Goal: Task Accomplishment & Management: Complete application form

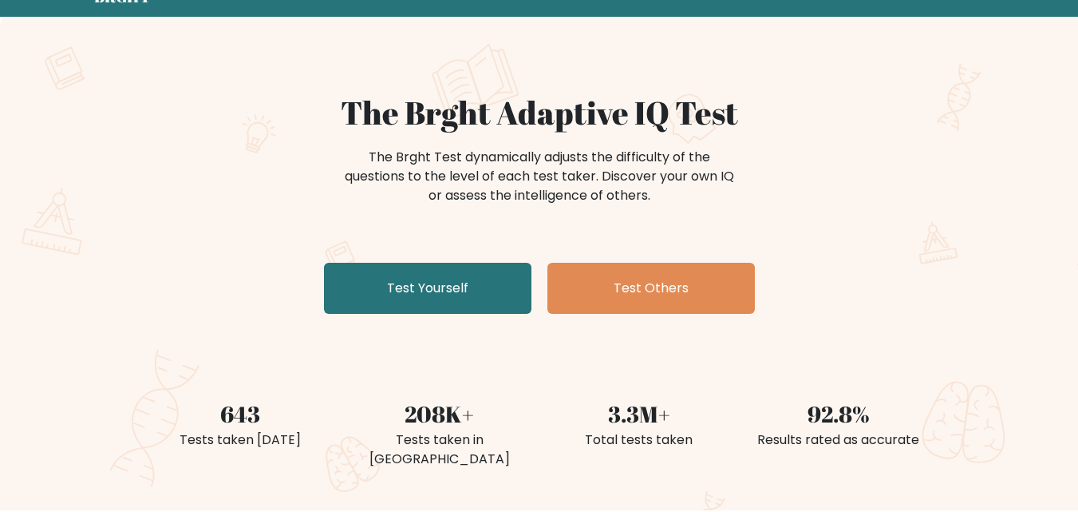
scroll to position [160, 0]
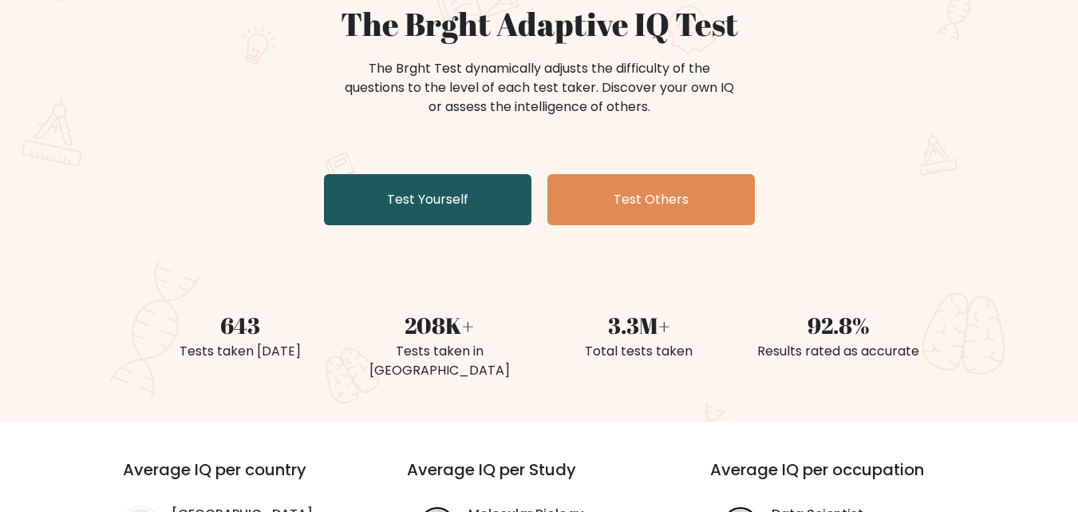
click at [489, 189] on link "Test Yourself" at bounding box center [428, 199] width 208 height 51
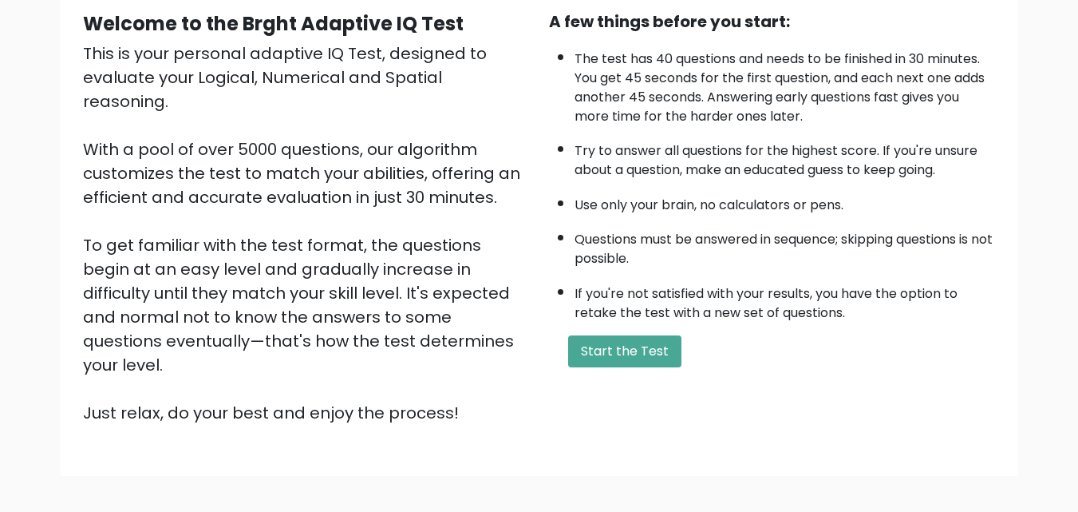
scroll to position [219, 0]
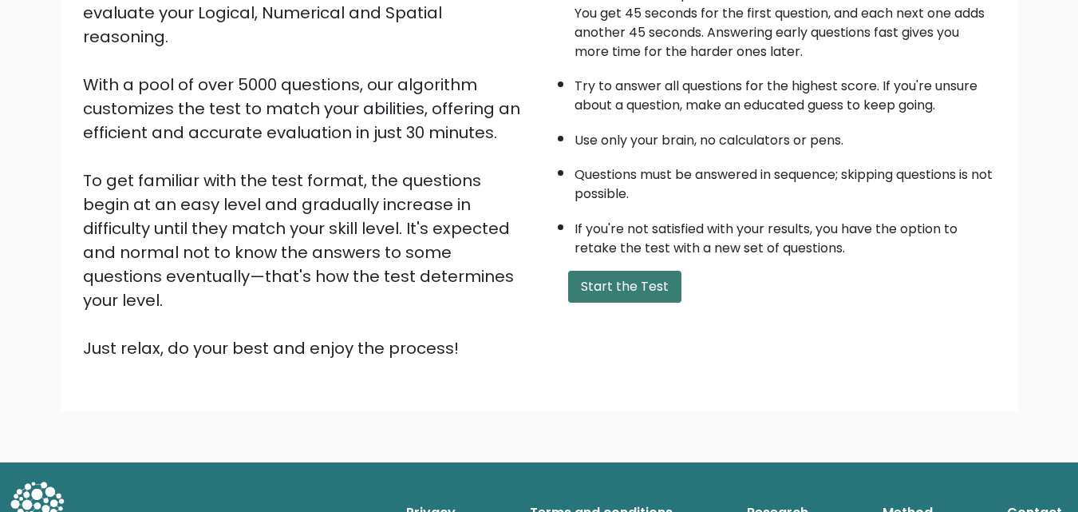
click at [613, 277] on button "Start the Test" at bounding box center [624, 287] width 113 height 32
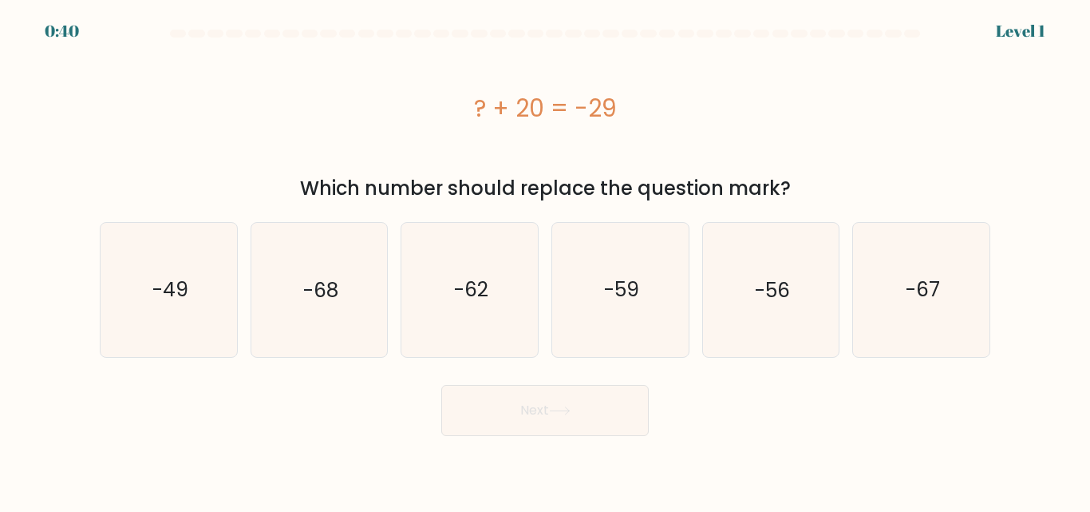
drag, startPoint x: 461, startPoint y: 105, endPoint x: 631, endPoint y: 104, distance: 170.0
click at [631, 104] on div "? + 20 = -29" at bounding box center [545, 108] width 891 height 36
copy div "? + 20 = -29"
click at [154, 287] on text "-49" at bounding box center [170, 289] width 36 height 28
click at [545, 260] on input "a. -49" at bounding box center [545, 258] width 1 height 4
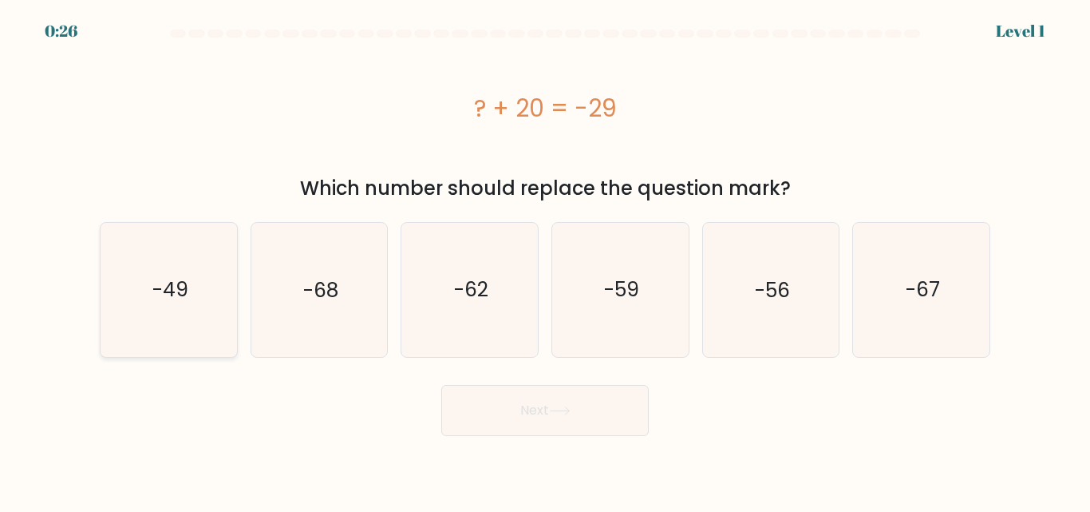
radio input "true"
click at [550, 395] on button "Next" at bounding box center [545, 410] width 208 height 51
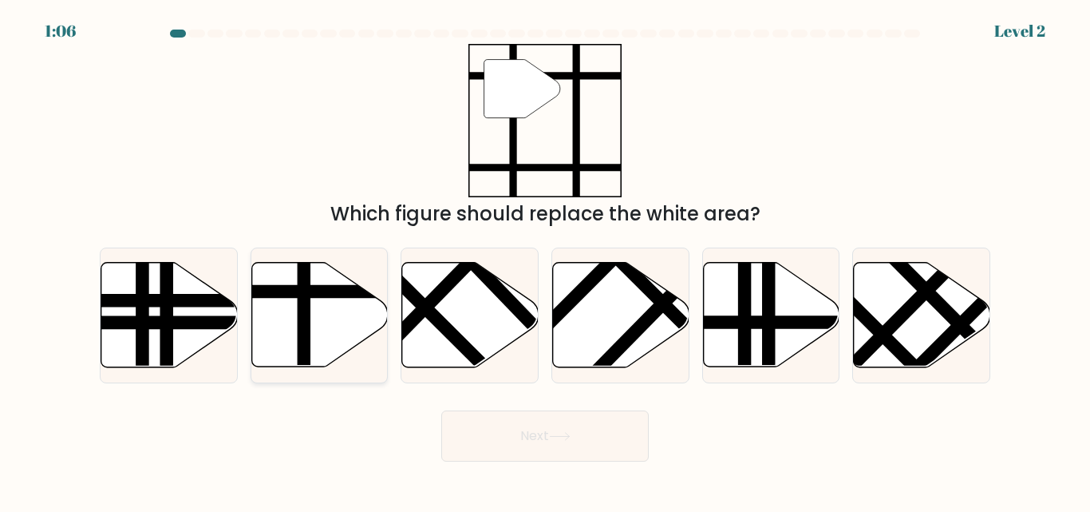
click at [288, 327] on icon at bounding box center [319, 315] width 136 height 105
click at [545, 260] on input "b." at bounding box center [545, 258] width 1 height 4
radio input "true"
click at [567, 429] on button "Next" at bounding box center [545, 435] width 208 height 51
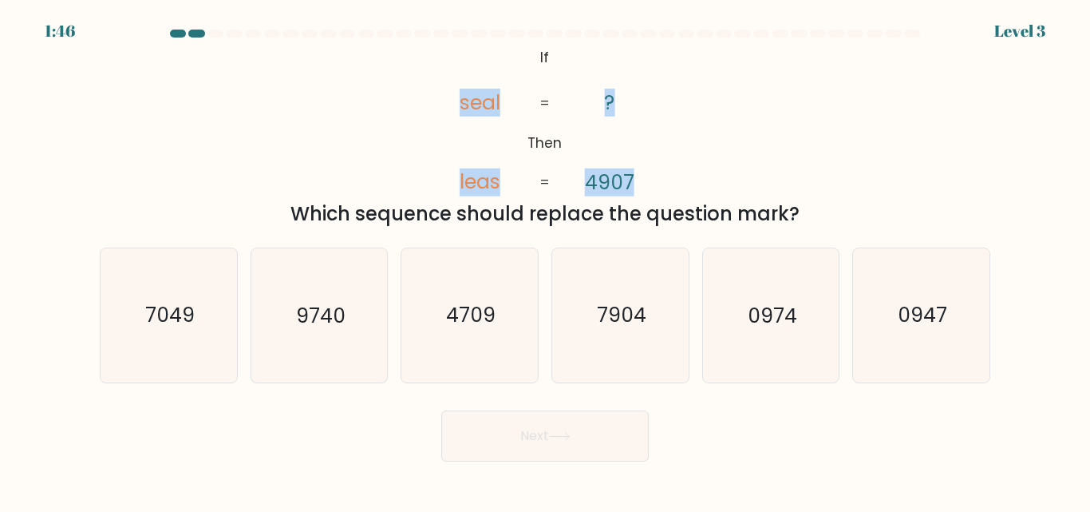
drag, startPoint x: 461, startPoint y: 101, endPoint x: 643, endPoint y: 177, distance: 197.1
click at [643, 177] on icon "@import url('https://fonts.googleapis.com/css?family=Abril+Fatface:400,100,100i…" at bounding box center [545, 120] width 249 height 153
copy icon "seal leas ? 4907"
click at [647, 311] on icon "7904" at bounding box center [620, 314] width 133 height 133
click at [546, 260] on input "d. 7904" at bounding box center [545, 258] width 1 height 4
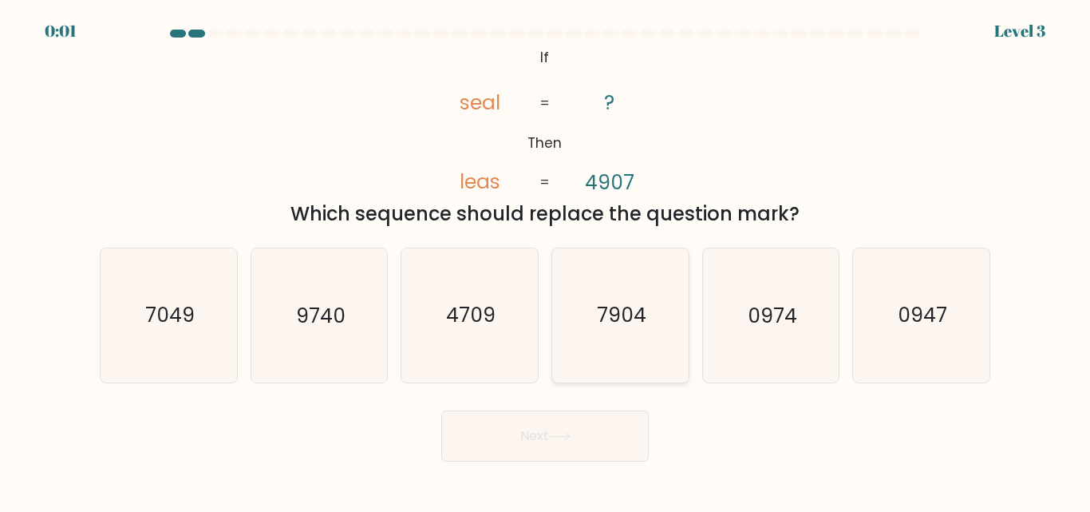
radio input "true"
click at [562, 441] on div "Next" at bounding box center [545, 431] width 910 height 59
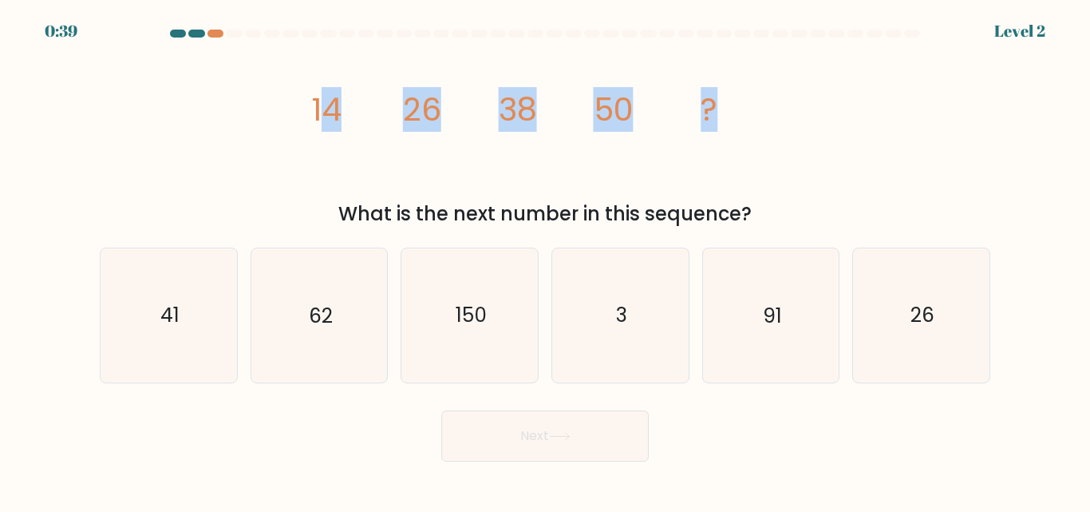
drag, startPoint x: 318, startPoint y: 114, endPoint x: 469, endPoint y: 130, distance: 151.7
click at [724, 111] on icon "image/svg+xml 14 26 38 50 ?" at bounding box center [545, 120] width 479 height 153
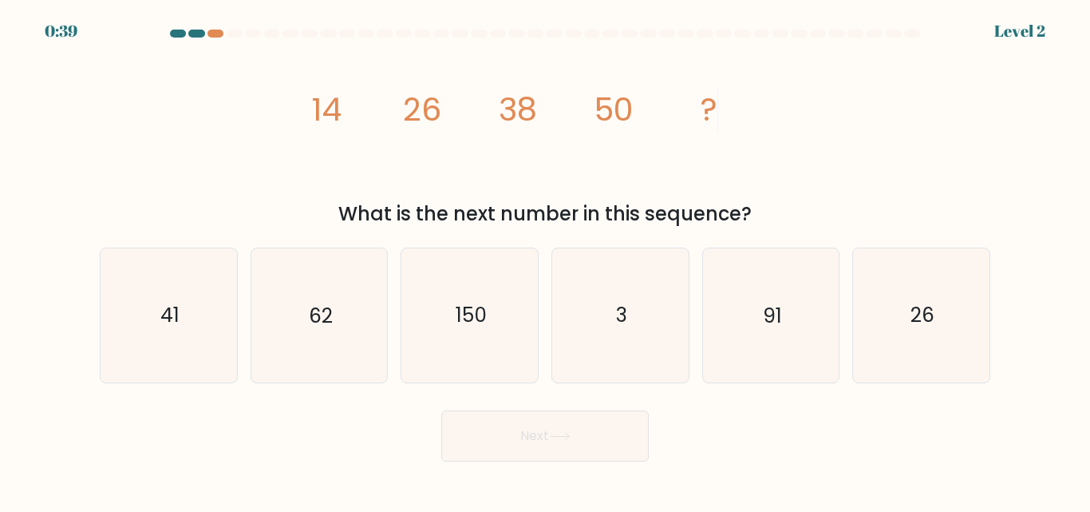
click at [295, 128] on div "image/svg+xml 14 26 38 50 ? What is the next number in this sequence?" at bounding box center [545, 136] width 910 height 184
drag, startPoint x: 315, startPoint y: 107, endPoint x: 773, endPoint y: 212, distance: 469.3
click at [772, 212] on div "image/svg+xml 14 26 38 50 ? What is the next number in this sequence?" at bounding box center [545, 136] width 910 height 184
copy div "14 26 38 50 ? What is the next number in this sequence?"
click at [323, 303] on text "62" at bounding box center [321, 316] width 24 height 28
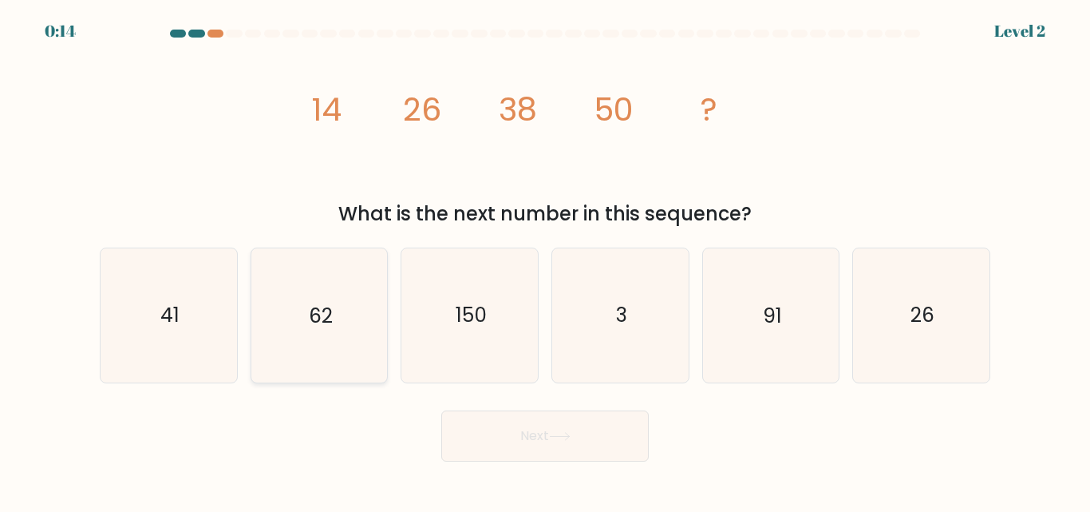
click at [545, 260] on input "b. 62" at bounding box center [545, 258] width 1 height 4
radio input "true"
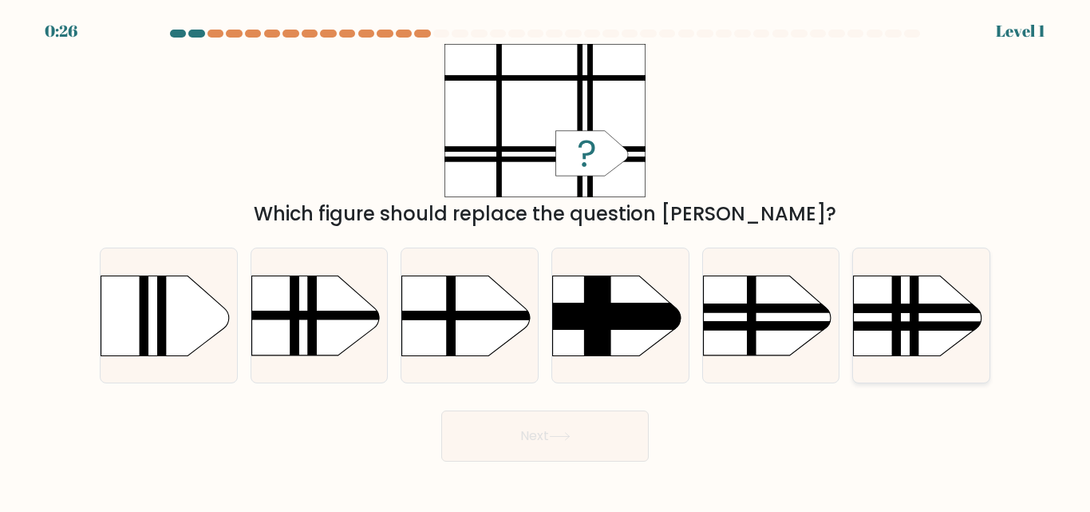
click at [905, 320] on rect at bounding box center [835, 258] width 354 height 270
click at [546, 260] on input "f." at bounding box center [545, 258] width 1 height 4
radio input "true"
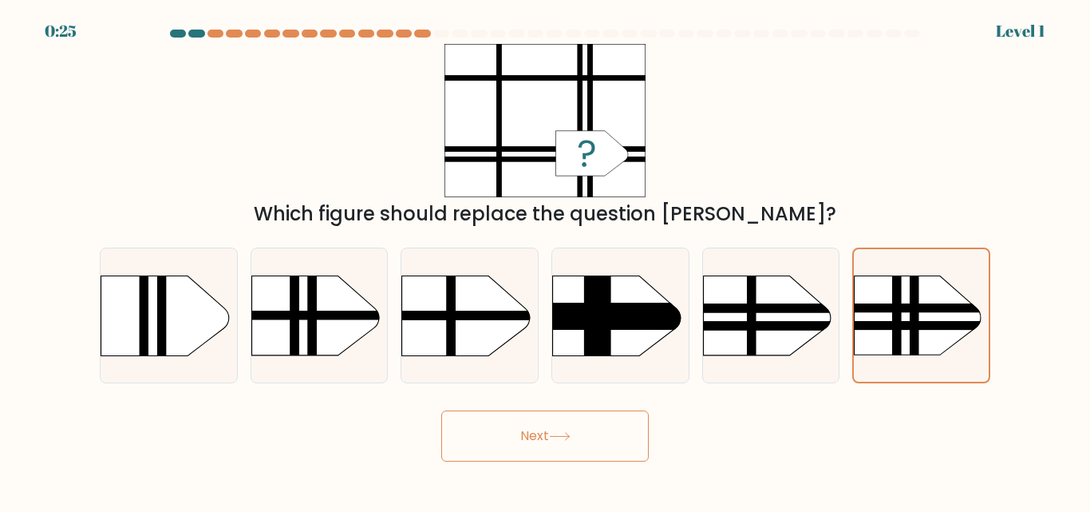
click at [469, 432] on button "Next" at bounding box center [545, 435] width 208 height 51
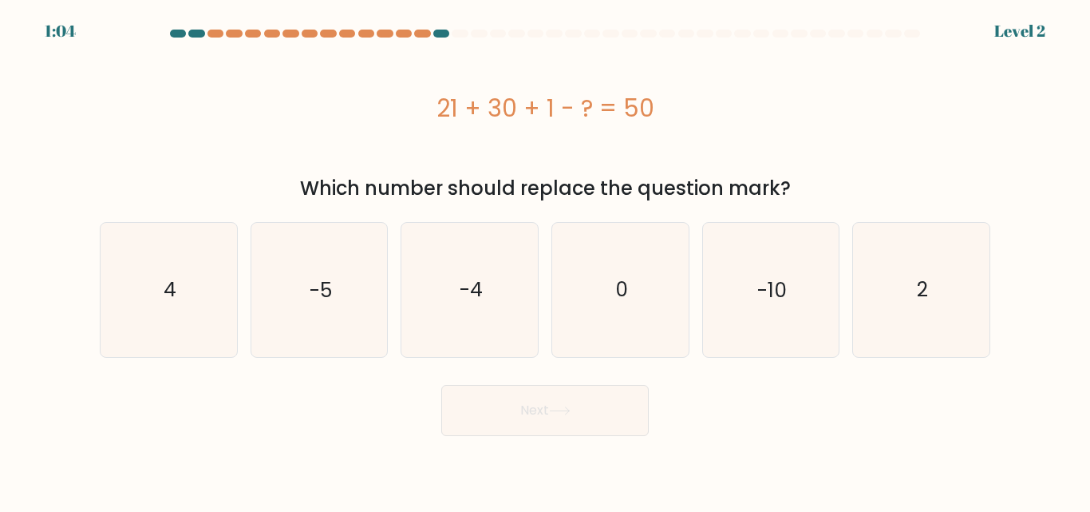
drag, startPoint x: 441, startPoint y: 108, endPoint x: 691, endPoint y: 110, distance: 250.6
click at [734, 103] on div "21 + 30 + 1 - ? = 50" at bounding box center [545, 108] width 891 height 36
copy div "21 + 30 + 1 - ? = 50"
click at [912, 284] on icon "2" at bounding box center [921, 289] width 133 height 133
click at [546, 260] on input "f. 2" at bounding box center [545, 258] width 1 height 4
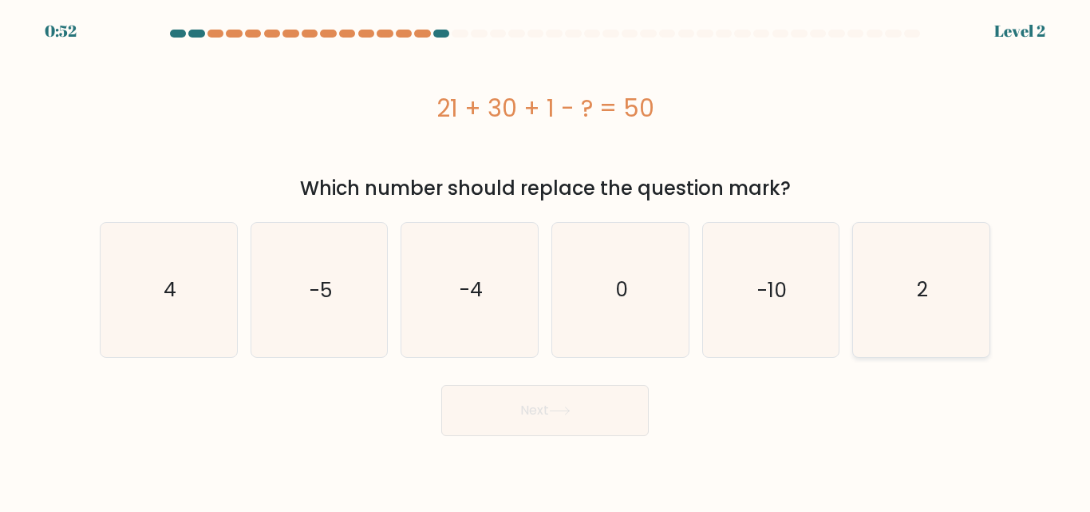
radio input "true"
click at [572, 401] on button "Next" at bounding box center [545, 410] width 208 height 51
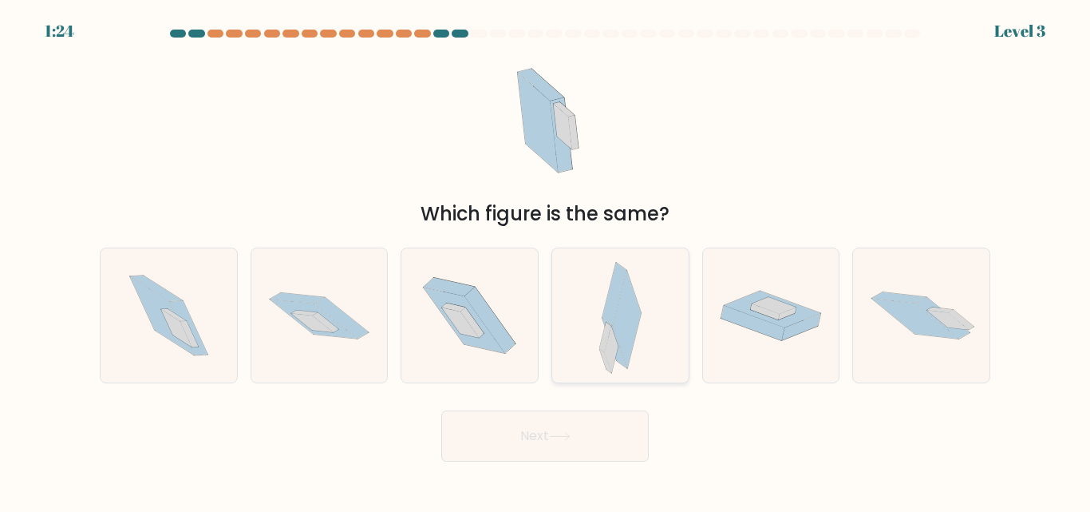
click at [666, 364] on div at bounding box center [621, 314] width 138 height 135
click at [546, 260] on input "d." at bounding box center [545, 258] width 1 height 4
radio input "true"
click at [587, 436] on button "Next" at bounding box center [545, 435] width 208 height 51
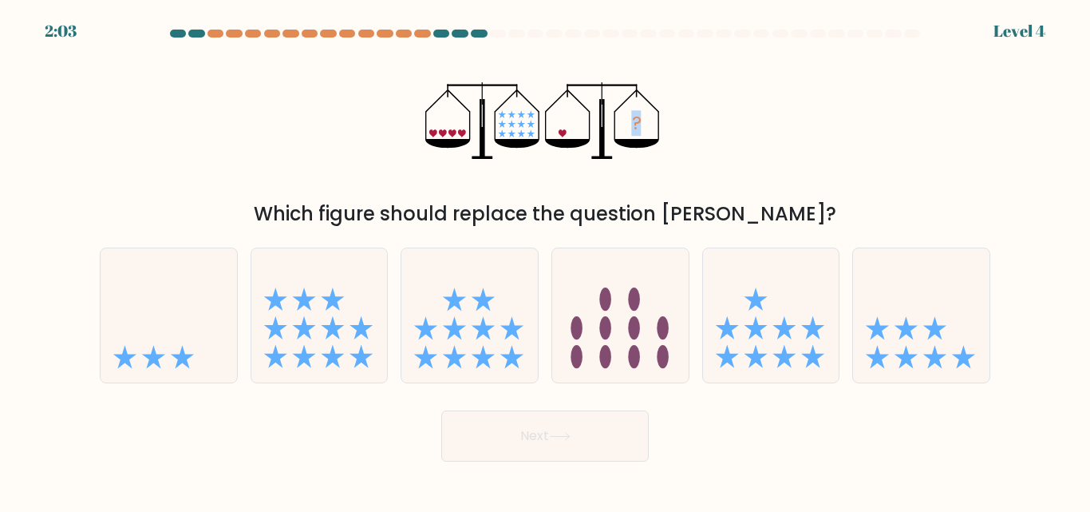
drag, startPoint x: 693, startPoint y: 122, endPoint x: 425, endPoint y: 125, distance: 267.4
click at [425, 125] on div "? Which figure should replace the question mark?" at bounding box center [545, 136] width 910 height 184
click at [931, 137] on div "? Which figure should replace the question mark?" at bounding box center [545, 136] width 910 height 184
click at [158, 356] on icon at bounding box center [153, 356] width 23 height 23
click at [545, 260] on input "a." at bounding box center [545, 258] width 1 height 4
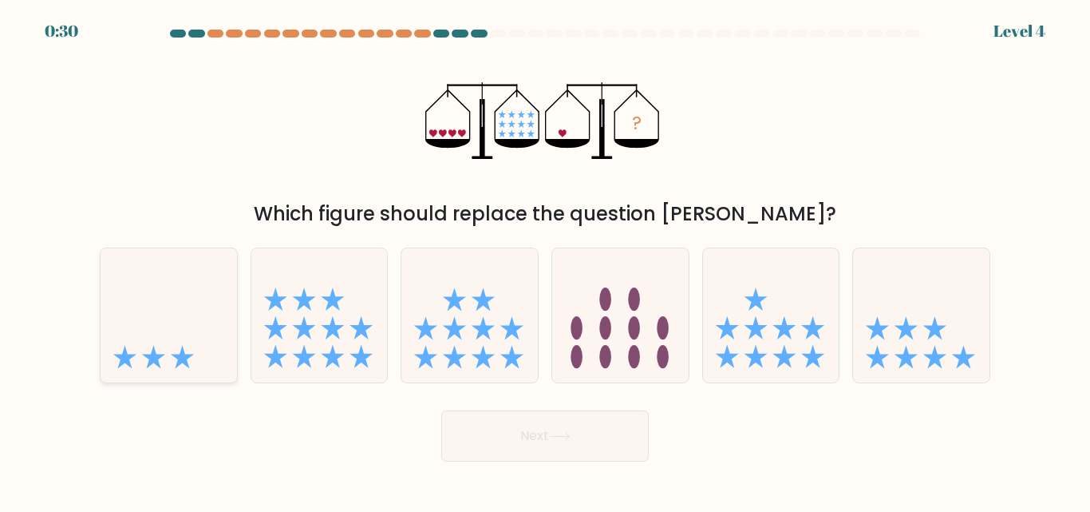
radio input "true"
click at [616, 419] on button "Next" at bounding box center [545, 435] width 208 height 51
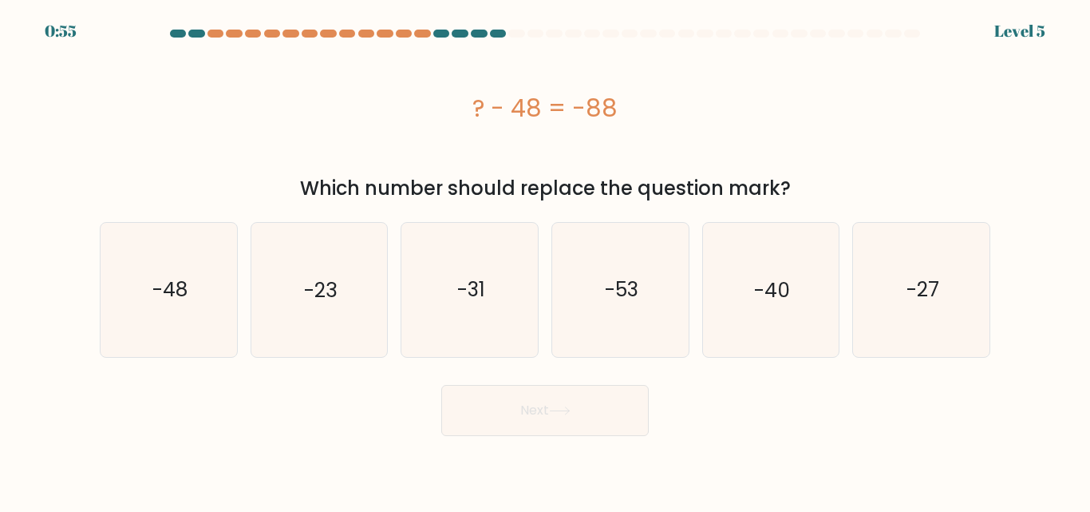
click at [563, 434] on button "Next" at bounding box center [545, 410] width 208 height 51
drag, startPoint x: 501, startPoint y: 112, endPoint x: 635, endPoint y: 117, distance: 134.2
click at [635, 117] on div "? - 48 = -88" at bounding box center [545, 108] width 891 height 36
copy div "? - 48 = -88"
click at [782, 279] on text "-40" at bounding box center [772, 289] width 36 height 28
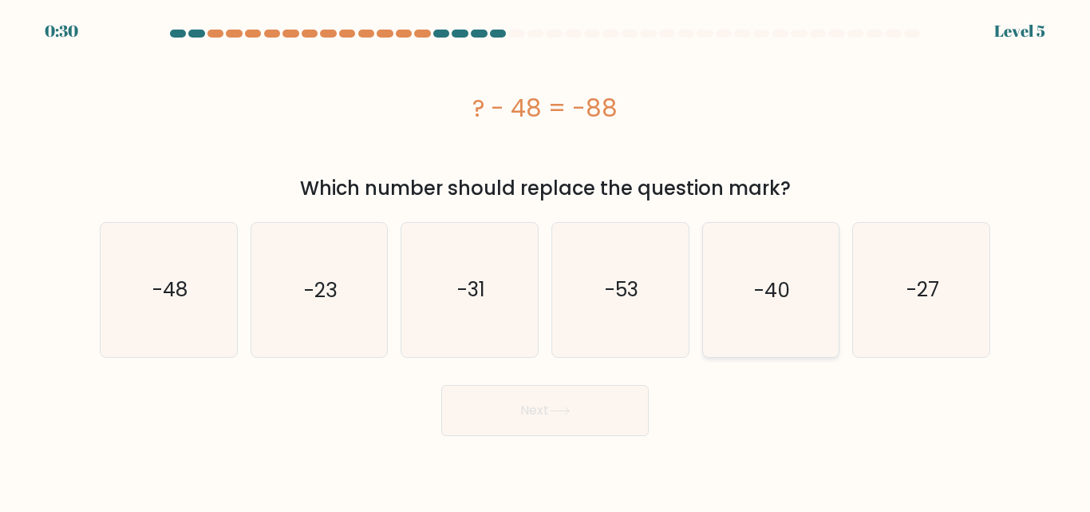
click at [546, 260] on input "e. -40" at bounding box center [545, 258] width 1 height 4
radio input "true"
click at [607, 413] on button "Next" at bounding box center [545, 410] width 208 height 51
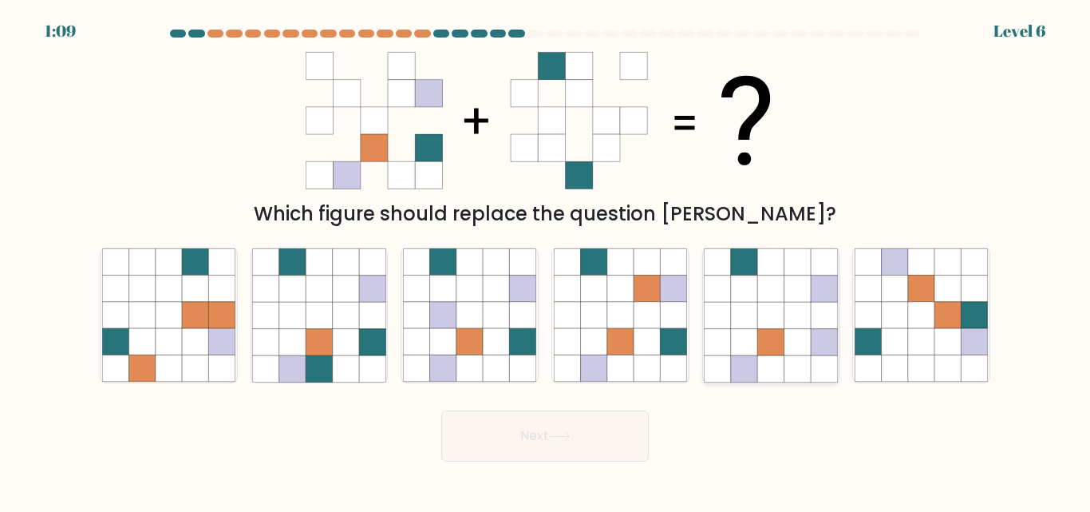
click at [729, 304] on icon at bounding box center [718, 316] width 26 height 26
click at [546, 260] on input "e." at bounding box center [545, 258] width 1 height 4
radio input "true"
click at [596, 449] on button "Next" at bounding box center [545, 435] width 208 height 51
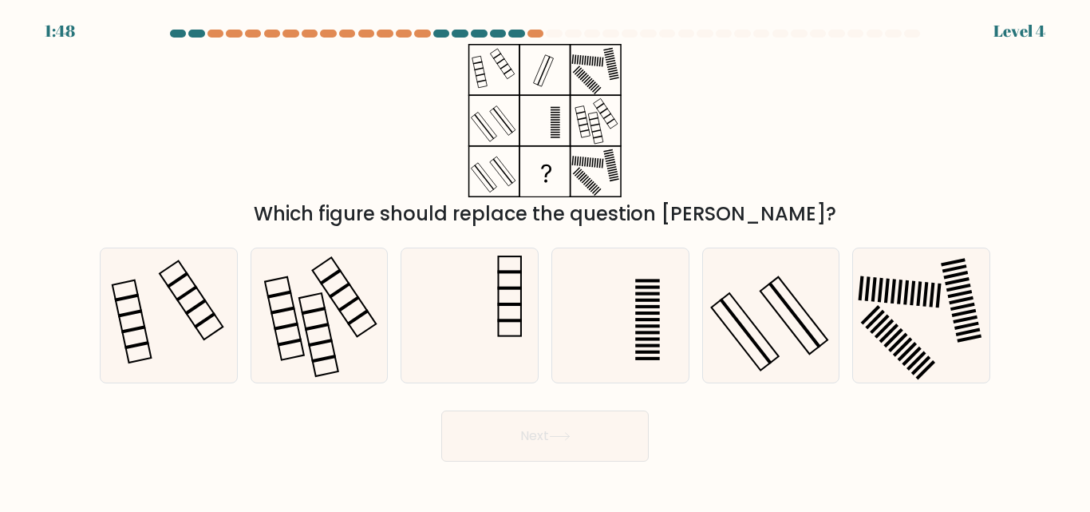
click at [397, 322] on div "c." at bounding box center [469, 314] width 151 height 135
click at [338, 318] on icon at bounding box center [318, 314] width 133 height 133
click at [545, 260] on input "b." at bounding box center [545, 258] width 1 height 4
radio input "true"
click at [582, 433] on button "Next" at bounding box center [545, 435] width 208 height 51
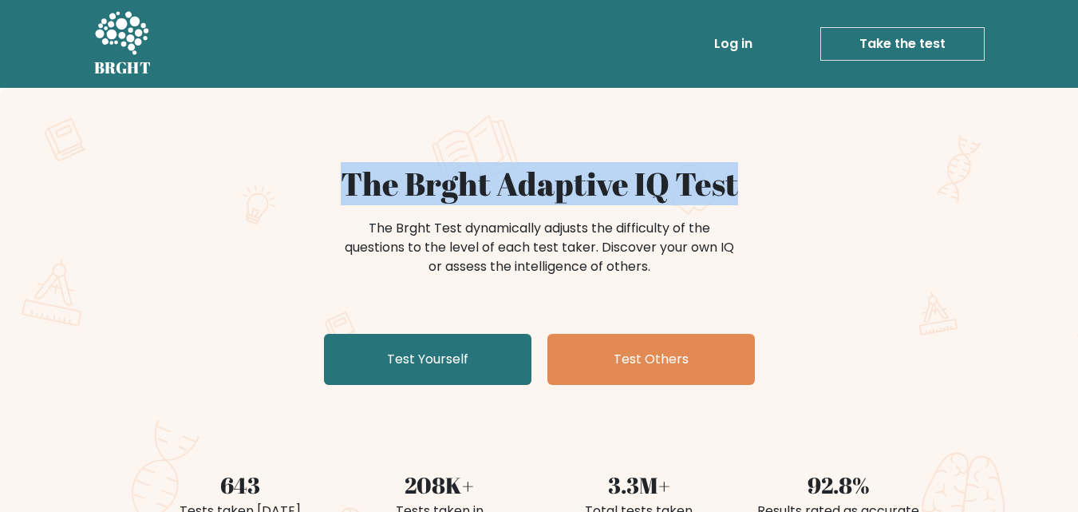
drag, startPoint x: 698, startPoint y: 183, endPoint x: 827, endPoint y: 172, distance: 128.9
click at [827, 172] on h1 "The Brght Adaptive IQ Test" at bounding box center [539, 183] width 779 height 38
copy h1 "The Brght Adaptive IQ Test"
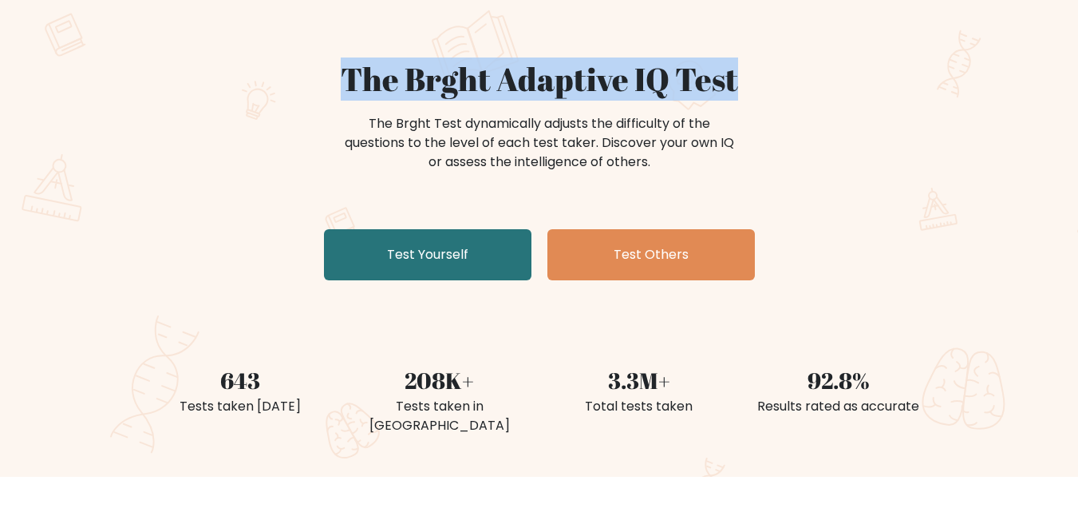
scroll to position [239, 0]
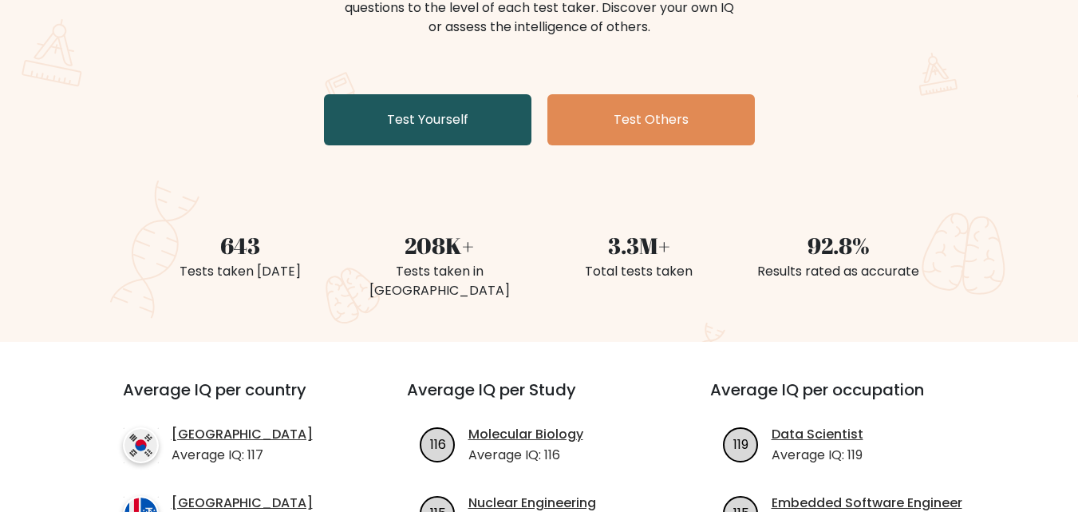
click at [455, 123] on link "Test Yourself" at bounding box center [428, 119] width 208 height 51
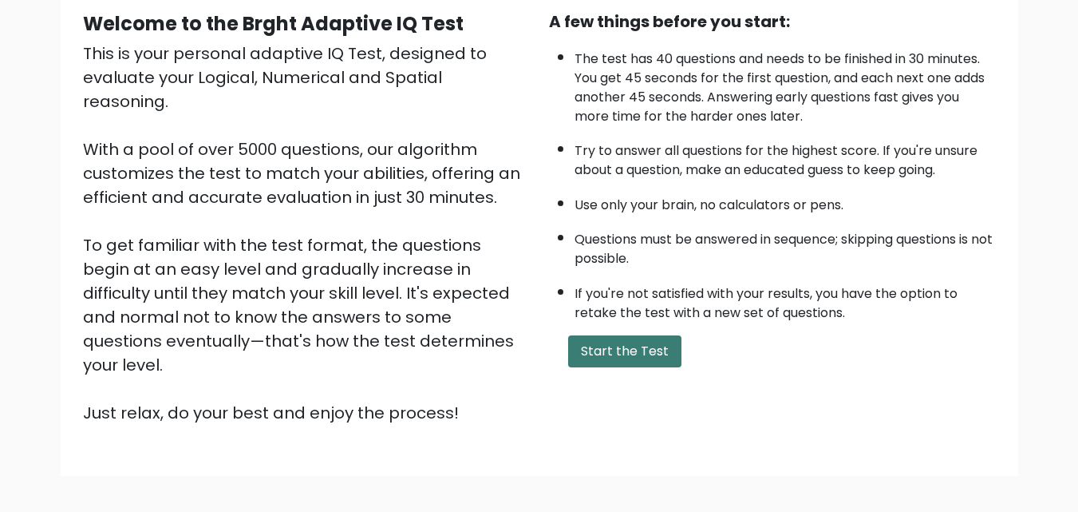
scroll to position [219, 0]
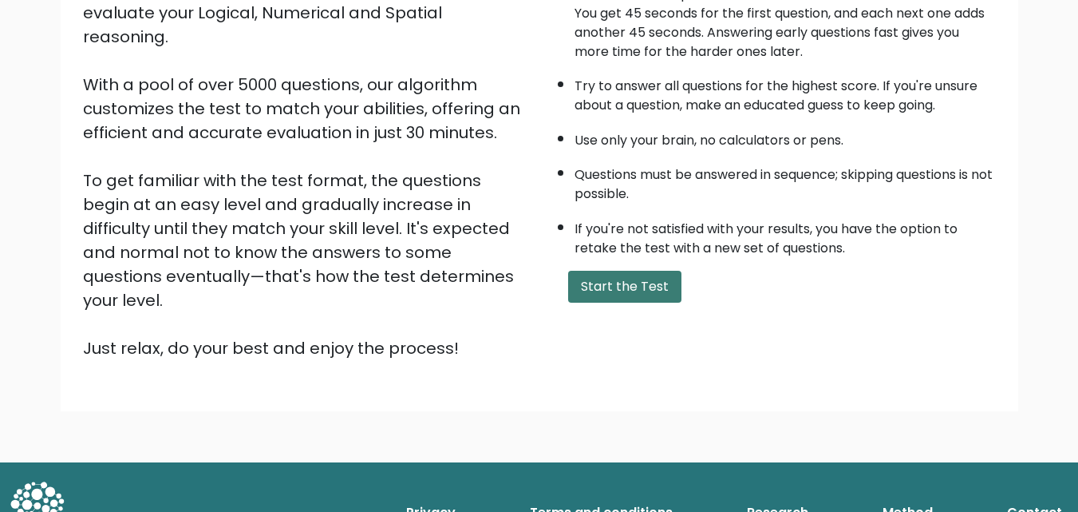
click at [627, 275] on button "Start the Test" at bounding box center [624, 287] width 113 height 32
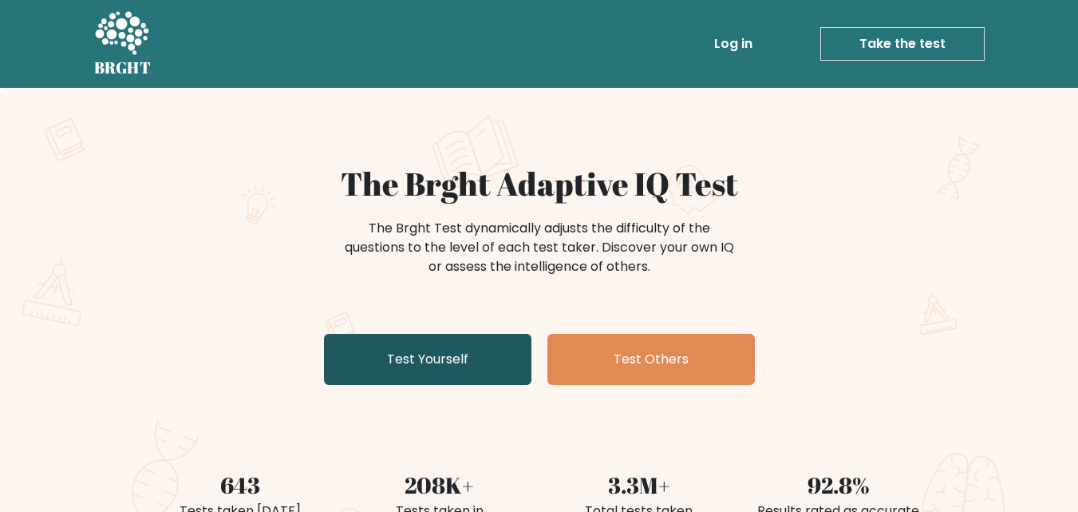
click at [423, 348] on link "Test Yourself" at bounding box center [428, 359] width 208 height 51
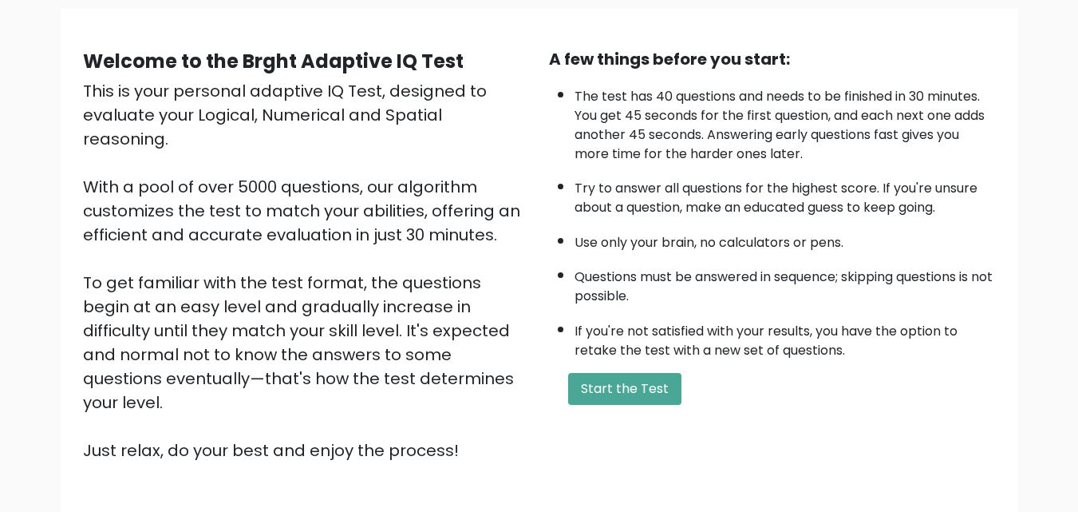
scroll to position [219, 0]
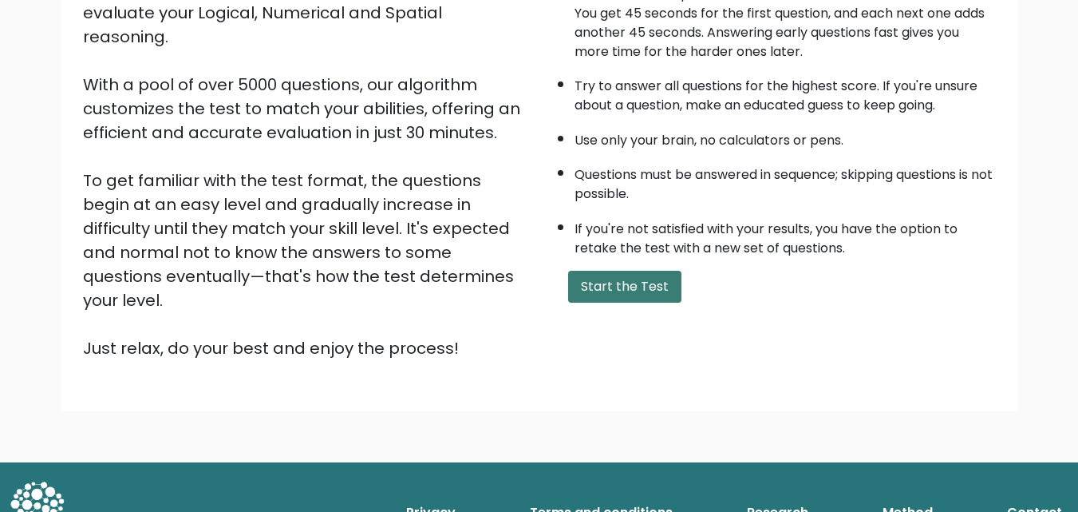
click at [654, 296] on button "Start the Test" at bounding box center [624, 287] width 113 height 32
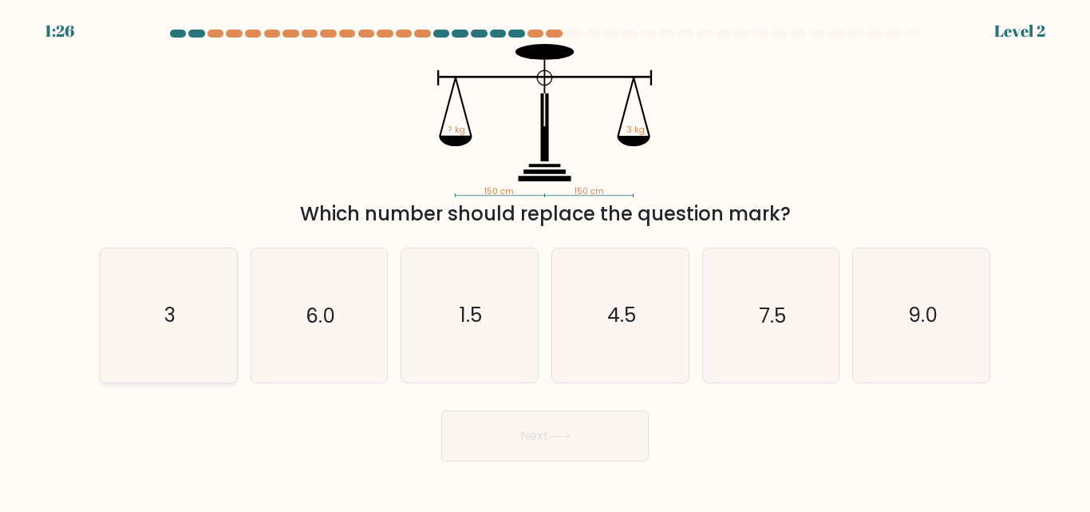
click at [164, 312] on icon "3" at bounding box center [168, 314] width 133 height 133
click at [545, 260] on input "a. 3" at bounding box center [545, 258] width 1 height 4
radio input "true"
click at [530, 435] on button "Next" at bounding box center [545, 435] width 208 height 51
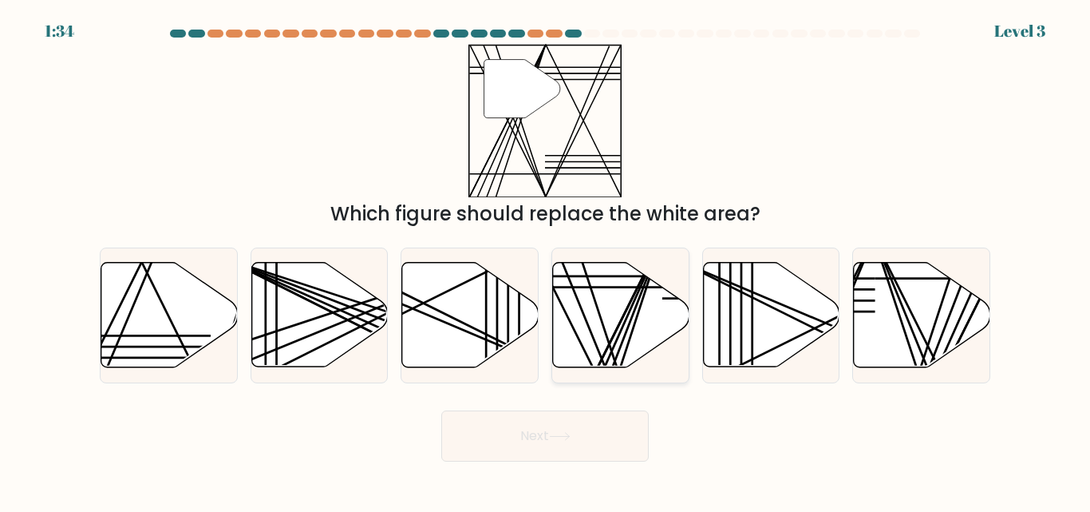
click at [610, 330] on icon at bounding box center [621, 315] width 136 height 105
click at [546, 260] on input "d." at bounding box center [545, 258] width 1 height 4
radio input "true"
click at [556, 437] on icon at bounding box center [560, 436] width 22 height 9
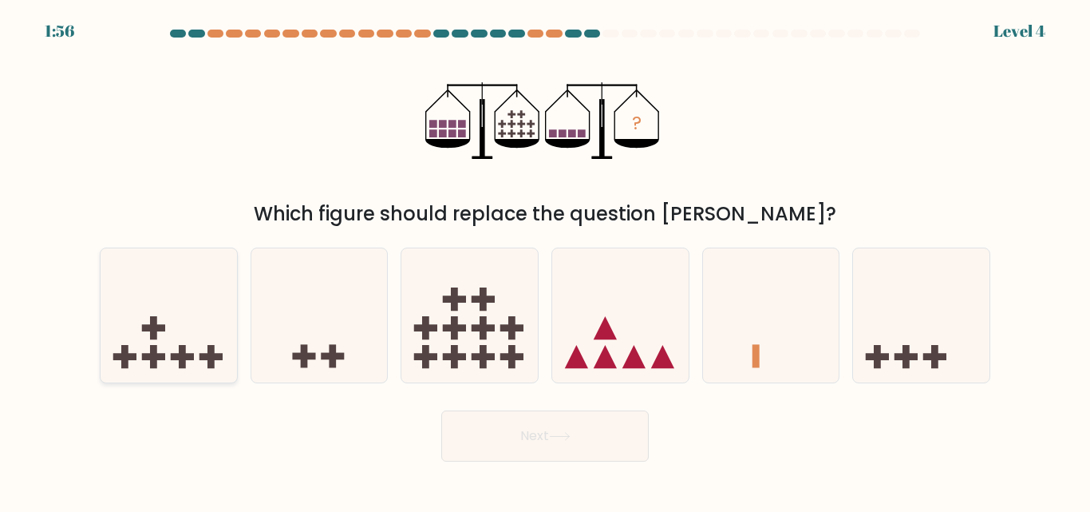
click at [164, 353] on icon at bounding box center [169, 315] width 136 height 113
click at [545, 260] on input "a." at bounding box center [545, 258] width 1 height 4
radio input "true"
click at [535, 451] on button "Next" at bounding box center [545, 435] width 208 height 51
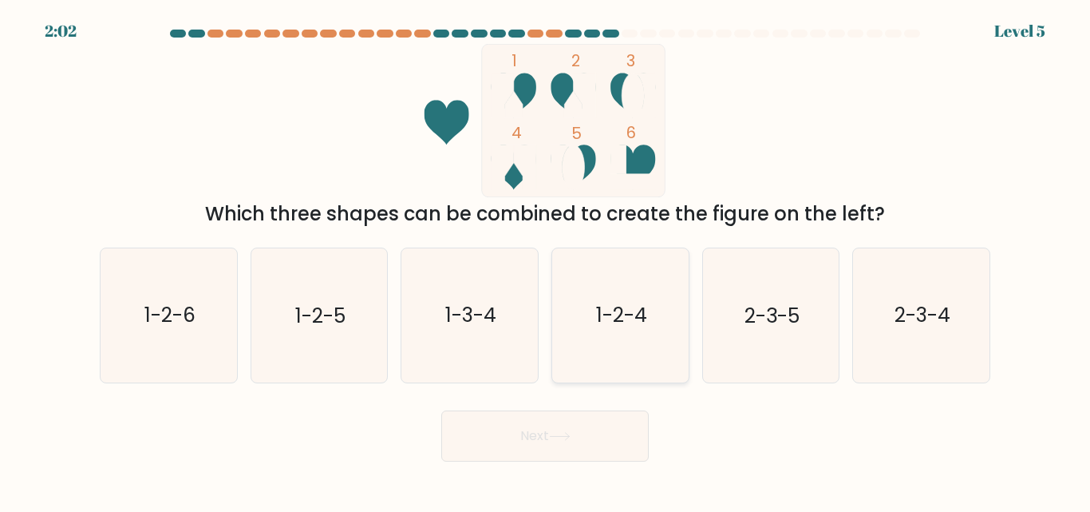
click at [631, 312] on text "1-2-4" at bounding box center [621, 316] width 51 height 28
click at [546, 260] on input "d. 1-2-4" at bounding box center [545, 258] width 1 height 4
radio input "true"
click at [568, 444] on button "Next" at bounding box center [545, 435] width 208 height 51
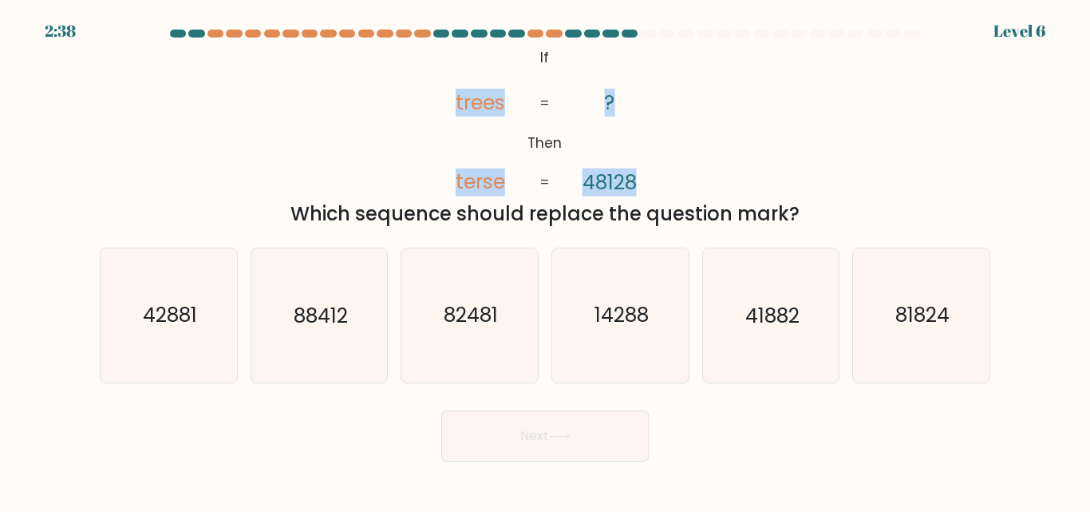
drag, startPoint x: 457, startPoint y: 99, endPoint x: 661, endPoint y: 193, distance: 224.3
click at [661, 193] on icon "@import url('https://fonts.googleapis.com/css?family=Abril+Fatface:400,100,100i…" at bounding box center [545, 120] width 249 height 153
copy icon "trees terse ? 48128"
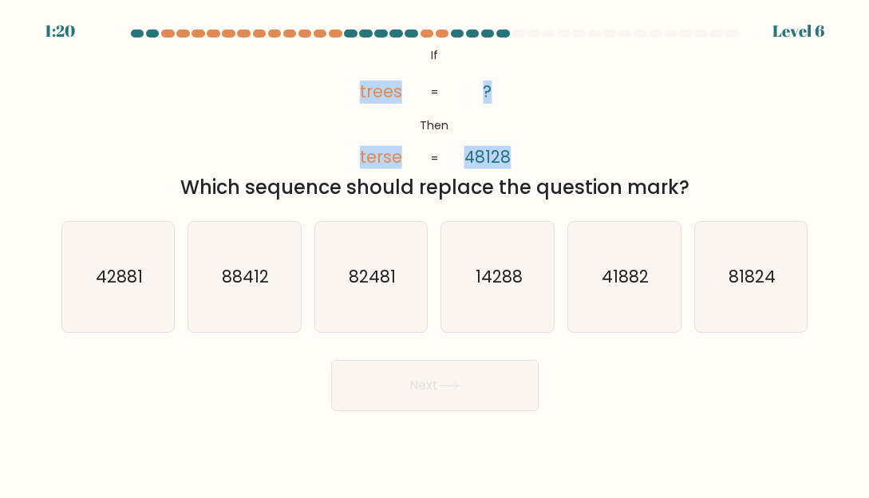
click at [522, 397] on button "Next" at bounding box center [435, 385] width 208 height 51
click at [606, 271] on text "41882" at bounding box center [625, 276] width 47 height 23
click at [436, 253] on input "e. 41882" at bounding box center [435, 251] width 1 height 4
radio input "true"
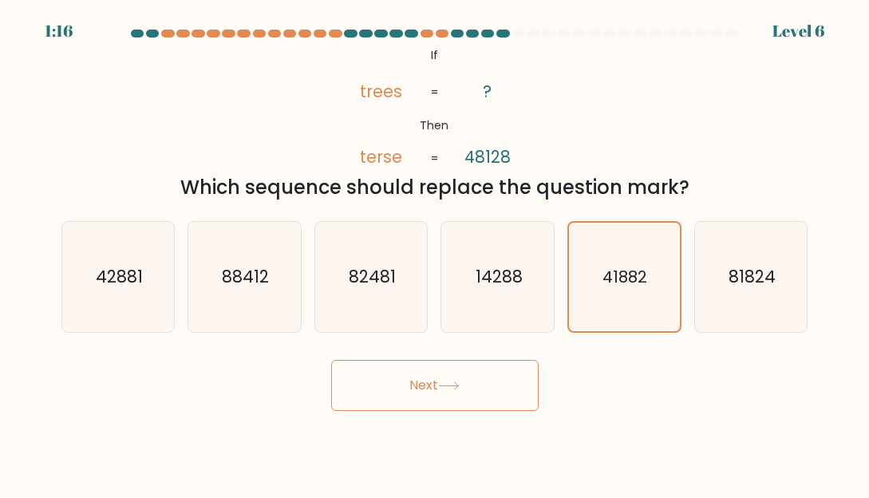
click at [500, 378] on button "Next" at bounding box center [435, 385] width 208 height 51
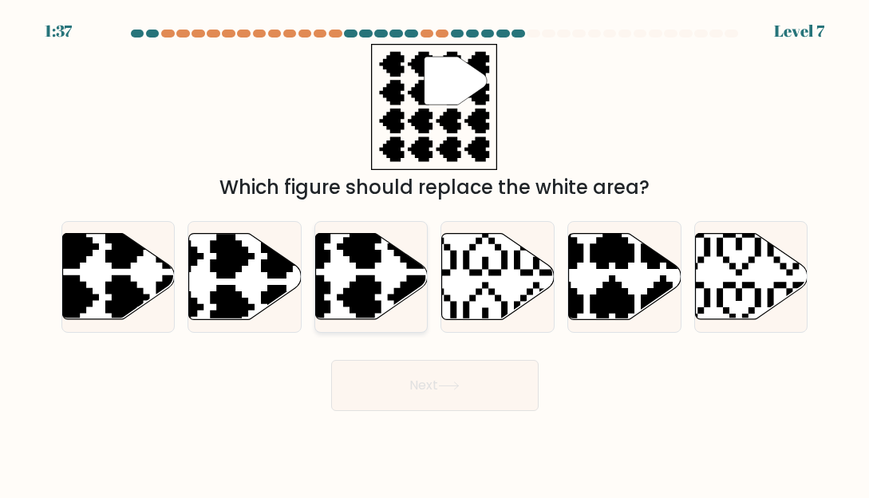
click at [371, 291] on icon at bounding box center [333, 322] width 197 height 197
click at [435, 253] on input "c." at bounding box center [435, 251] width 1 height 4
radio input "true"
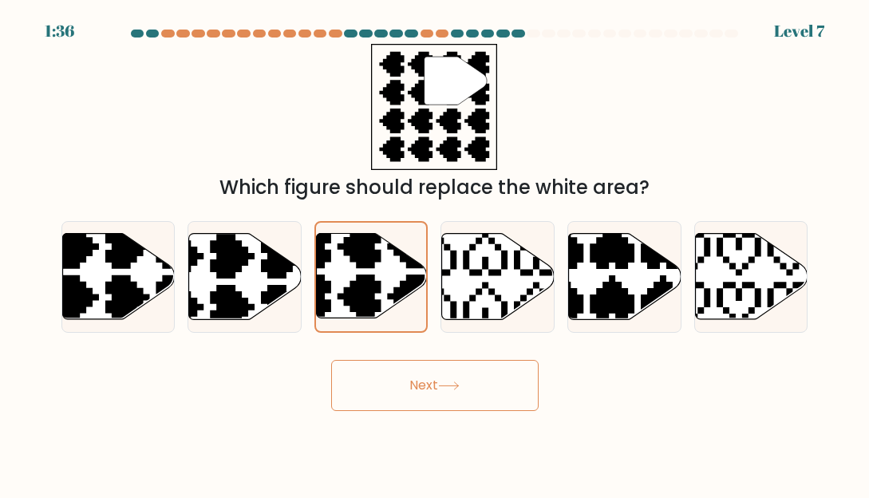
click at [445, 391] on button "Next" at bounding box center [435, 385] width 208 height 51
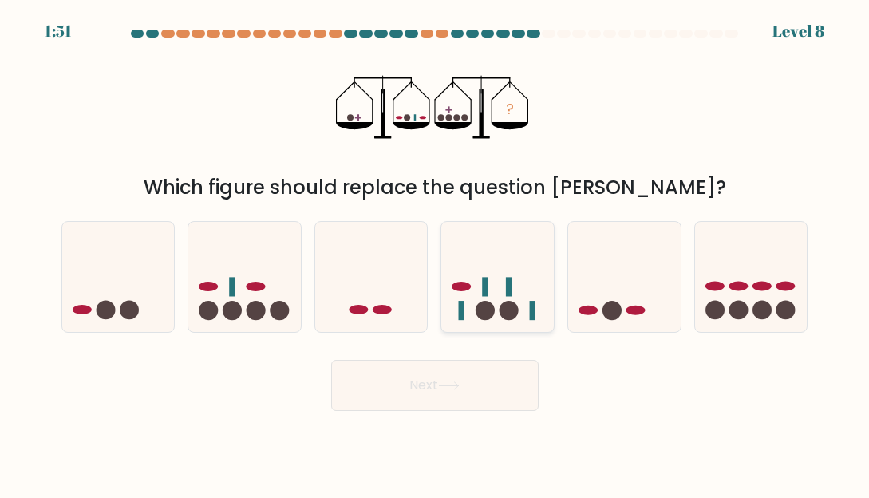
click at [542, 297] on icon at bounding box center [497, 276] width 113 height 93
click at [436, 253] on input "d." at bounding box center [435, 251] width 1 height 4
radio input "true"
click at [449, 388] on icon at bounding box center [449, 386] width 22 height 9
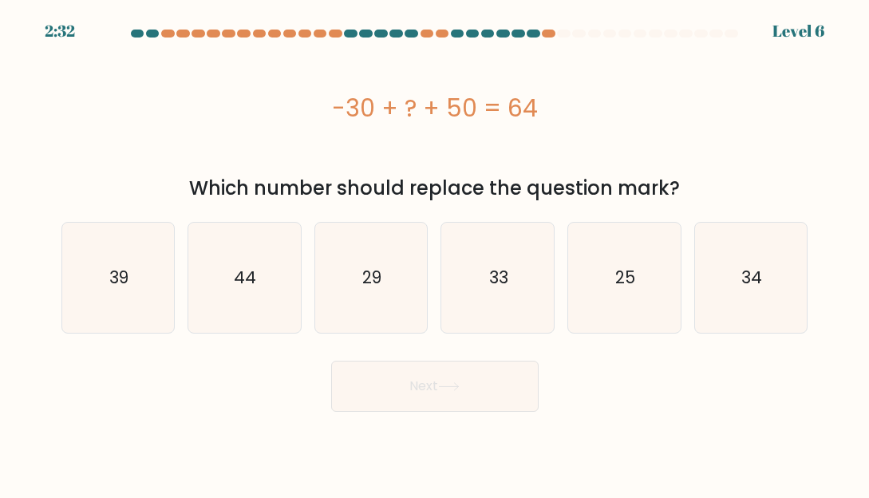
drag, startPoint x: 331, startPoint y: 104, endPoint x: 583, endPoint y: 112, distance: 252.3
click at [583, 112] on div "-30 + ? + 50 = 64" at bounding box center [434, 108] width 747 height 36
copy div "-30 + ? + 50 = 64"
click at [275, 277] on icon "44" at bounding box center [244, 278] width 110 height 110
click at [435, 253] on input "b. 44" at bounding box center [435, 251] width 1 height 4
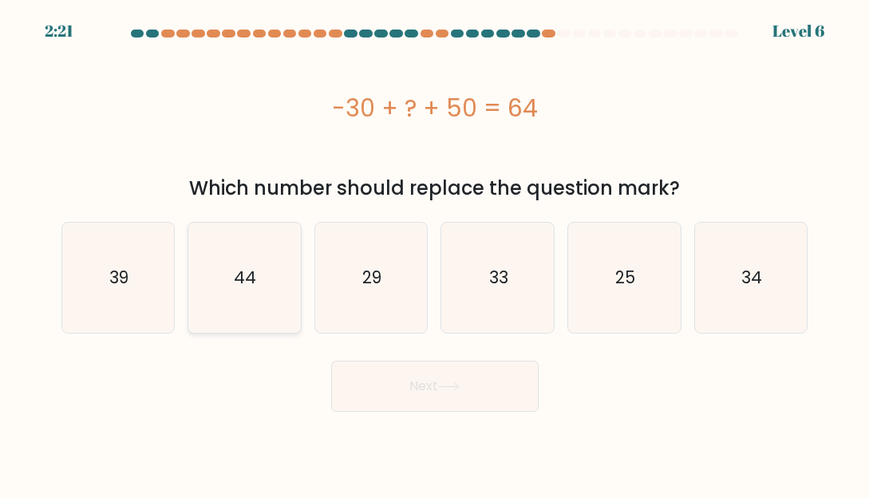
radio input "true"
click at [476, 384] on button "Next" at bounding box center [435, 386] width 208 height 51
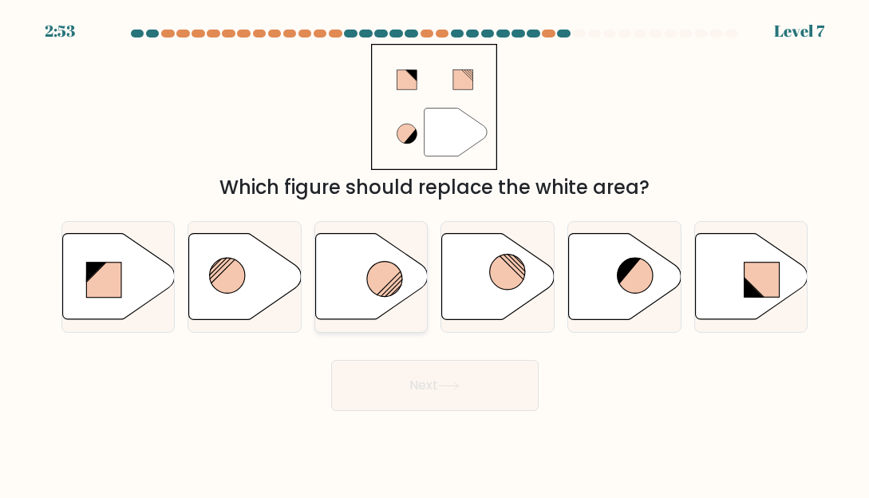
click at [375, 293] on circle at bounding box center [384, 278] width 35 height 35
click at [435, 253] on input "c." at bounding box center [435, 251] width 1 height 4
radio input "true"
click at [462, 374] on button "Next" at bounding box center [435, 385] width 208 height 51
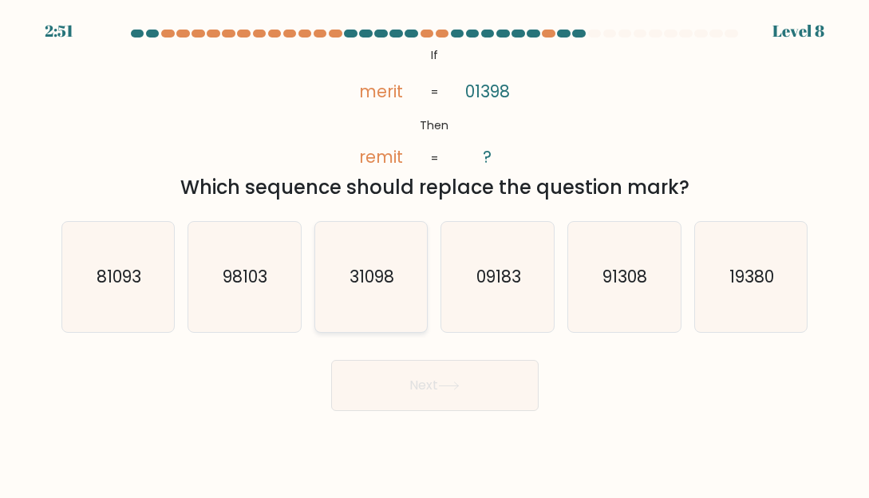
click at [391, 284] on text "31098" at bounding box center [372, 276] width 45 height 23
click at [435, 253] on input "c. 31098" at bounding box center [435, 251] width 1 height 4
radio input "true"
click at [420, 378] on button "Next" at bounding box center [435, 385] width 208 height 51
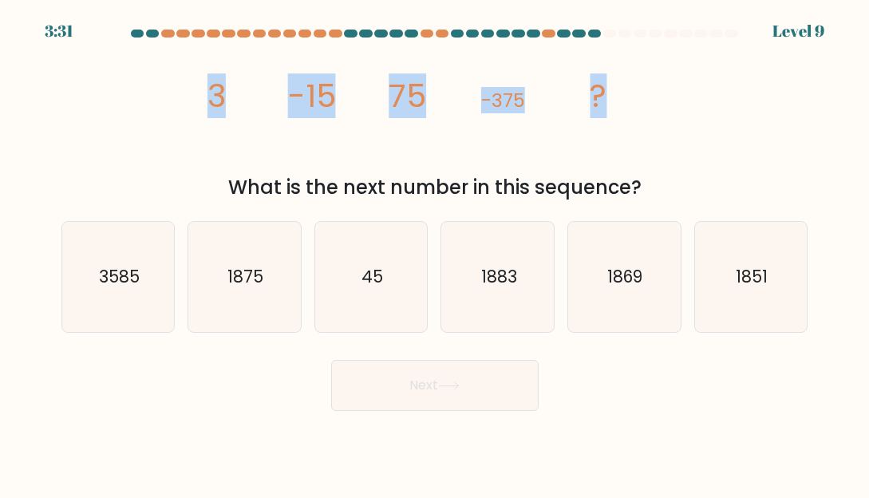
drag, startPoint x: 207, startPoint y: 94, endPoint x: 770, endPoint y: 101, distance: 563.6
click at [770, 101] on div "image/svg+xml 3 -15 75 -375 ? What is the next number in this sequence?" at bounding box center [435, 123] width 766 height 158
copy g "3 -15 75 -375 ?"
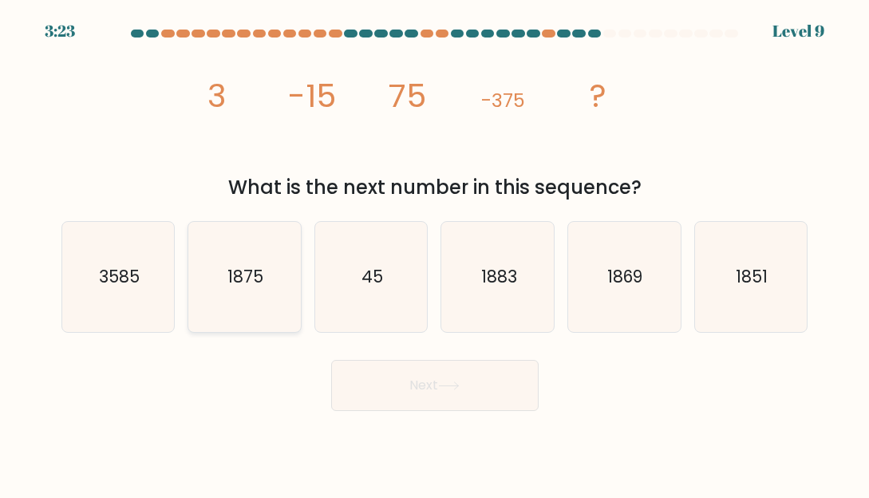
click at [250, 285] on text "1875" at bounding box center [245, 276] width 36 height 23
click at [435, 253] on input "b. 1875" at bounding box center [435, 251] width 1 height 4
radio input "true"
click at [452, 392] on button "Next" at bounding box center [435, 385] width 208 height 51
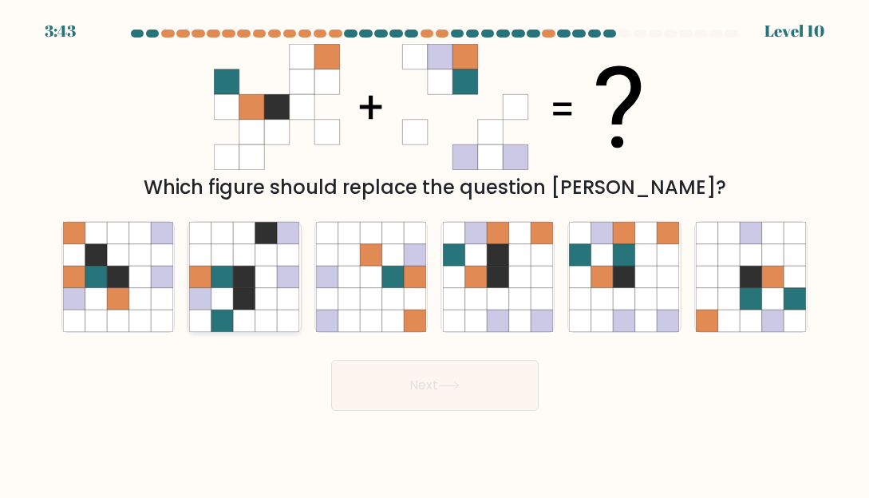
click at [275, 290] on icon at bounding box center [266, 298] width 22 height 22
click at [435, 253] on input "b." at bounding box center [435, 251] width 1 height 4
radio input "true"
click at [460, 385] on icon at bounding box center [449, 386] width 22 height 9
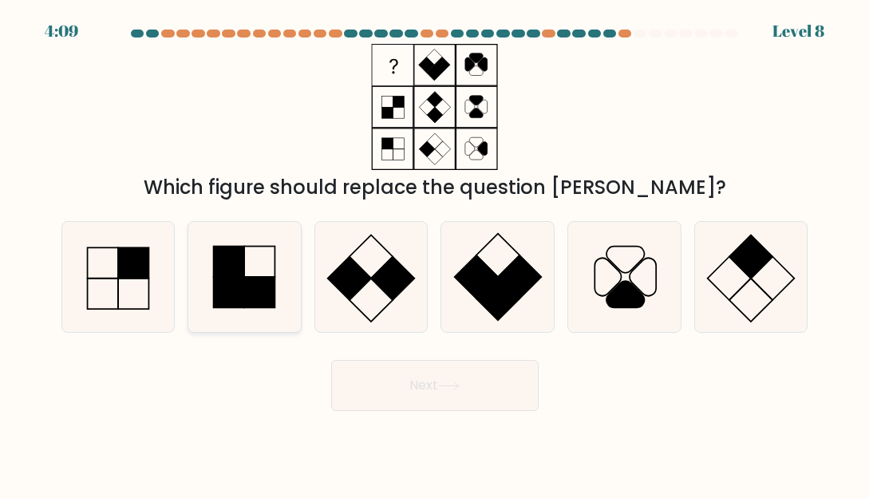
click at [259, 287] on rect at bounding box center [260, 292] width 30 height 30
click at [435, 253] on input "b." at bounding box center [435, 251] width 1 height 4
radio input "true"
click at [478, 394] on button "Next" at bounding box center [435, 385] width 208 height 51
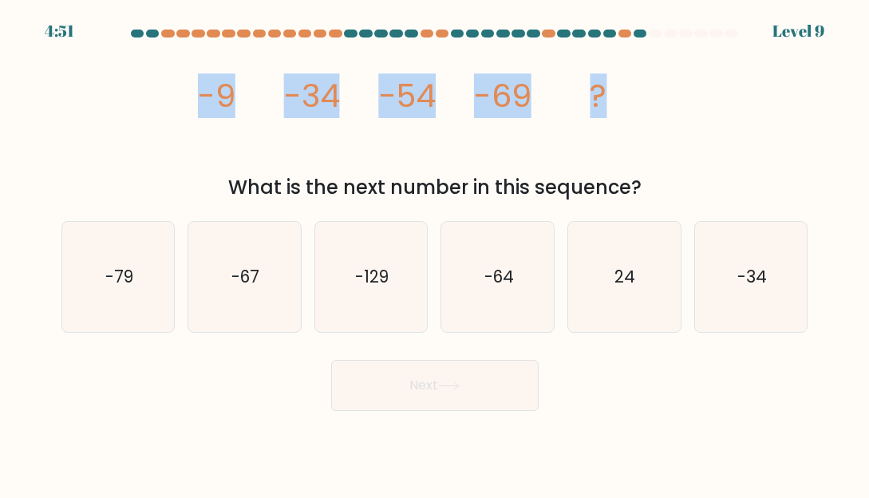
drag, startPoint x: 180, startPoint y: 84, endPoint x: 728, endPoint y: 68, distance: 548.6
click at [759, 70] on div "image/svg+xml -9 -34 -54 -69 ? What is the next number in this sequence?" at bounding box center [435, 123] width 766 height 158
copy g "-9 -34 -54 -69 ?"
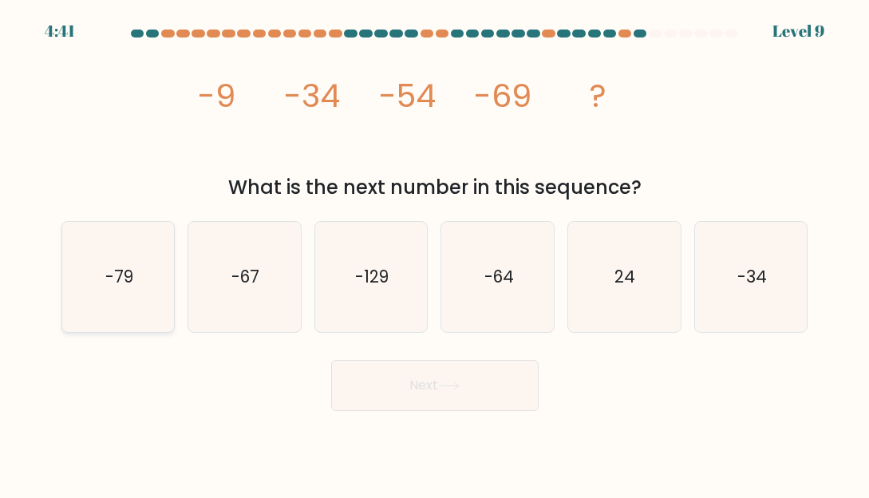
click at [127, 278] on text "-79" at bounding box center [119, 276] width 28 height 23
click at [435, 253] on input "a. -79" at bounding box center [435, 251] width 1 height 4
radio input "true"
click at [477, 400] on button "Next" at bounding box center [435, 385] width 208 height 51
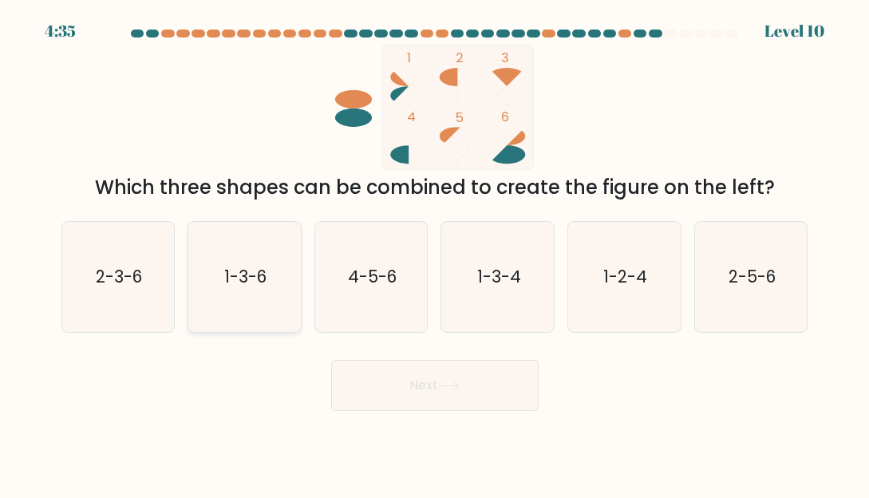
click at [243, 279] on text "1-3-6" at bounding box center [245, 276] width 42 height 23
click at [435, 253] on input "b. 1-3-6" at bounding box center [435, 251] width 1 height 4
radio input "true"
click at [420, 389] on button "Next" at bounding box center [435, 385] width 208 height 51
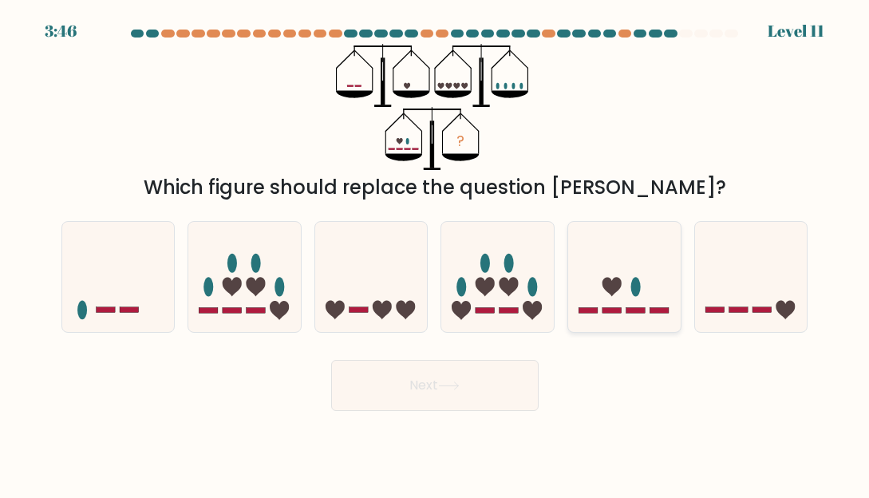
click at [617, 275] on icon at bounding box center [624, 276] width 113 height 93
click at [436, 253] on input "e." at bounding box center [435, 251] width 1 height 4
radio input "true"
click at [498, 366] on button "Next" at bounding box center [435, 385] width 208 height 51
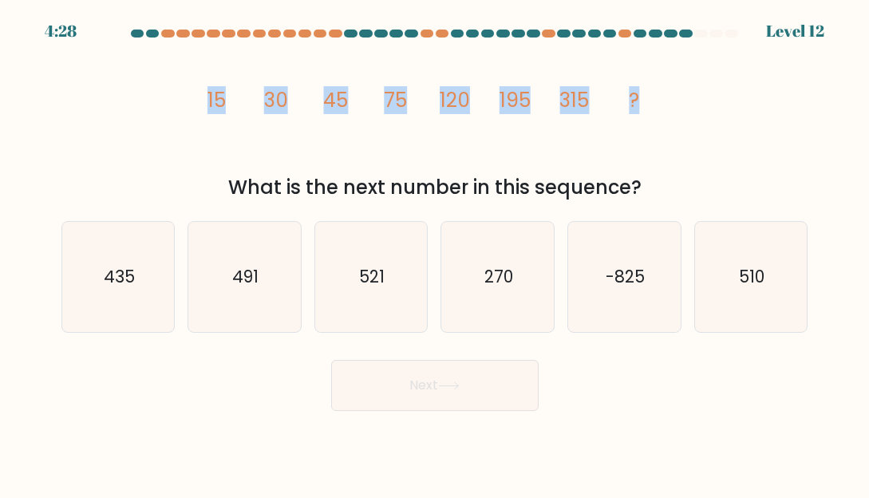
drag, startPoint x: 456, startPoint y: 112, endPoint x: 723, endPoint y: 114, distance: 267.4
click at [723, 114] on div "image/svg+xml 15 30 45 75 120 195 315 ? What is the next number in this sequenc…" at bounding box center [435, 123] width 766 height 158
copy g "15 30 45 75 120 195 315 ?"
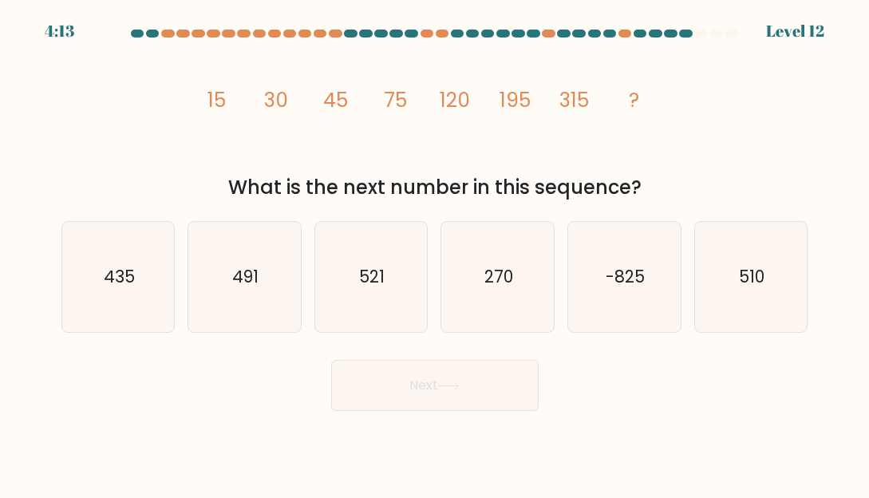
drag, startPoint x: 468, startPoint y: 416, endPoint x: 475, endPoint y: 386, distance: 31.2
click at [466, 416] on body "4:13 Level 12" at bounding box center [434, 249] width 869 height 498
click at [777, 271] on icon "510" at bounding box center [751, 277] width 110 height 110
click at [436, 253] on input "f. 510" at bounding box center [435, 251] width 1 height 4
radio input "true"
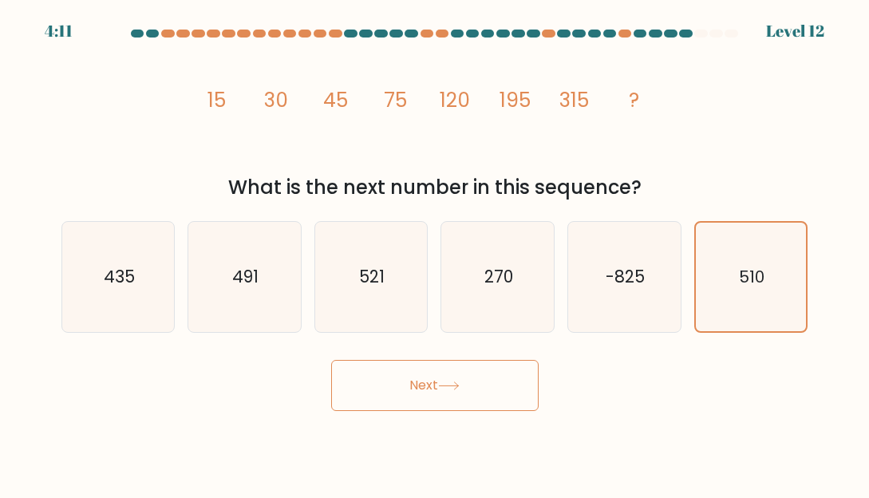
click at [390, 378] on button "Next" at bounding box center [435, 385] width 208 height 51
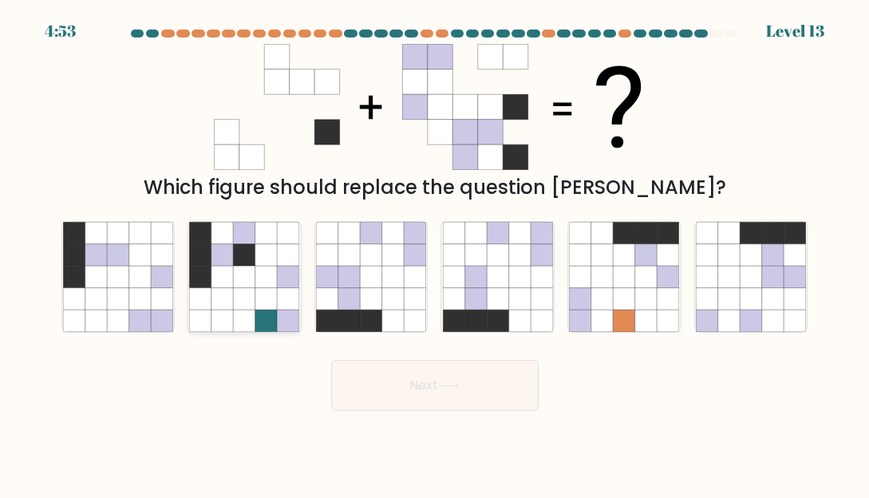
click at [224, 253] on icon at bounding box center [223, 254] width 22 height 22
click at [435, 253] on input "b." at bounding box center [435, 251] width 1 height 4
radio input "true"
click at [490, 273] on icon at bounding box center [498, 277] width 22 height 22
click at [436, 253] on input "d." at bounding box center [435, 251] width 1 height 4
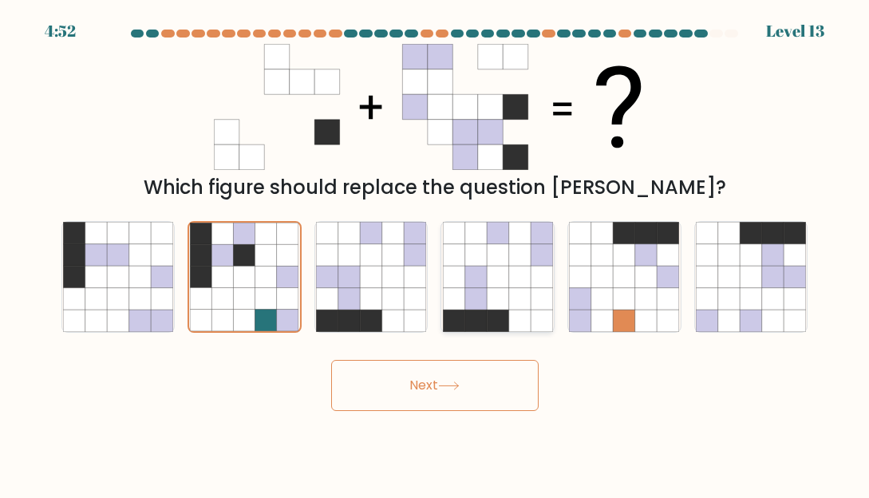
radio input "true"
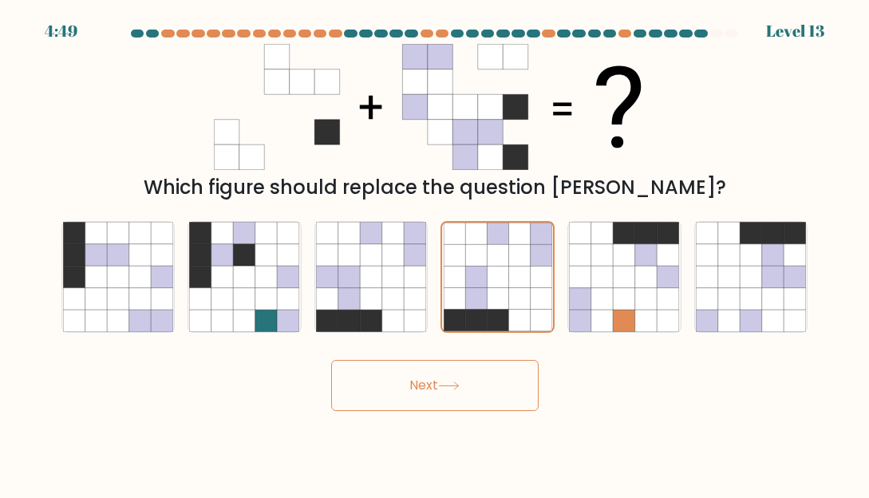
click at [445, 394] on button "Next" at bounding box center [435, 385] width 208 height 51
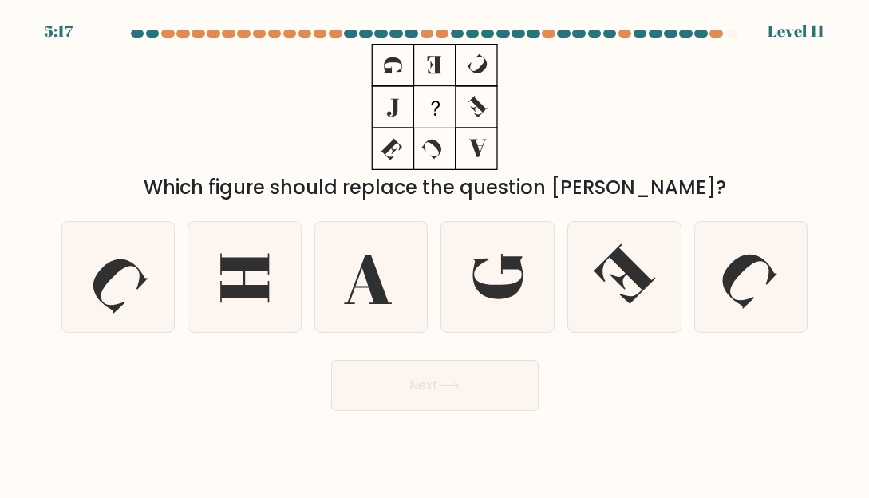
drag, startPoint x: 383, startPoint y: 60, endPoint x: 501, endPoint y: 168, distance: 159.9
click at [501, 166] on icon at bounding box center [435, 107] width 200 height 126
click at [382, 291] on icon at bounding box center [368, 279] width 48 height 49
click at [435, 253] on input "c." at bounding box center [435, 251] width 1 height 4
radio input "true"
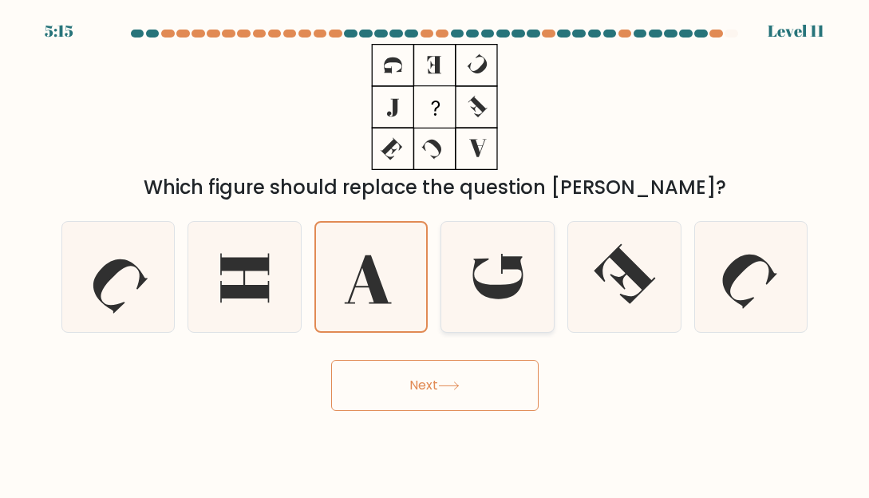
click at [500, 296] on icon at bounding box center [498, 276] width 50 height 45
click at [436, 253] on input "d." at bounding box center [435, 251] width 1 height 4
radio input "true"
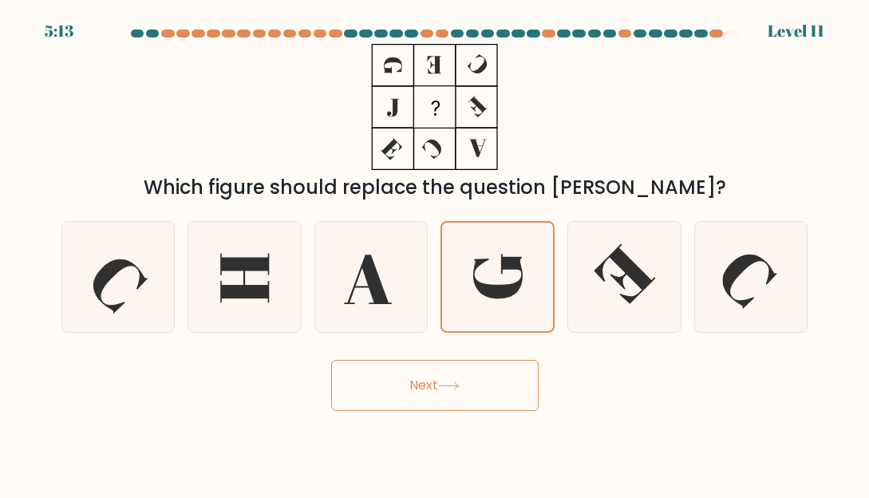
click at [457, 401] on button "Next" at bounding box center [435, 385] width 208 height 51
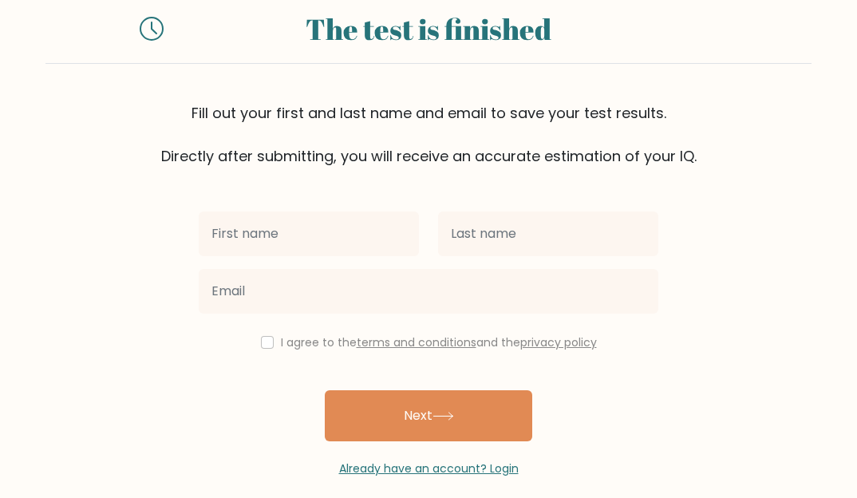
scroll to position [62, 0]
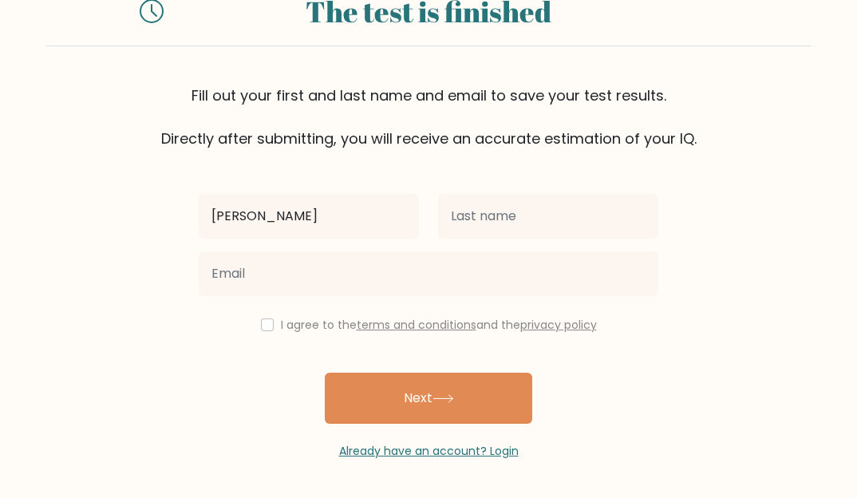
type input "Regina"
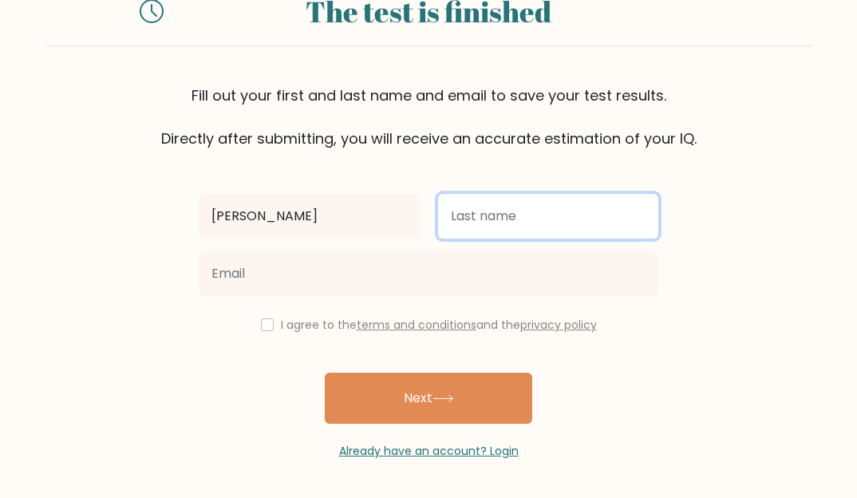
click at [496, 211] on input "text" at bounding box center [548, 216] width 220 height 45
type input "Palay"
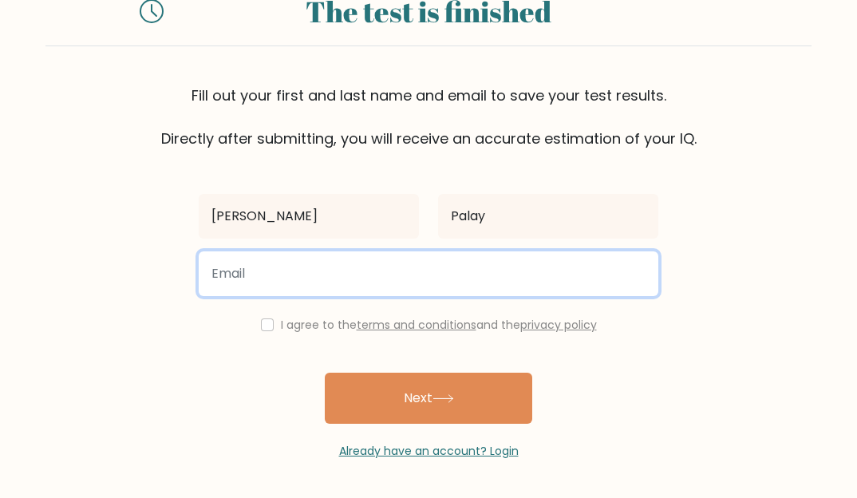
click at [254, 273] on input "email" at bounding box center [429, 273] width 460 height 45
type input "reginapalay6@gmail.com"
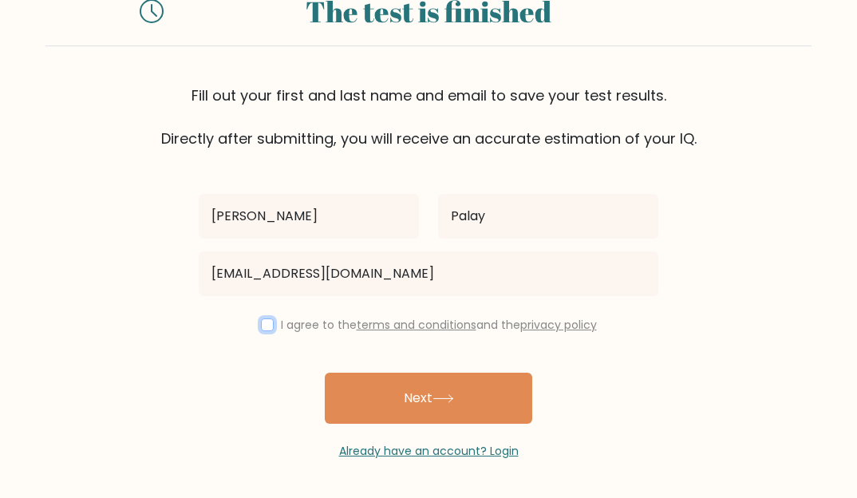
click at [261, 326] on input "checkbox" at bounding box center [267, 324] width 13 height 13
checkbox input "true"
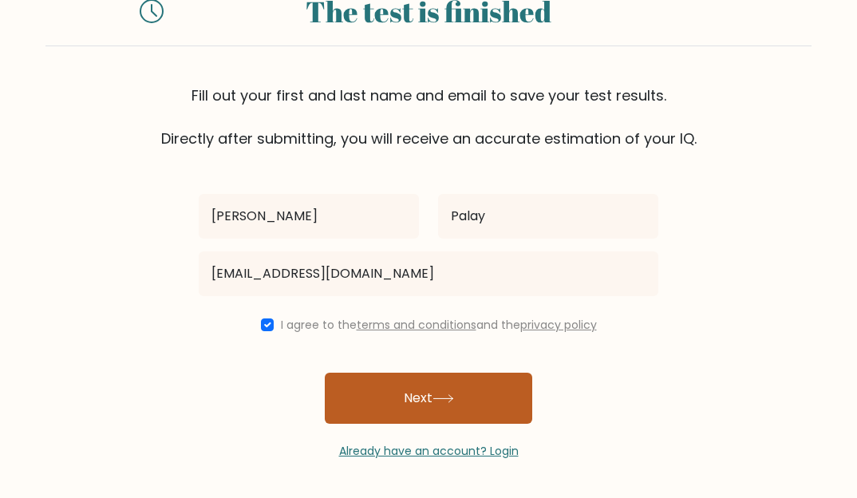
click at [401, 384] on button "Next" at bounding box center [429, 398] width 208 height 51
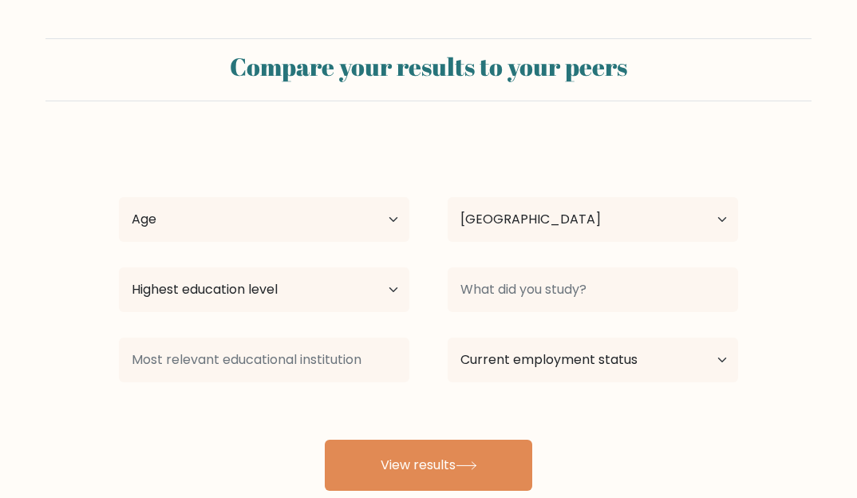
select select "PH"
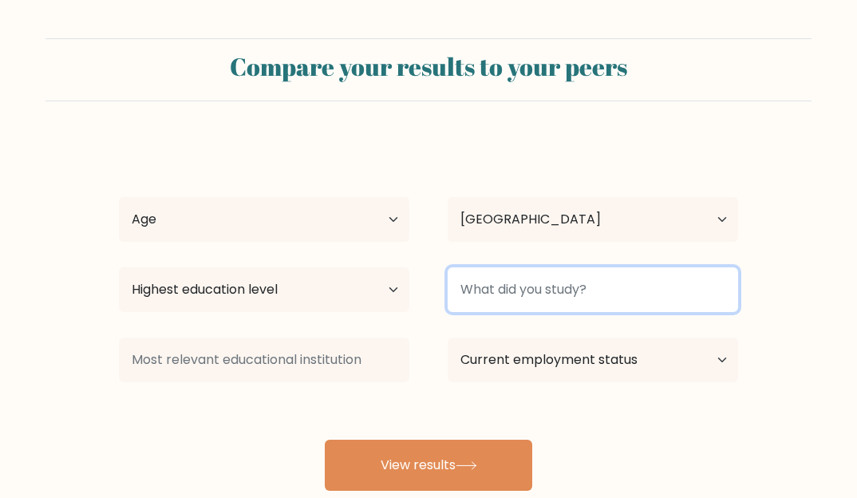
click at [541, 295] on input at bounding box center [593, 289] width 291 height 45
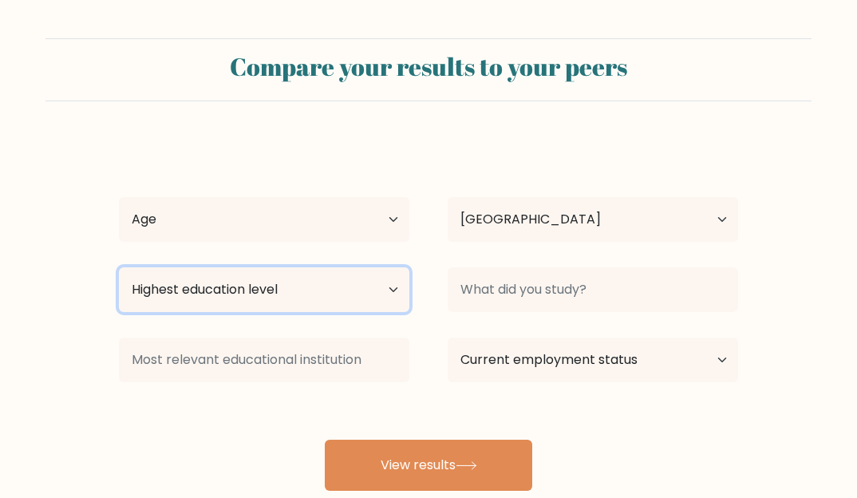
click at [373, 291] on select "Highest education level No schooling Primary Lower Secondary Upper Secondary Oc…" at bounding box center [264, 289] width 291 height 45
select select "bachelors_degree"
click at [119, 267] on select "Highest education level No schooling Primary Lower Secondary Upper Secondary Oc…" at bounding box center [264, 289] width 291 height 45
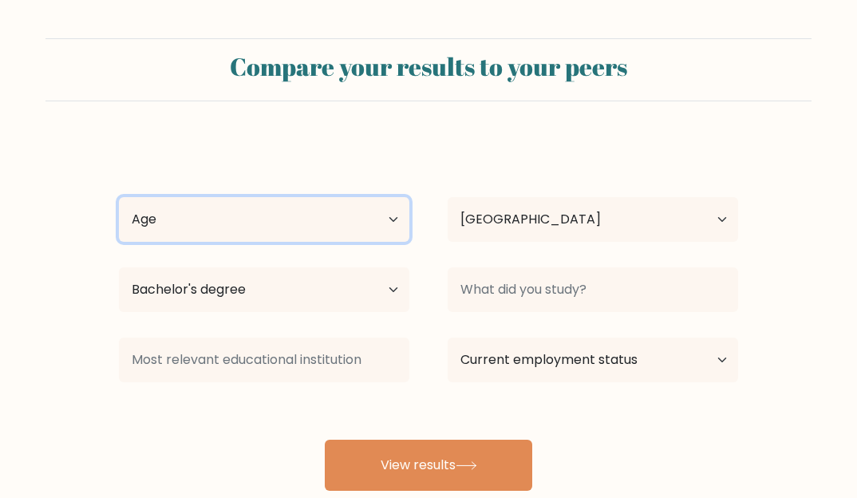
click at [261, 219] on select "Age Under [DEMOGRAPHIC_DATA] [DEMOGRAPHIC_DATA] [DEMOGRAPHIC_DATA] [DEMOGRAPHIC…" at bounding box center [264, 219] width 291 height 45
select select "25_34"
click at [119, 197] on select "Age Under [DEMOGRAPHIC_DATA] [DEMOGRAPHIC_DATA] [DEMOGRAPHIC_DATA] [DEMOGRAPHIC…" at bounding box center [264, 219] width 291 height 45
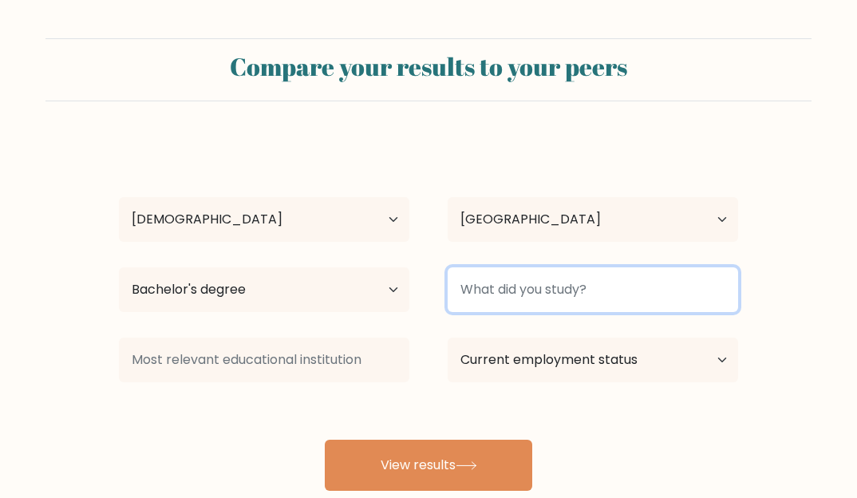
click at [560, 291] on input at bounding box center [593, 289] width 291 height 45
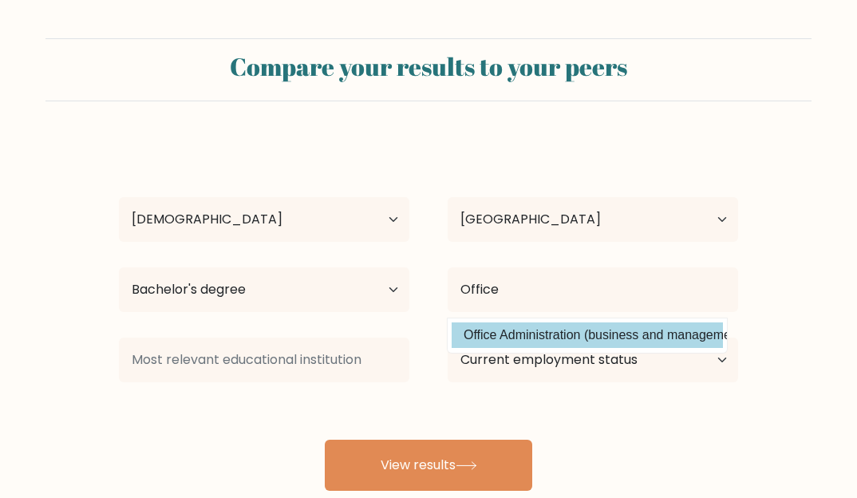
click at [614, 331] on option "Office Administration (business and management)" at bounding box center [587, 335] width 271 height 26
type input "Office Administration"
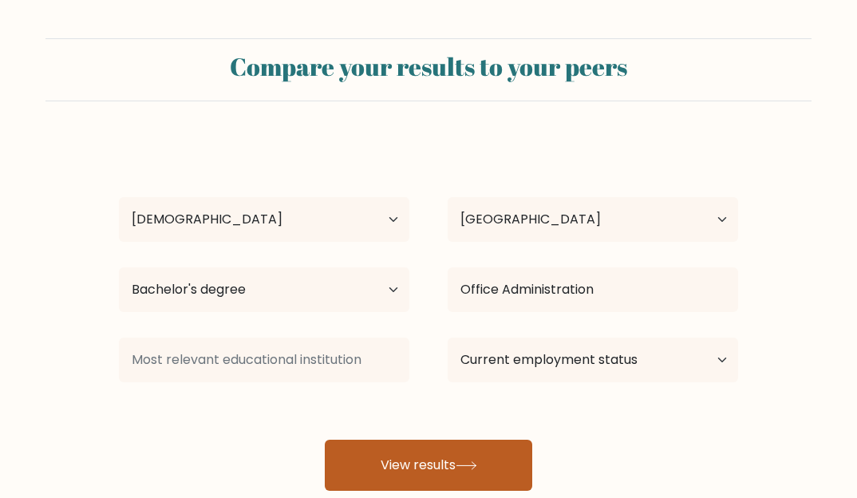
click at [476, 453] on button "View results" at bounding box center [429, 465] width 208 height 51
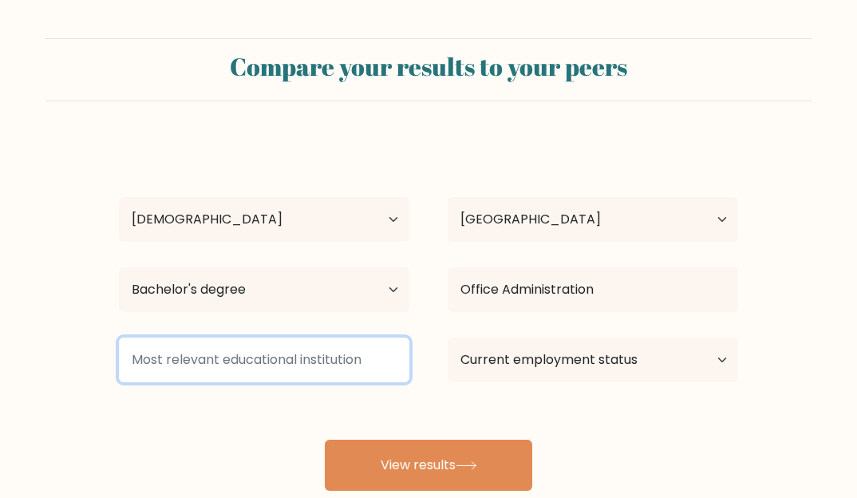
click at [275, 363] on input at bounding box center [264, 360] width 291 height 45
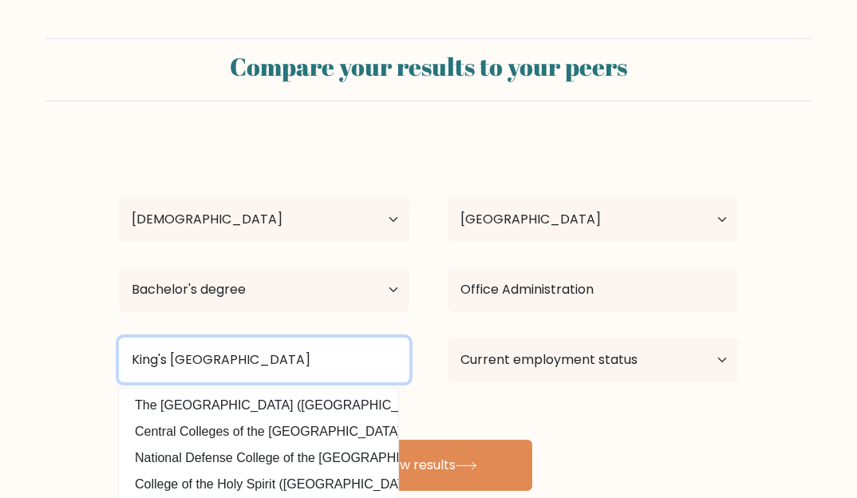
type input "King's College of the Philippines"
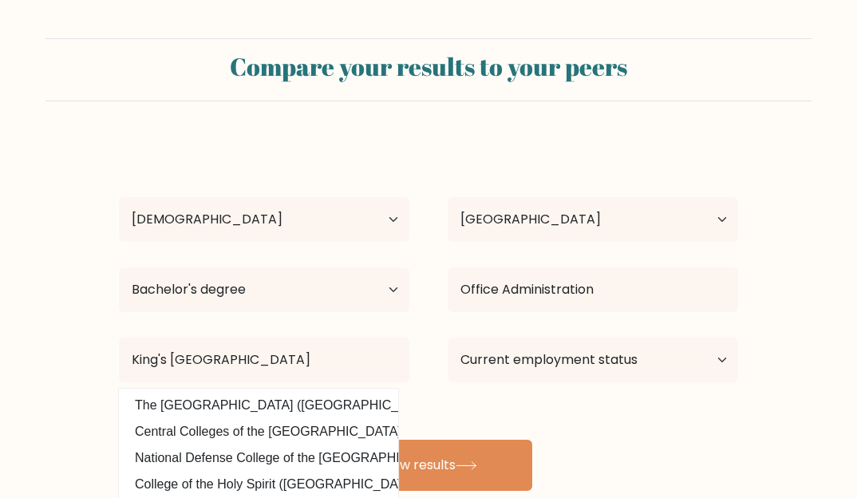
click at [514, 405] on div "Regina Palay Age Under 18 years old 18-24 years old 25-34 years old 35-44 years…" at bounding box center [428, 315] width 639 height 351
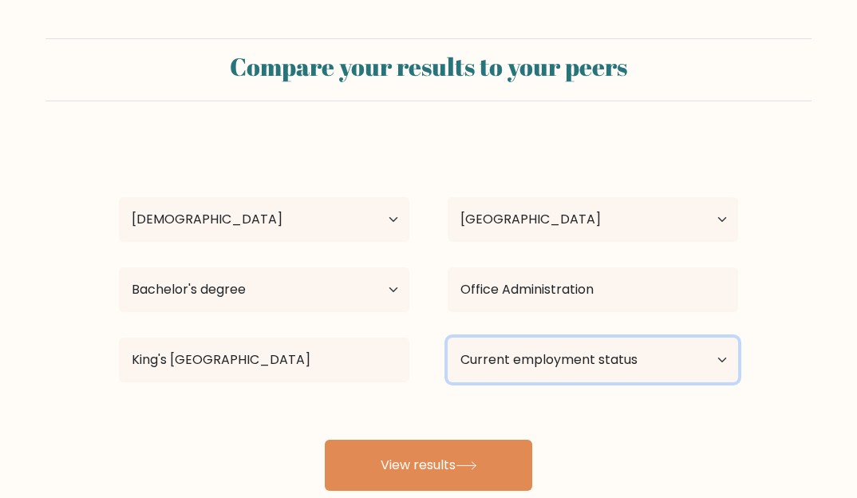
click at [540, 362] on select "Current employment status Employed Student Retired Other / prefer not to answer" at bounding box center [593, 360] width 291 height 45
select select "other"
click at [448, 338] on select "Current employment status Employed Student Retired Other / prefer not to answer" at bounding box center [593, 360] width 291 height 45
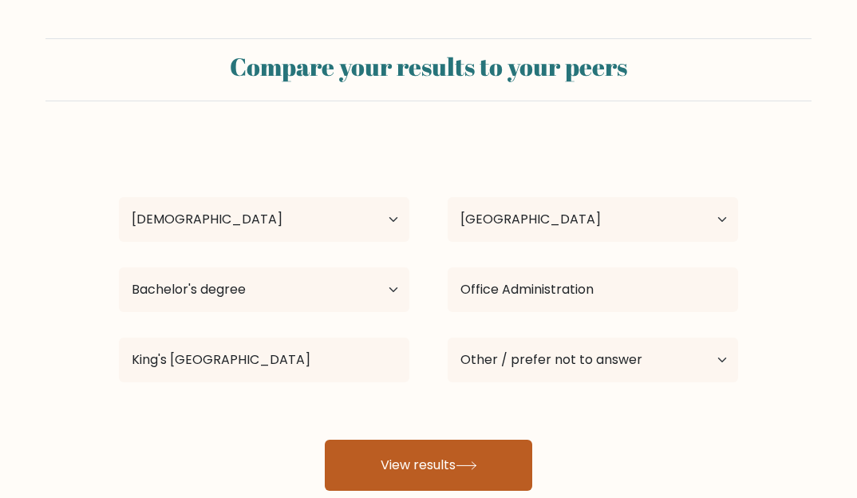
click at [442, 471] on button "View results" at bounding box center [429, 465] width 208 height 51
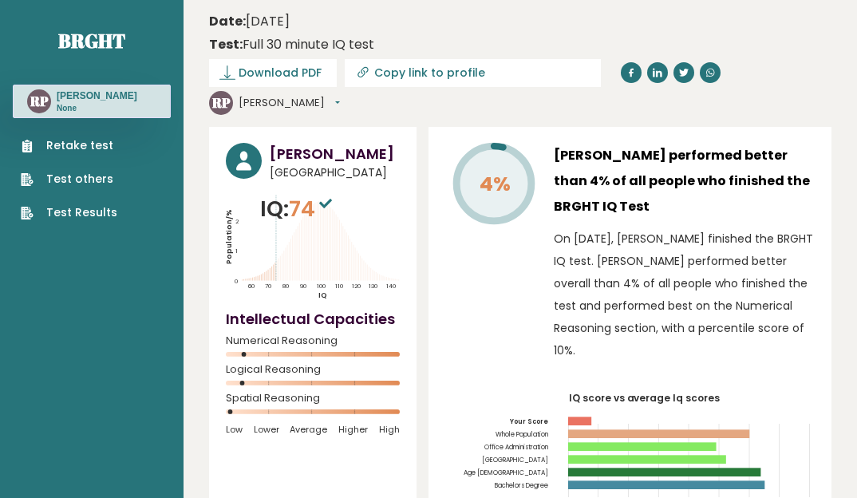
drag, startPoint x: 345, startPoint y: 178, endPoint x: 259, endPoint y: 174, distance: 85.5
click at [259, 193] on icon "Population/% IQ 0 1 2 60 70 80 90 100 110 120 130 140" at bounding box center [313, 246] width 174 height 107
click at [285, 193] on p "IQ: 74" at bounding box center [298, 209] width 76 height 32
drag, startPoint x: 259, startPoint y: 180, endPoint x: 325, endPoint y: 186, distance: 65.8
click at [325, 193] on div "IQ: 74 Population/% IQ 0 1 2 60 70 80 90 100 110 120 130 140" at bounding box center [313, 246] width 174 height 107
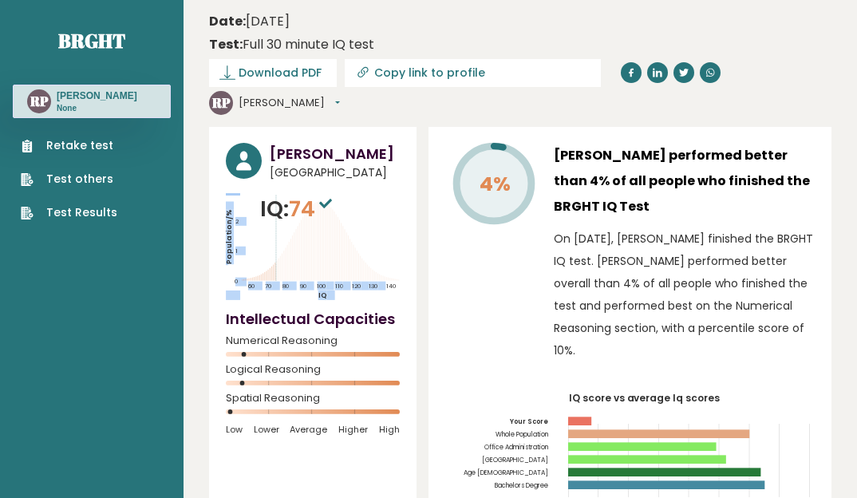
click at [335, 194] on span "74" at bounding box center [312, 209] width 47 height 30
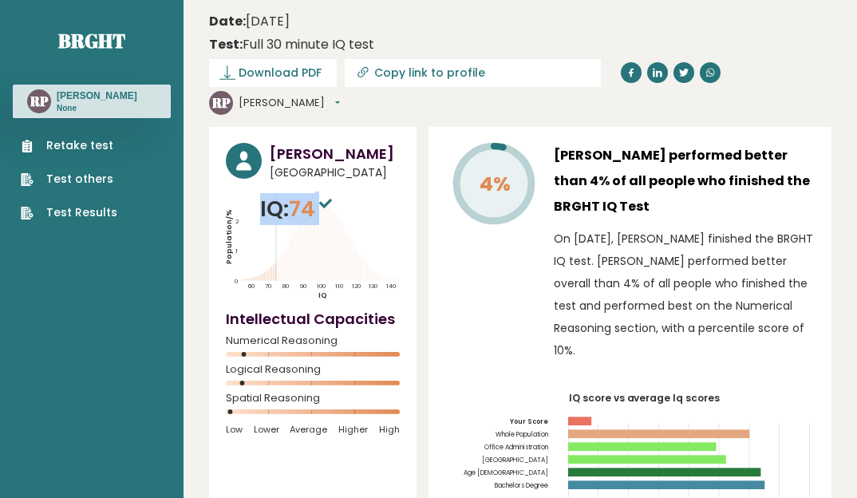
drag, startPoint x: 335, startPoint y: 184, endPoint x: 259, endPoint y: 187, distance: 76.7
click at [260, 193] on p "IQ: 74" at bounding box center [298, 209] width 76 height 32
copy p "IQ: 74"
click at [82, 145] on link "Retake test" at bounding box center [69, 145] width 97 height 17
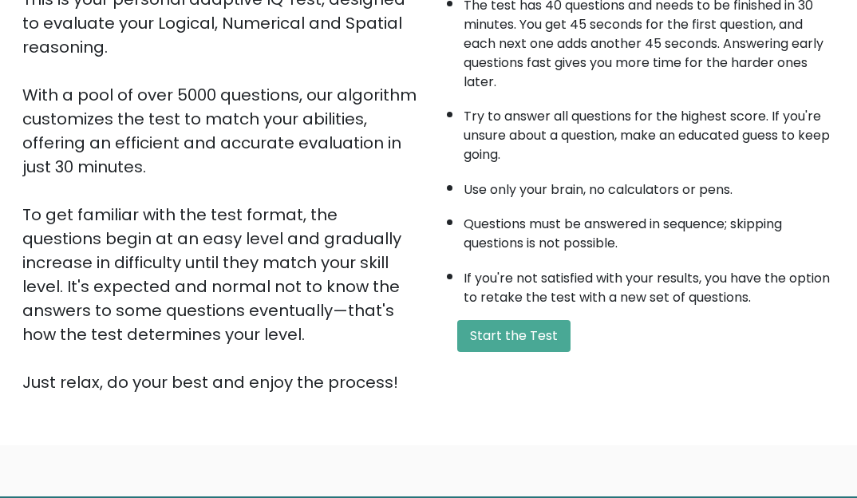
scroll to position [305, 0]
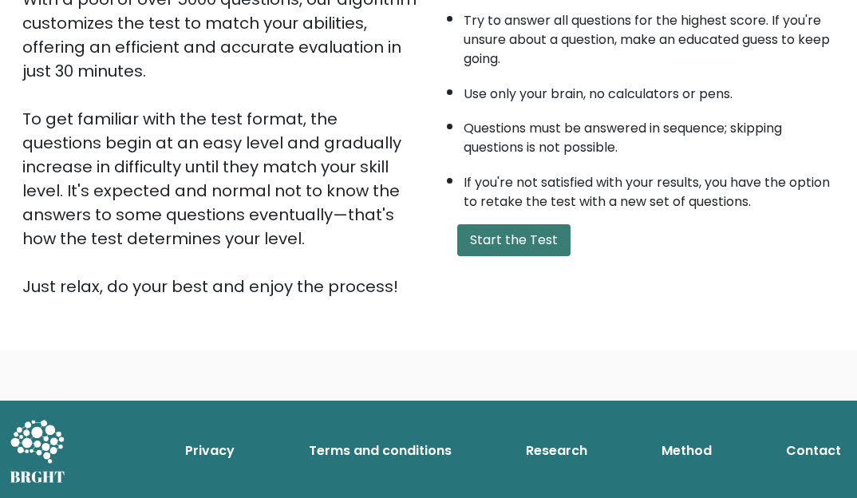
click at [541, 240] on button "Start the Test" at bounding box center [513, 240] width 113 height 32
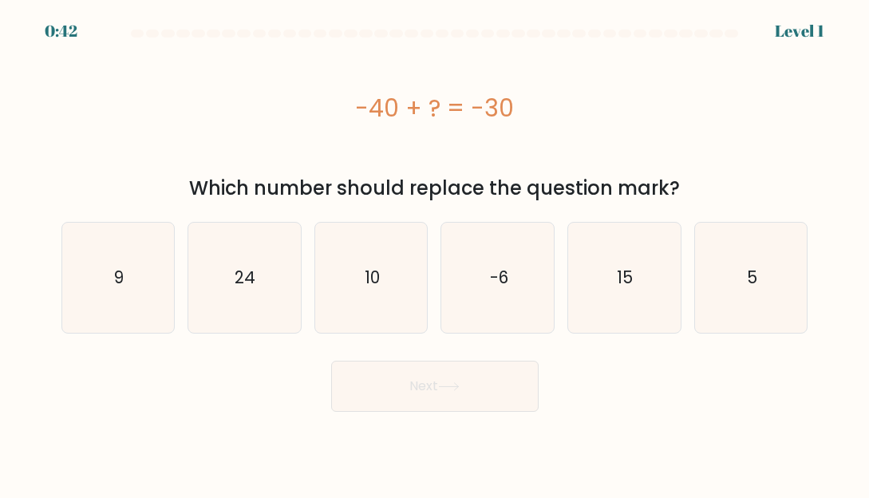
drag, startPoint x: 351, startPoint y: 112, endPoint x: 528, endPoint y: 120, distance: 176.6
click at [528, 120] on div "-40 + ? = -30" at bounding box center [434, 108] width 747 height 36
copy div "-40 + ? = -30"
click at [9, 90] on form "a. 9" at bounding box center [434, 221] width 869 height 382
click at [368, 272] on text "10" at bounding box center [372, 277] width 15 height 23
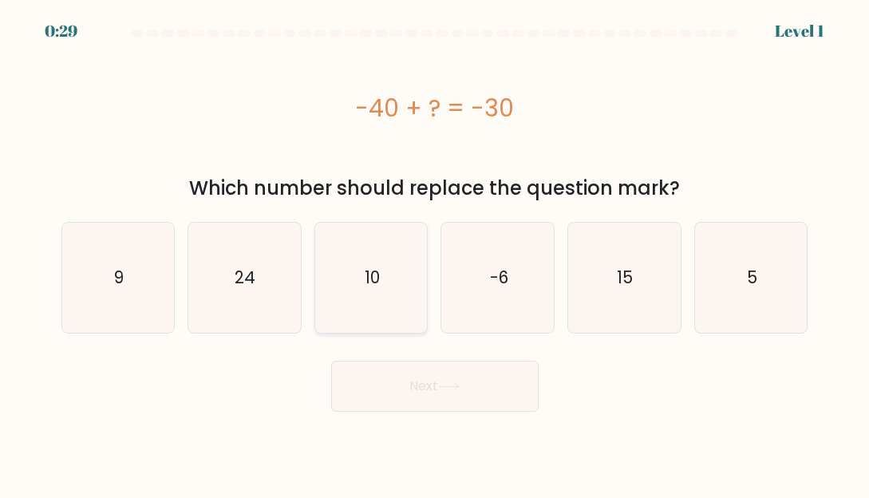
click at [435, 253] on input "c. 10" at bounding box center [435, 251] width 1 height 4
radio input "true"
click at [428, 405] on button "Next" at bounding box center [435, 386] width 208 height 51
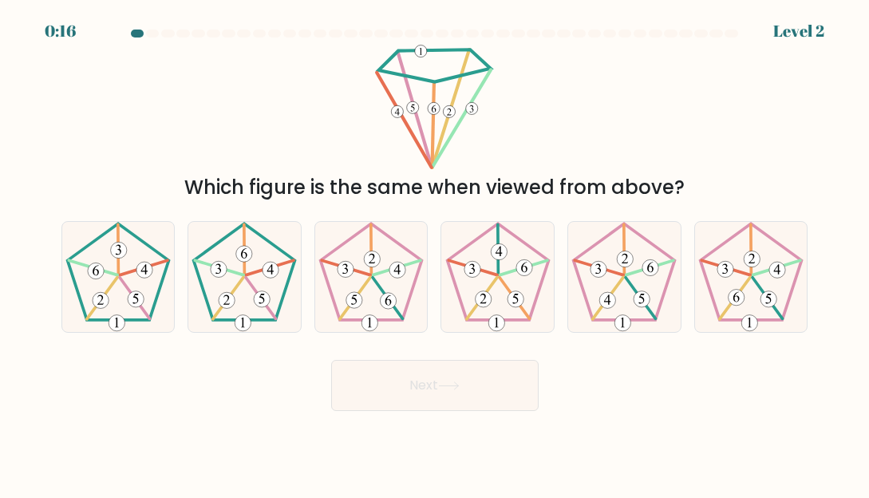
click at [12, 209] on form at bounding box center [434, 221] width 869 height 382
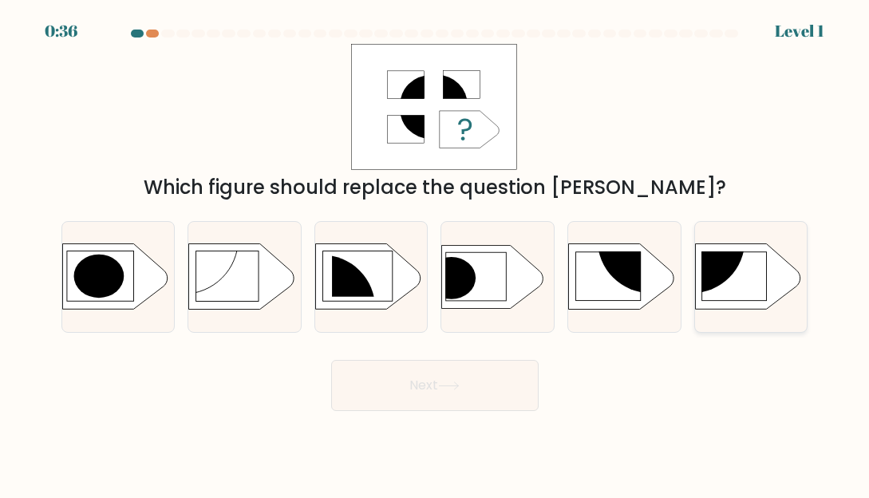
click at [734, 278] on rect at bounding box center [734, 276] width 65 height 49
click at [436, 253] on input "f." at bounding box center [435, 251] width 1 height 4
radio input "true"
click at [433, 382] on button "Next" at bounding box center [435, 385] width 208 height 51
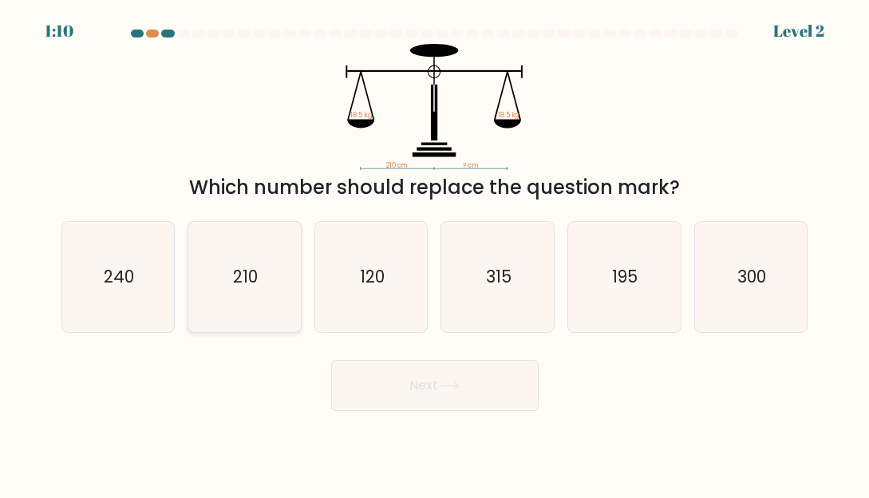
click at [246, 274] on text "210" at bounding box center [245, 276] width 25 height 23
click at [435, 253] on input "b. 210" at bounding box center [435, 251] width 1 height 4
radio input "true"
click at [430, 390] on button "Next" at bounding box center [435, 385] width 208 height 51
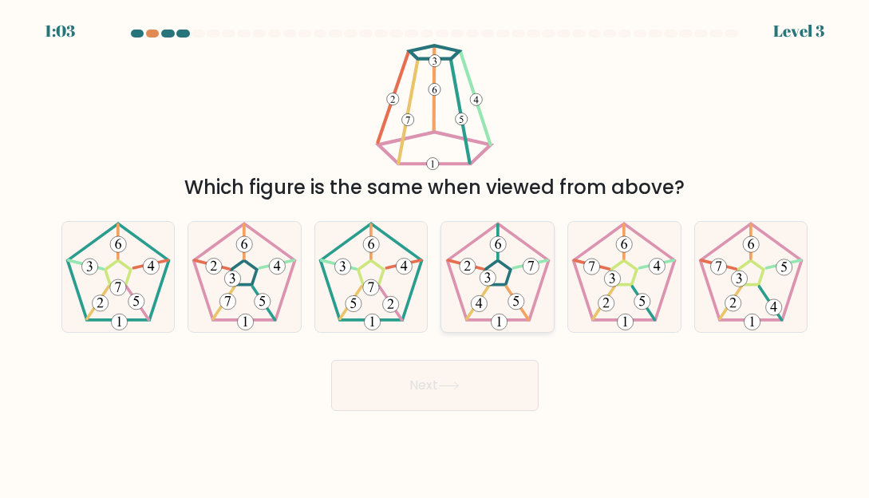
click at [497, 274] on icon at bounding box center [498, 277] width 110 height 110
click at [436, 253] on input "d." at bounding box center [435, 251] width 1 height 4
radio input "true"
click at [466, 391] on button "Next" at bounding box center [435, 385] width 208 height 51
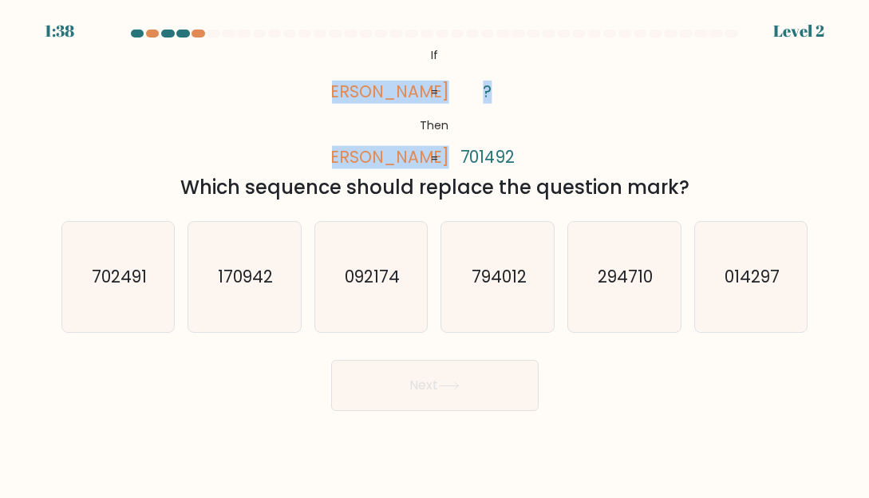
drag, startPoint x: 361, startPoint y: 89, endPoint x: 492, endPoint y: 91, distance: 131.7
click at [492, 91] on icon "@import url('https://fonts.googleapis.com/css?family=Abril+Fatface:400,100,100i…" at bounding box center [434, 107] width 205 height 126
copy icon "fortes foster ?"
click at [485, 155] on tspan "701492" at bounding box center [488, 157] width 55 height 23
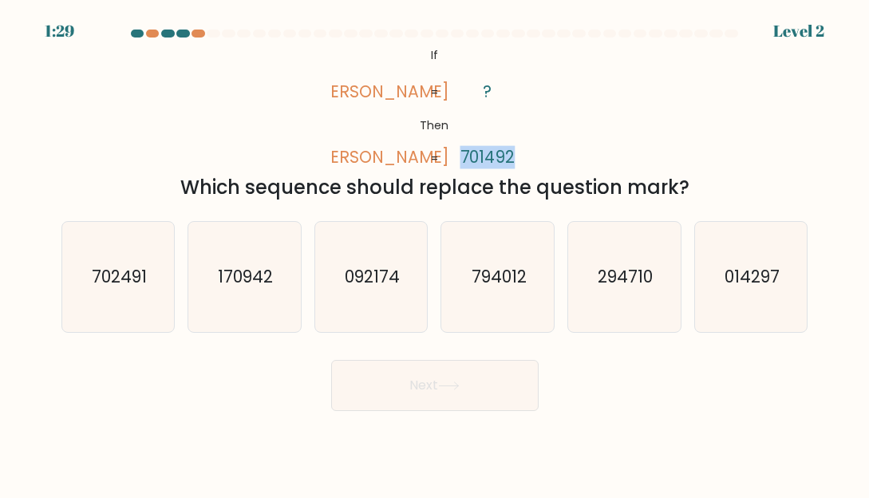
click at [485, 155] on tspan "701492" at bounding box center [488, 157] width 55 height 23
copy tspan "701492"
click at [97, 267] on text "702491" at bounding box center [119, 276] width 55 height 23
click at [435, 253] on input "a. 702491" at bounding box center [435, 251] width 1 height 4
radio input "true"
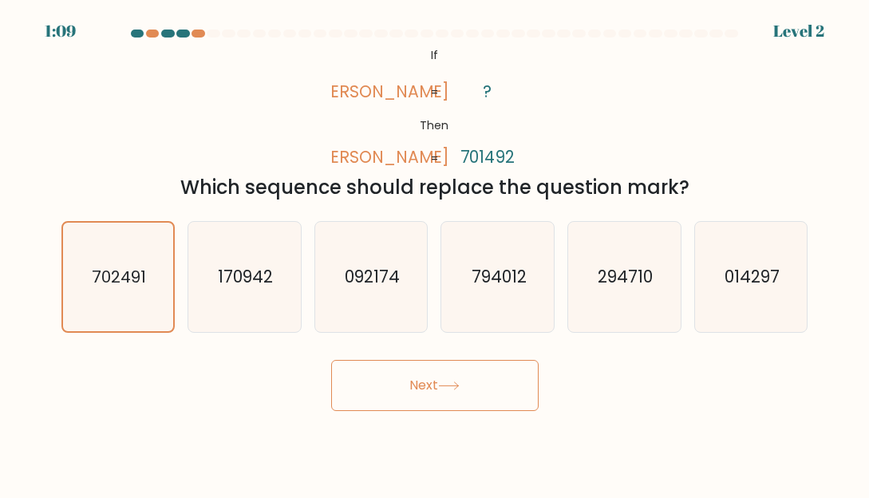
click at [516, 390] on button "Next" at bounding box center [435, 385] width 208 height 51
click at [426, 394] on button "Next" at bounding box center [435, 385] width 208 height 51
click at [451, 378] on button "Next" at bounding box center [435, 385] width 208 height 51
click at [249, 275] on text "170942" at bounding box center [245, 276] width 55 height 23
click at [435, 253] on input "b. 170942" at bounding box center [435, 251] width 1 height 4
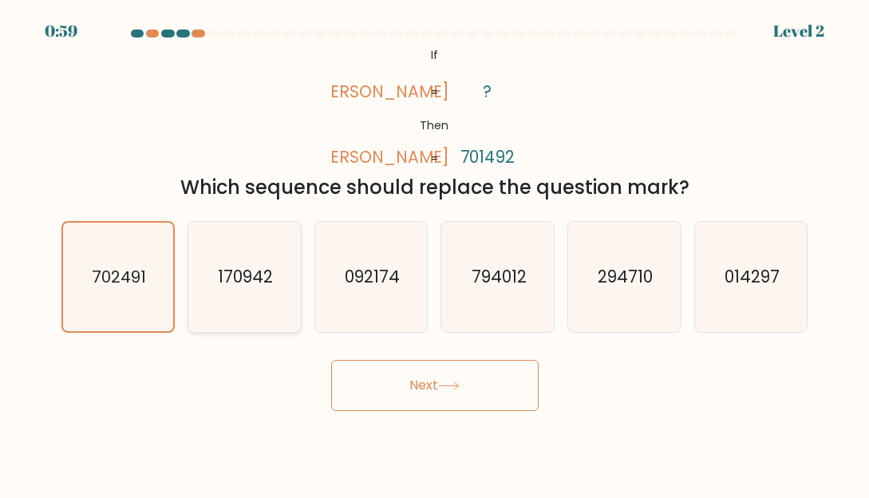
radio input "true"
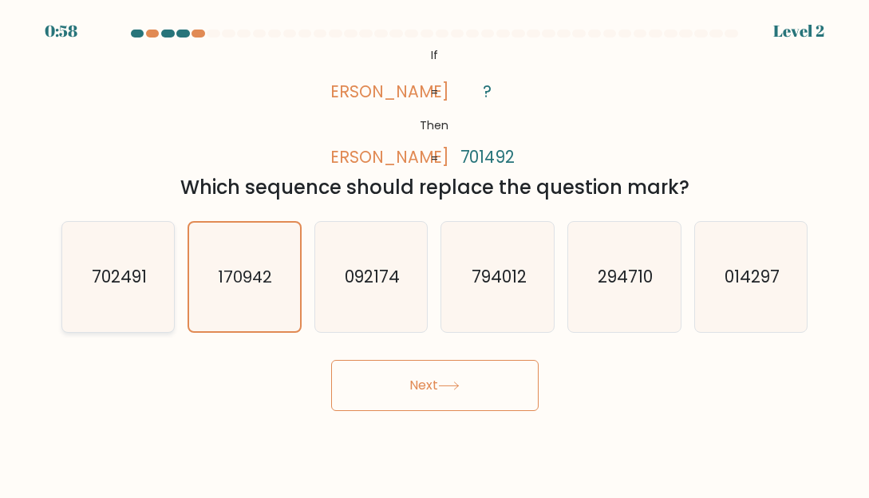
click at [152, 292] on icon "702491" at bounding box center [118, 277] width 110 height 110
click at [435, 253] on input "a. 702491" at bounding box center [435, 251] width 1 height 4
radio input "true"
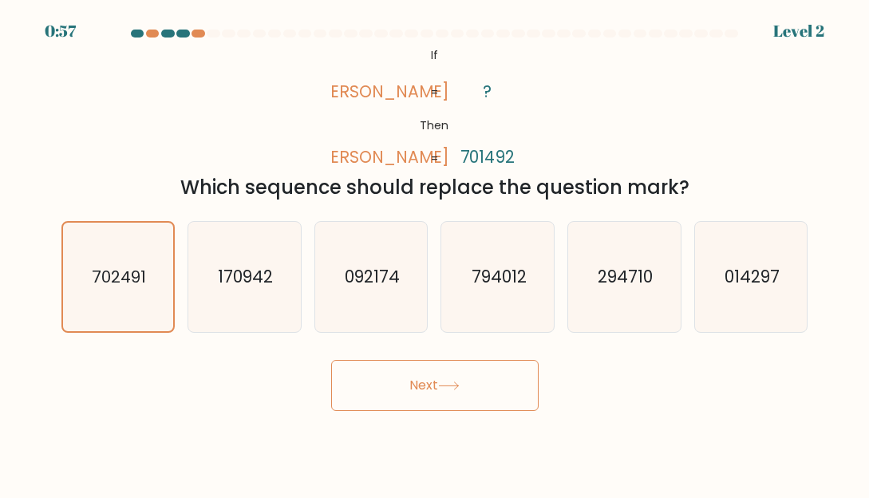
click at [380, 374] on button "Next" at bounding box center [435, 385] width 208 height 51
click at [447, 406] on button "Next" at bounding box center [435, 385] width 208 height 51
click at [453, 384] on icon at bounding box center [449, 386] width 22 height 9
click at [504, 386] on button "Next" at bounding box center [435, 385] width 208 height 51
click at [497, 390] on button "Next" at bounding box center [435, 385] width 208 height 51
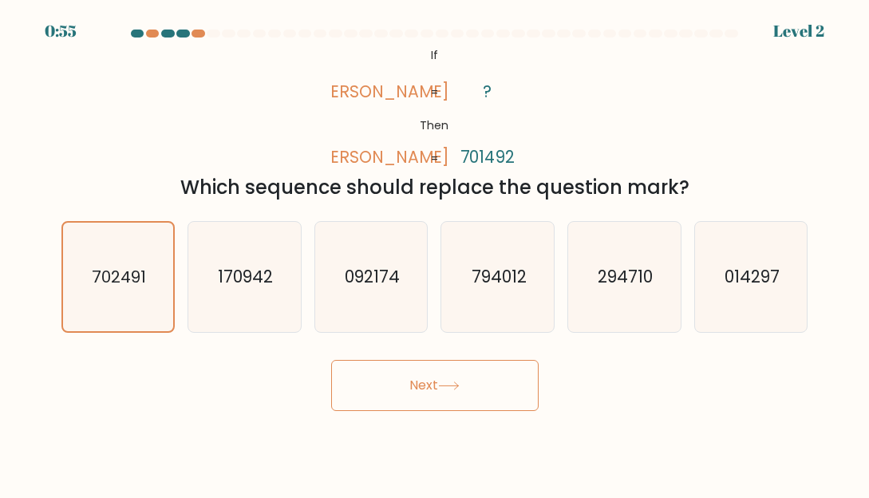
click at [493, 389] on button "Next" at bounding box center [435, 385] width 208 height 51
click at [168, 289] on icon "702491" at bounding box center [118, 277] width 110 height 110
click at [435, 253] on input "a. 702491" at bounding box center [435, 251] width 1 height 4
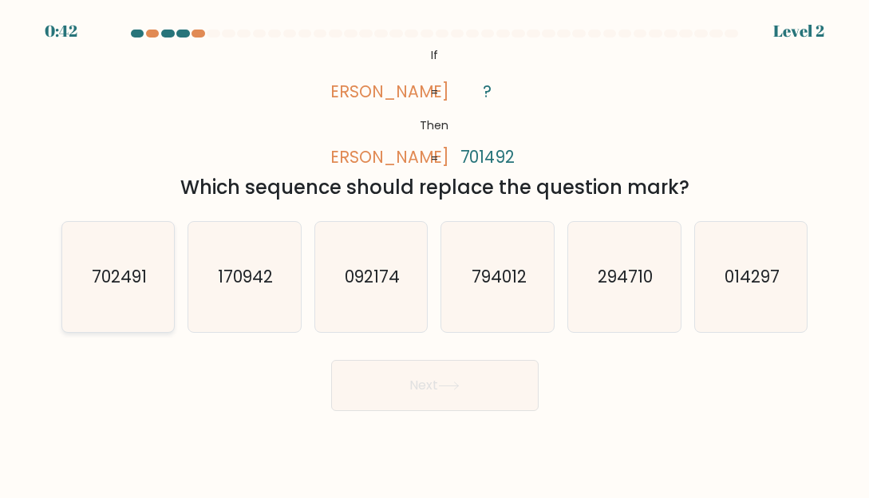
radio input "true"
click at [517, 386] on button "Next" at bounding box center [435, 385] width 208 height 51
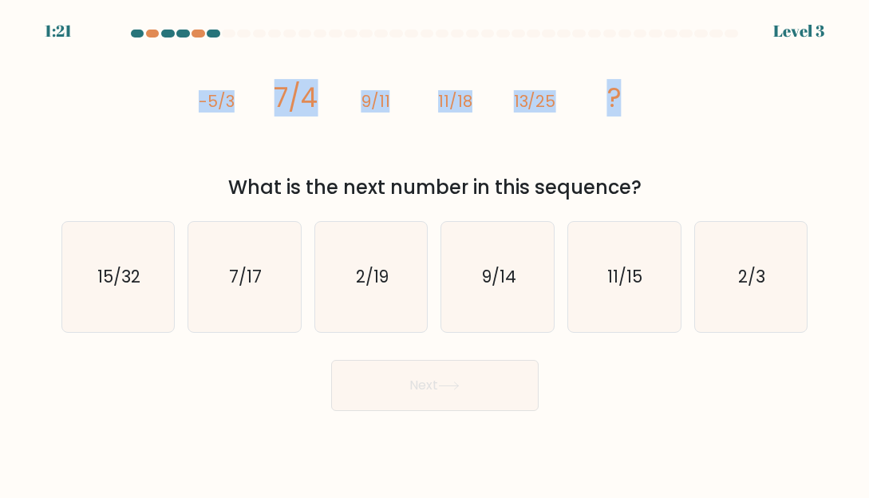
drag, startPoint x: 184, startPoint y: 102, endPoint x: 645, endPoint y: 109, distance: 460.6
click at [645, 109] on div "image/svg+xml -5/3 7/4 9/11 11/18 13/25 ? What is the next number in this seque…" at bounding box center [435, 123] width 766 height 158
copy g "-5/3 7/4 9/11 11/18 13/25 ?"
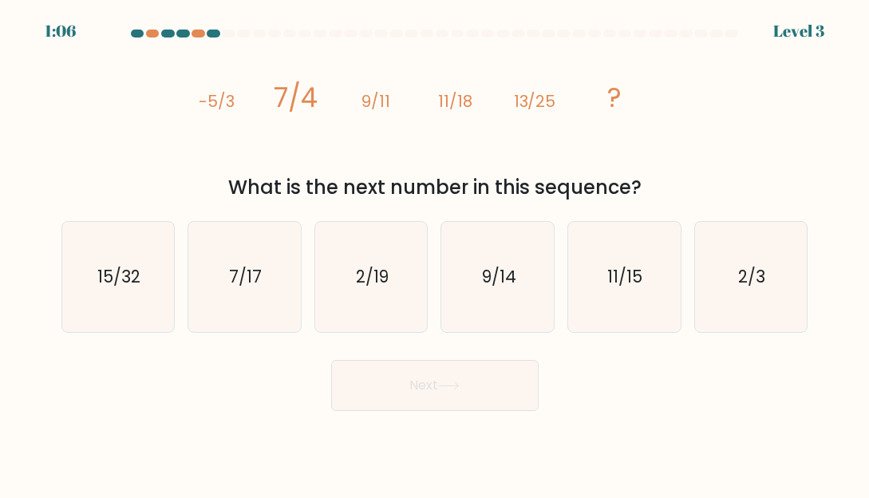
click at [279, 384] on div "Next" at bounding box center [435, 381] width 766 height 59
click at [117, 273] on text "15/32" at bounding box center [118, 276] width 43 height 23
click at [435, 253] on input "a. 15/32" at bounding box center [435, 251] width 1 height 4
radio input "true"
click at [425, 402] on button "Next" at bounding box center [435, 385] width 208 height 51
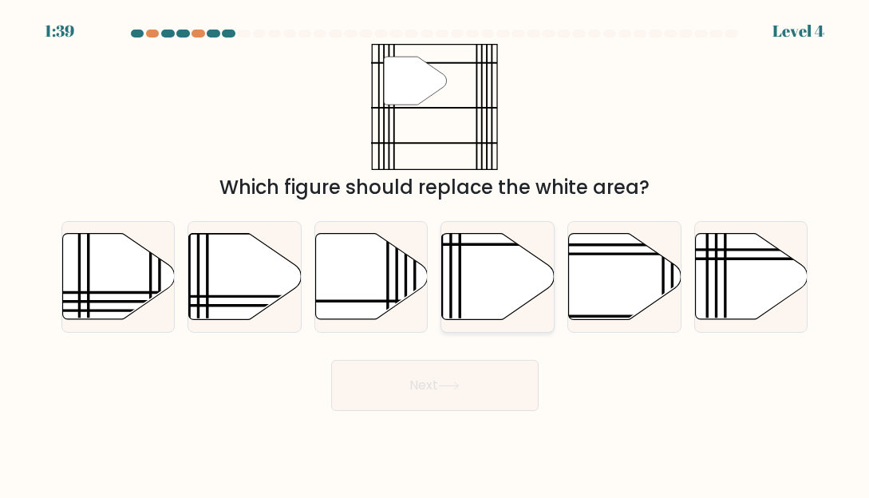
click at [481, 265] on icon at bounding box center [498, 276] width 113 height 86
click at [436, 253] on input "d." at bounding box center [435, 251] width 1 height 4
radio input "true"
click at [408, 382] on button "Next" at bounding box center [435, 385] width 208 height 51
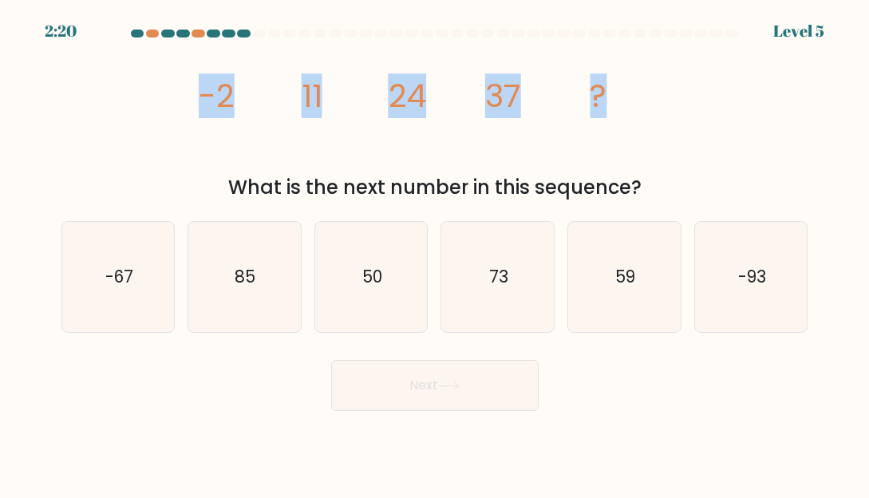
drag, startPoint x: 187, startPoint y: 97, endPoint x: 614, endPoint y: 87, distance: 427.1
click at [621, 96] on div "image/svg+xml -2 11 24 37 ? What is the next number in this sequence?" at bounding box center [435, 123] width 766 height 158
copy g "-2 11 24 37 ?"
click at [443, 386] on icon at bounding box center [449, 386] width 22 height 9
click at [446, 398] on button "Next" at bounding box center [435, 385] width 208 height 51
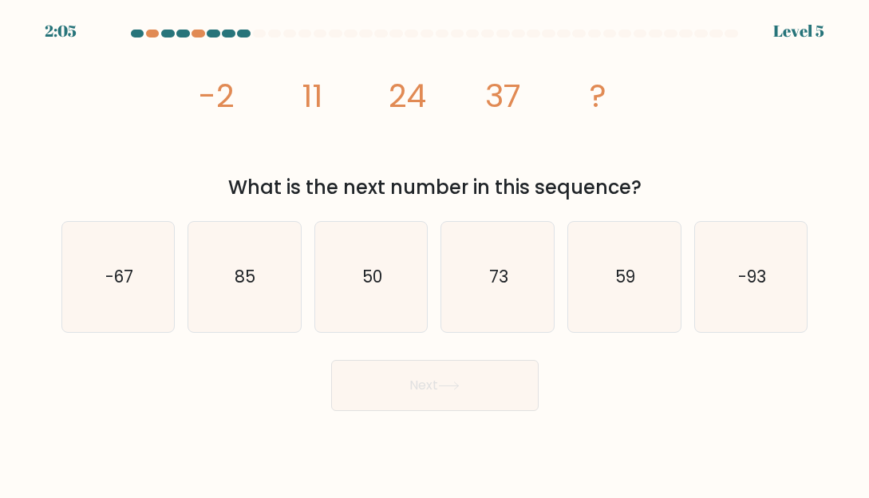
click at [723, 371] on div "Next" at bounding box center [435, 381] width 766 height 59
click at [377, 271] on text "50" at bounding box center [372, 276] width 20 height 23
click at [435, 253] on input "c. 50" at bounding box center [435, 251] width 1 height 4
radio input "true"
click at [423, 382] on button "Next" at bounding box center [435, 385] width 208 height 51
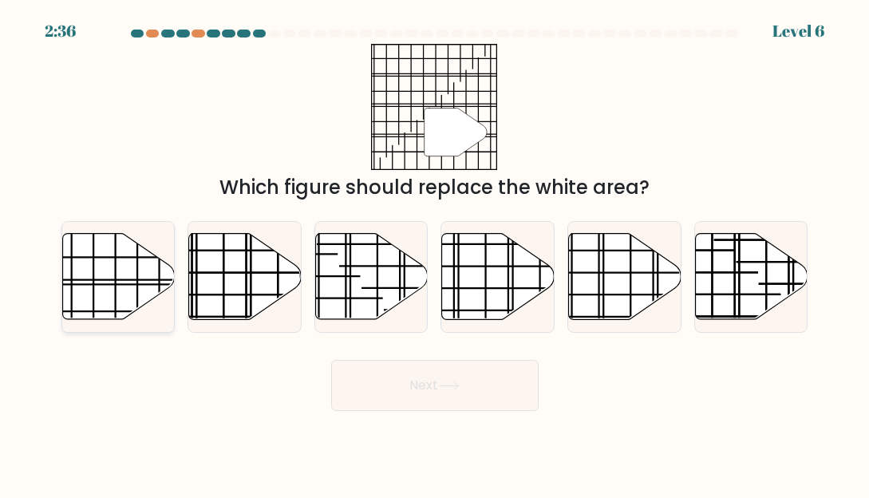
click at [113, 276] on icon at bounding box center [118, 276] width 113 height 86
click at [435, 253] on input "a." at bounding box center [435, 251] width 1 height 4
radio input "true"
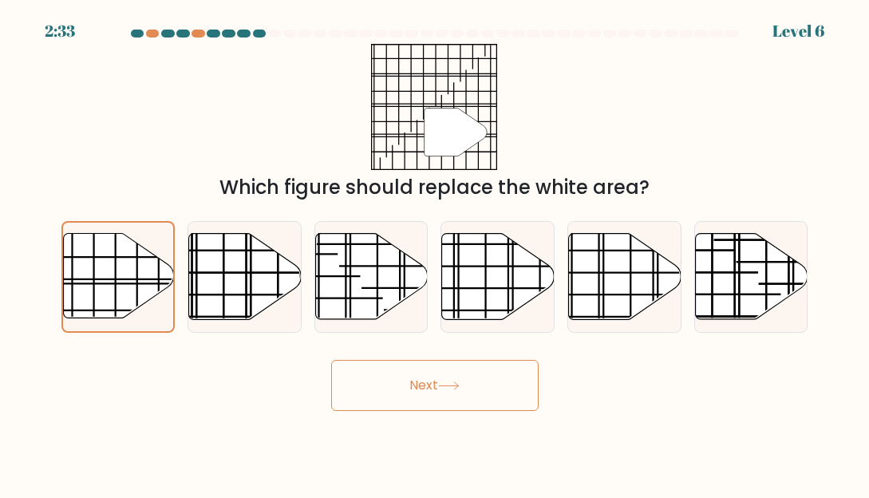
click at [458, 390] on icon at bounding box center [448, 385] width 19 height 7
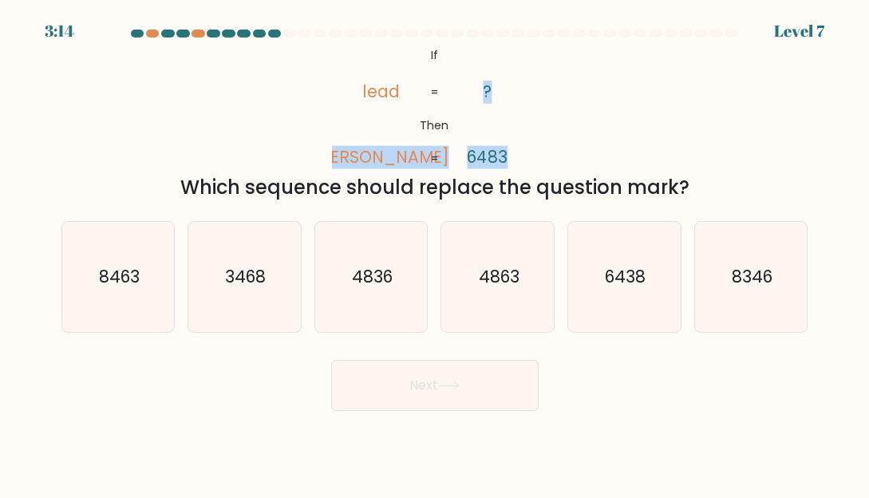
drag, startPoint x: 363, startPoint y: 156, endPoint x: 512, endPoint y: 157, distance: 148.5
click at [512, 157] on icon "@import url('[URL][DOMAIN_NAME]); If Then lead [PERSON_NAME] ? 6483 = =" at bounding box center [434, 107] width 205 height 126
copy icon "[PERSON_NAME] ? 6483"
click at [365, 377] on button "Next" at bounding box center [435, 385] width 208 height 51
click at [758, 279] on text "8346" at bounding box center [752, 276] width 41 height 23
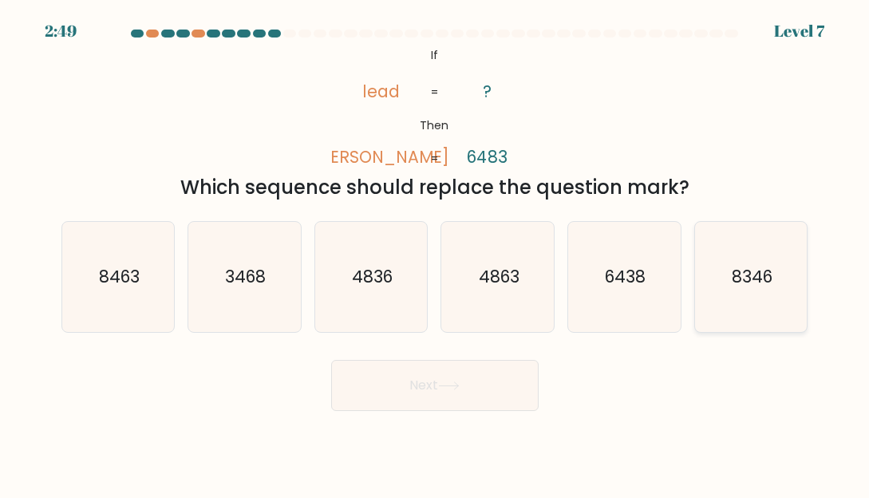
click at [436, 253] on input "f. 8346" at bounding box center [435, 251] width 1 height 4
radio input "true"
click at [427, 393] on button "Next" at bounding box center [435, 385] width 208 height 51
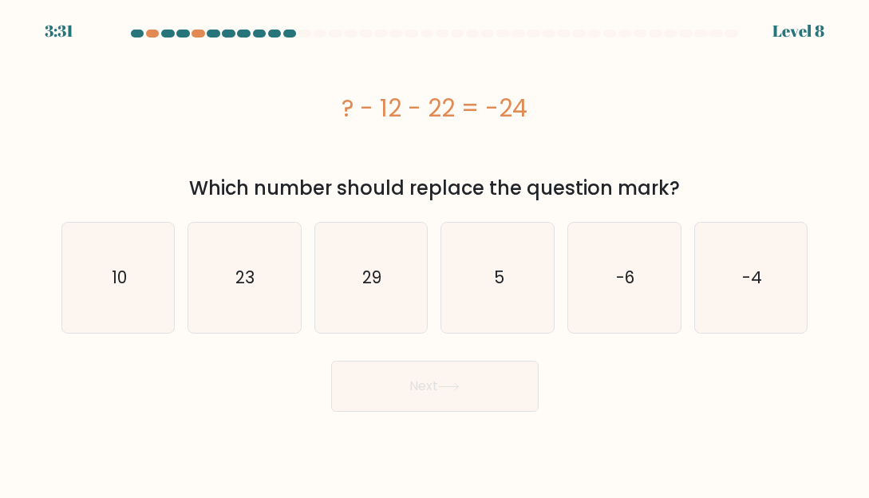
drag, startPoint x: 333, startPoint y: 103, endPoint x: 730, endPoint y: 138, distance: 399.0
click at [730, 138] on div "? - 12 - 22 = -24" at bounding box center [434, 108] width 747 height 128
copy div "? - 12 - 22 = -24"
click at [114, 279] on text "10" at bounding box center [119, 277] width 15 height 23
click at [435, 253] on input "a. 10" at bounding box center [435, 251] width 1 height 4
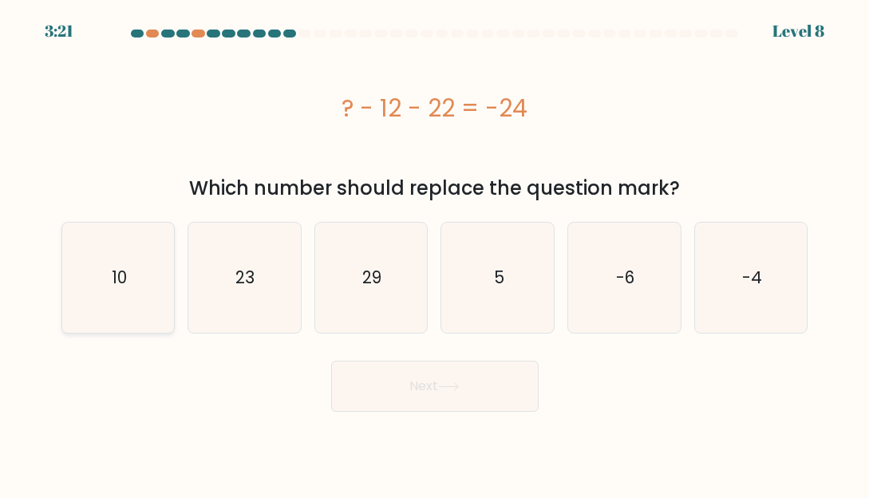
radio input "true"
click at [452, 379] on button "Next" at bounding box center [435, 386] width 208 height 51
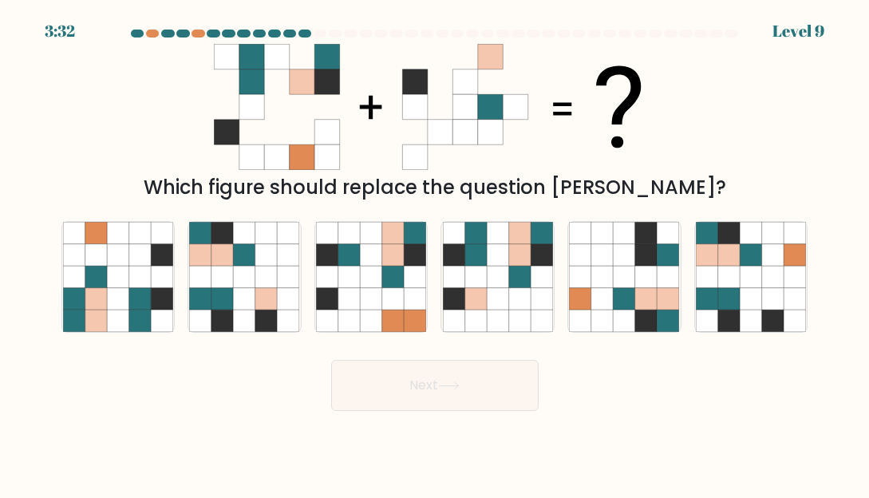
click at [139, 409] on div "Next" at bounding box center [435, 381] width 766 height 59
click at [102, 421] on body "3:18 Level 9" at bounding box center [434, 249] width 869 height 498
click at [83, 390] on div "Next" at bounding box center [435, 381] width 766 height 59
click at [150, 282] on icon at bounding box center [140, 277] width 22 height 22
click at [435, 253] on input "a." at bounding box center [435, 251] width 1 height 4
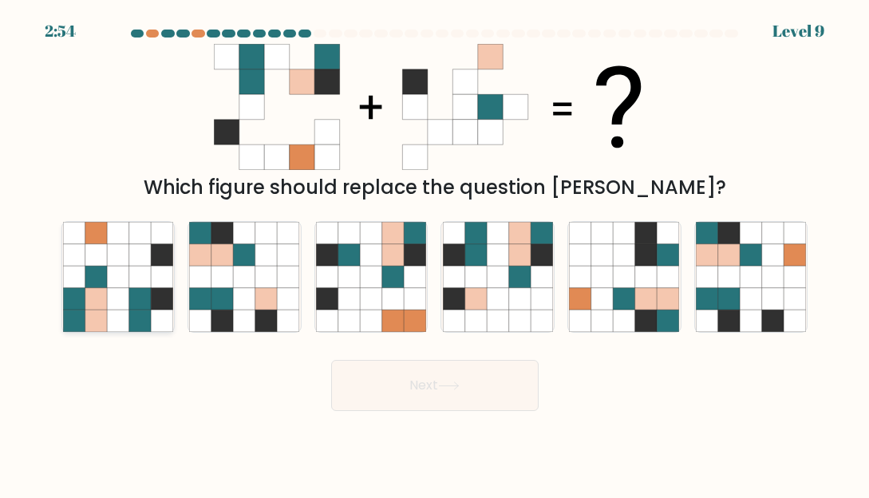
radio input "true"
click at [425, 374] on button "Next" at bounding box center [435, 385] width 208 height 51
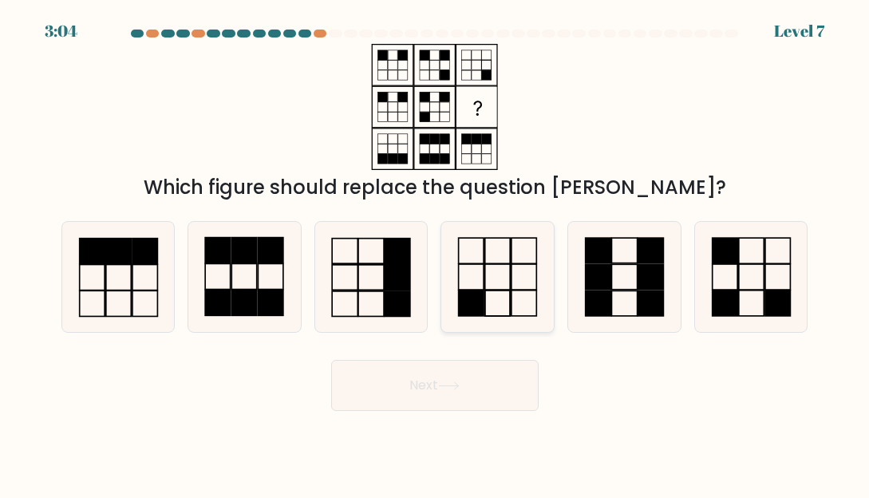
click at [477, 271] on icon at bounding box center [498, 277] width 110 height 110
click at [436, 253] on input "d." at bounding box center [435, 251] width 1 height 4
radio input "true"
click at [429, 394] on button "Next" at bounding box center [435, 385] width 208 height 51
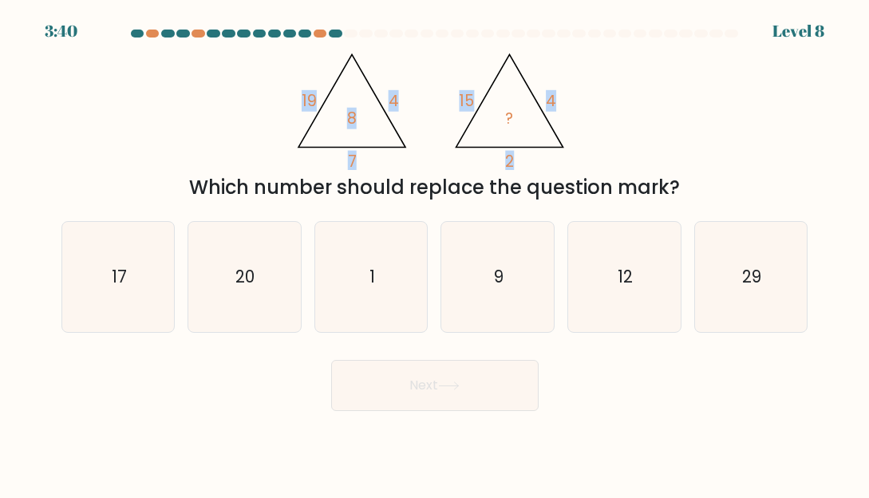
drag, startPoint x: 298, startPoint y: 87, endPoint x: 541, endPoint y: 156, distance: 253.2
click at [540, 156] on icon "@import url('[URL][DOMAIN_NAME]); 19 4 7 8 @import url('[URL][DOMAIN_NAME]); 15…" at bounding box center [434, 107] width 291 height 126
click at [635, 153] on div "@import url('[URL][DOMAIN_NAME]); 19 4 7 8 @import url('[URL][DOMAIN_NAME]); 15…" at bounding box center [435, 123] width 766 height 158
click at [358, 369] on button "Next" at bounding box center [435, 385] width 208 height 51
click at [750, 440] on body "2:09 Level 8" at bounding box center [434, 249] width 869 height 498
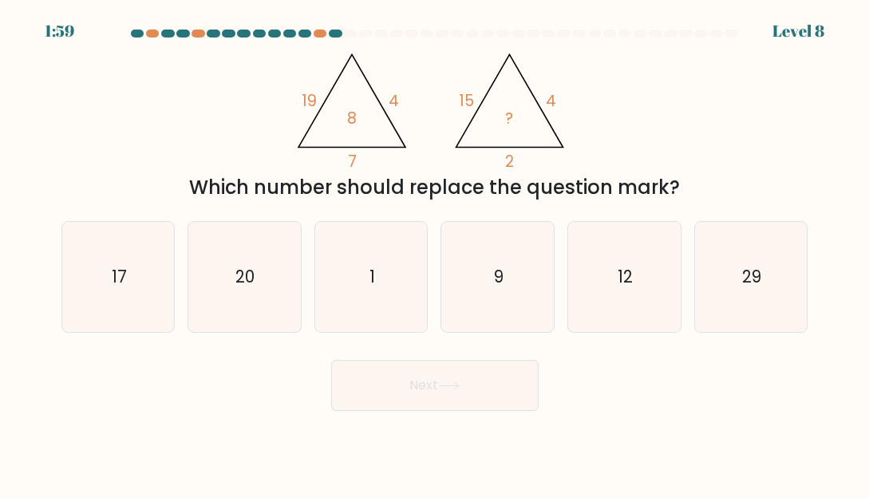
click at [476, 386] on button "Next" at bounding box center [435, 385] width 208 height 51
click at [447, 400] on button "Next" at bounding box center [435, 385] width 208 height 51
click at [717, 295] on icon "29" at bounding box center [751, 277] width 110 height 110
click at [436, 253] on input "f. 29" at bounding box center [435, 251] width 1 height 4
radio input "true"
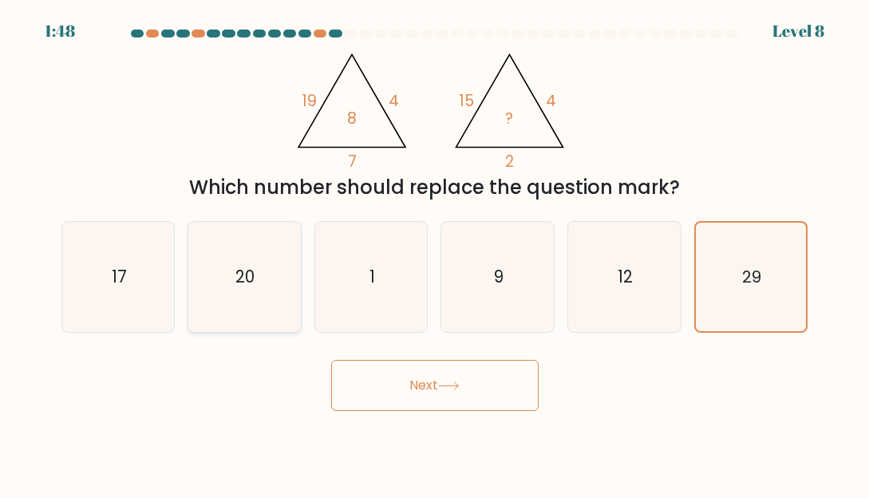
click at [255, 274] on text "20" at bounding box center [245, 276] width 19 height 23
click at [435, 253] on input "b. 20" at bounding box center [435, 251] width 1 height 4
radio input "true"
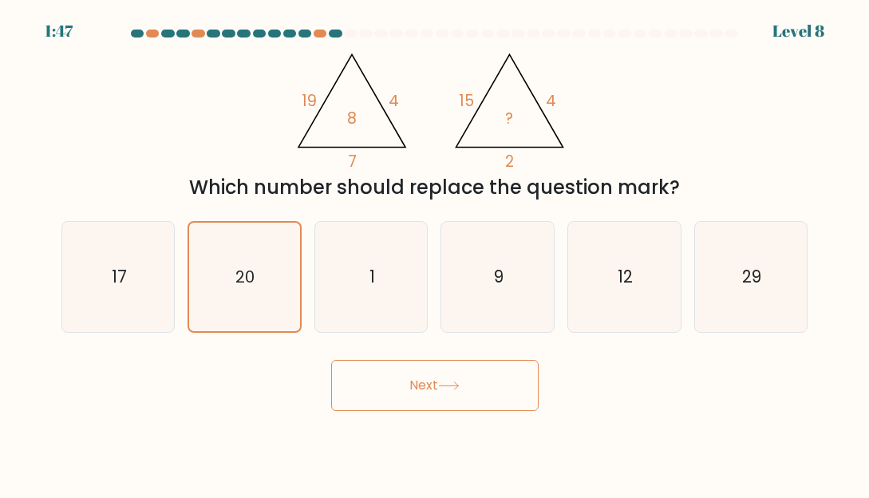
click at [418, 376] on button "Next" at bounding box center [435, 385] width 208 height 51
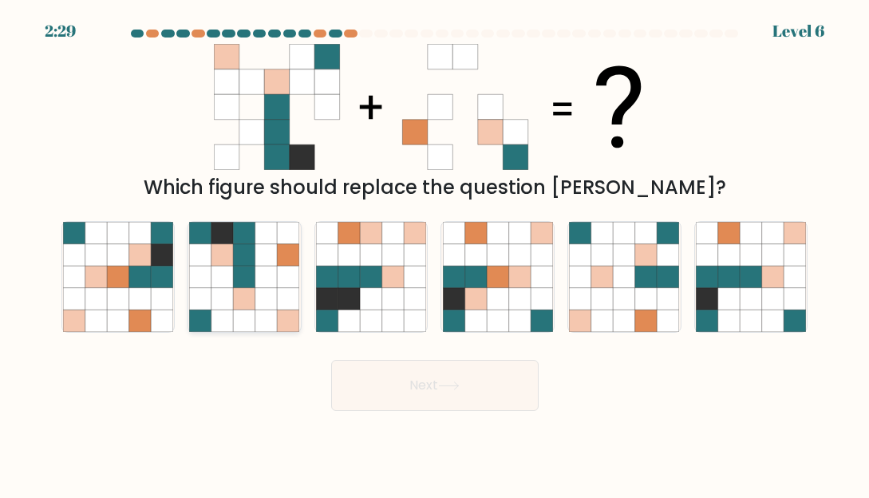
click at [273, 251] on icon at bounding box center [266, 254] width 22 height 22
click at [435, 251] on input "b." at bounding box center [435, 251] width 1 height 4
radio input "true"
click at [421, 385] on button "Next" at bounding box center [435, 385] width 208 height 51
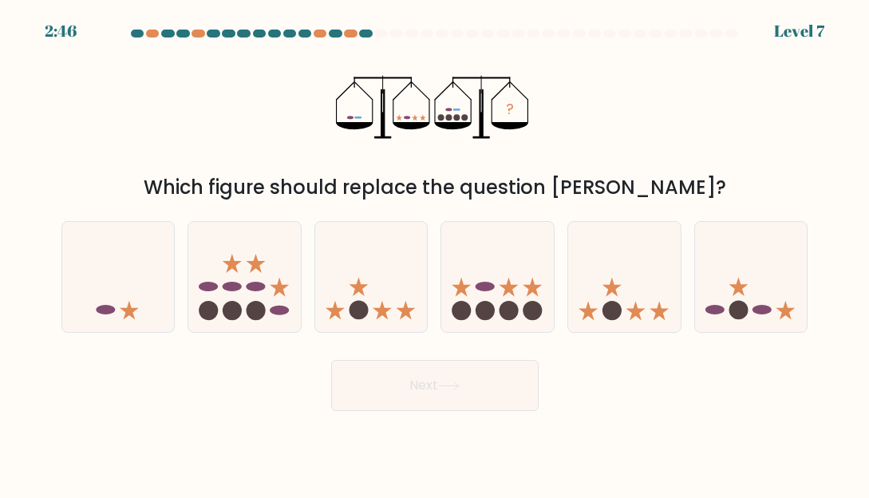
click at [169, 404] on div "Next" at bounding box center [435, 381] width 766 height 59
click at [99, 420] on body "2:26 Level 7" at bounding box center [434, 249] width 869 height 498
click at [138, 407] on div "Next" at bounding box center [435, 381] width 766 height 59
click at [362, 312] on circle at bounding box center [359, 310] width 19 height 19
click at [435, 253] on input "c." at bounding box center [435, 251] width 1 height 4
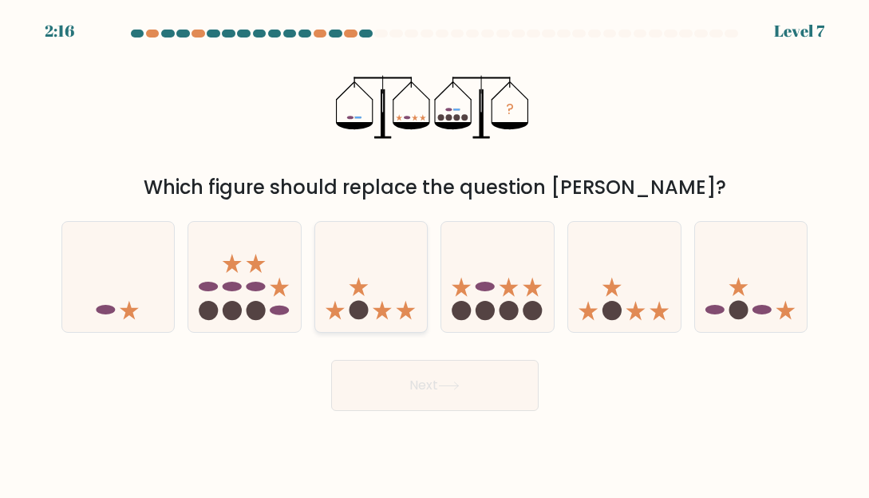
radio input "true"
click at [464, 403] on button "Next" at bounding box center [435, 385] width 208 height 51
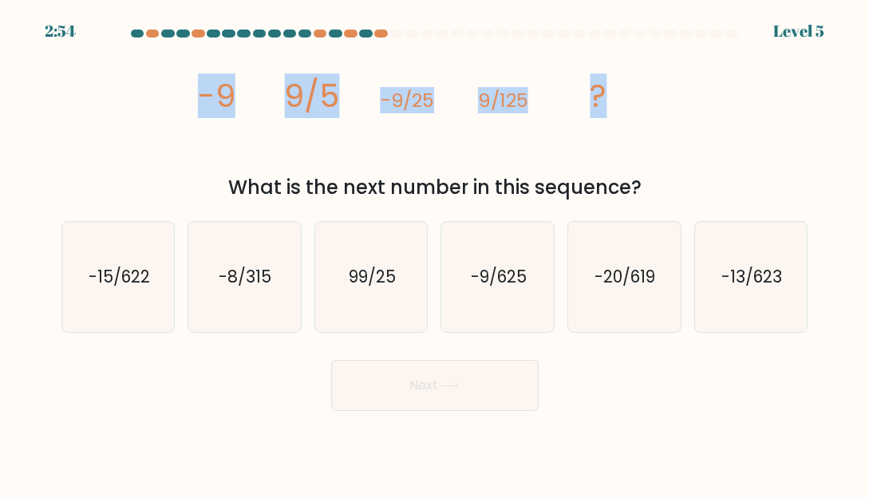
drag, startPoint x: 184, startPoint y: 85, endPoint x: 616, endPoint y: 110, distance: 433.3
click at [616, 110] on div "image/svg+xml -9 9/5 -9/25 9/125 ? What is the next number in this sequence?" at bounding box center [435, 123] width 766 height 158
copy g "-9 9/5 -9/25 9/125 ?"
click at [436, 389] on button "Next" at bounding box center [435, 385] width 208 height 51
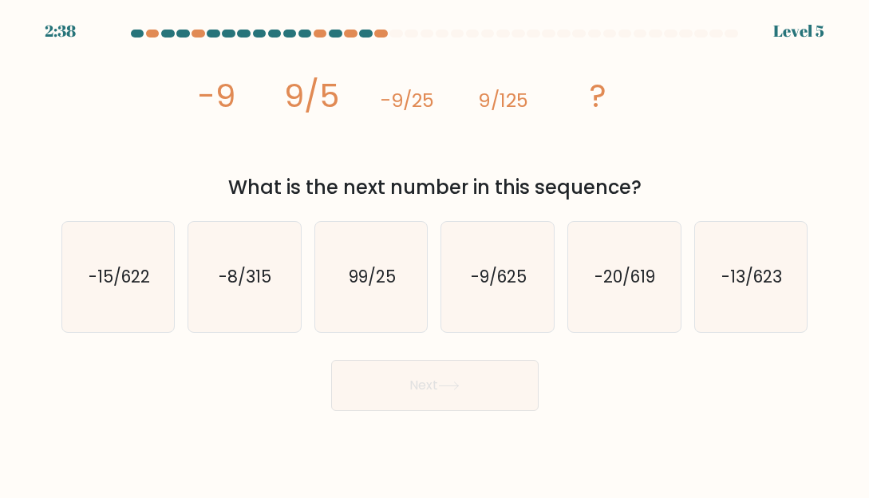
click at [481, 424] on body "2:38 Level 5" at bounding box center [434, 249] width 869 height 498
click at [486, 283] on text "-9/625" at bounding box center [499, 276] width 56 height 23
click at [436, 253] on input "d. -9/625" at bounding box center [435, 251] width 1 height 4
radio input "true"
click at [470, 395] on button "Next" at bounding box center [435, 385] width 208 height 51
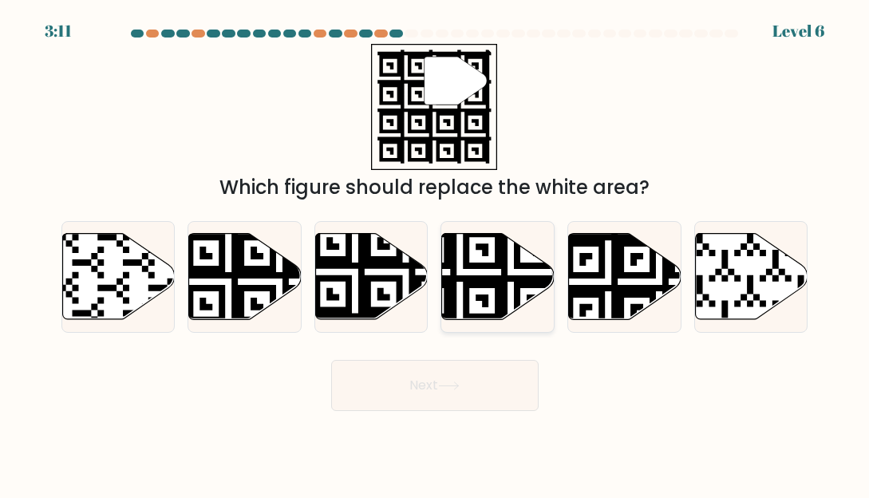
click at [473, 291] on icon at bounding box center [498, 276] width 113 height 86
click at [436, 253] on input "d." at bounding box center [435, 251] width 1 height 4
radio input "true"
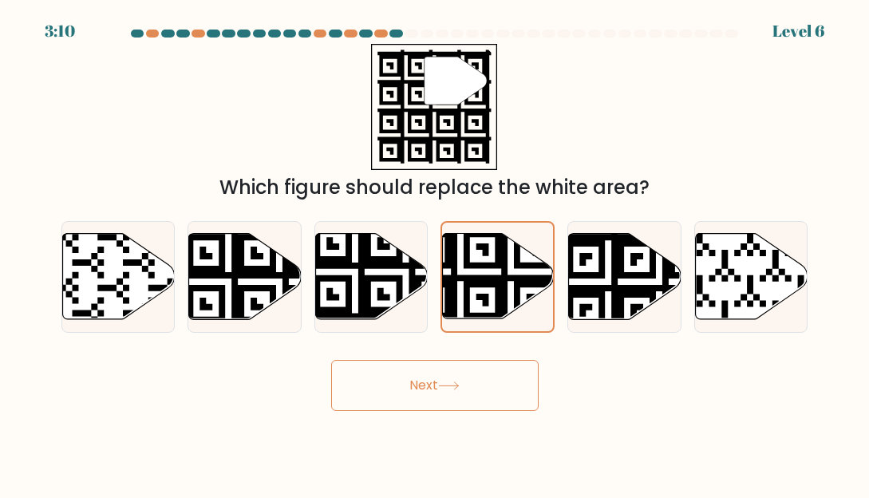
click at [433, 401] on button "Next" at bounding box center [435, 385] width 208 height 51
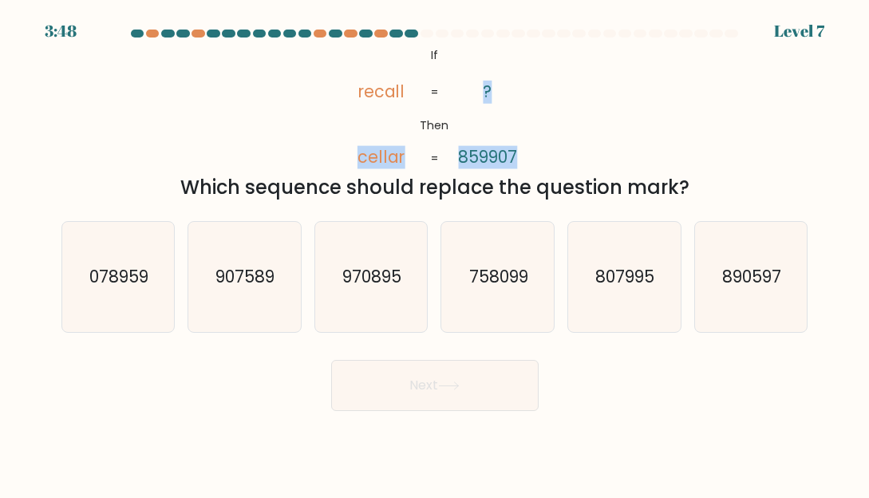
drag, startPoint x: 390, startPoint y: 159, endPoint x: 515, endPoint y: 156, distance: 124.5
click at [515, 156] on icon "@import url('[URL][DOMAIN_NAME]); If Then recall cellar ? 859907 = =" at bounding box center [434, 107] width 205 height 126
drag, startPoint x: 469, startPoint y: 74, endPoint x: 528, endPoint y: 152, distance: 97.9
click at [528, 152] on icon "@import url('[URL][DOMAIN_NAME]); If Then recall cellar ? 859907 = =" at bounding box center [434, 107] width 205 height 126
copy icon "If Then recall cellar ? 859907"
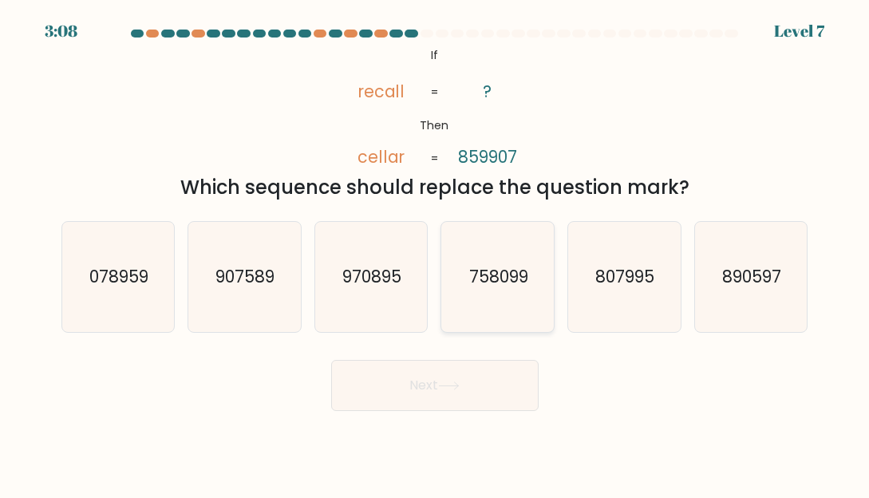
click at [488, 279] on text "758099" at bounding box center [498, 276] width 59 height 23
click at [436, 253] on input "d. 758099" at bounding box center [435, 251] width 1 height 4
radio input "true"
click at [441, 386] on button "Next" at bounding box center [435, 385] width 208 height 51
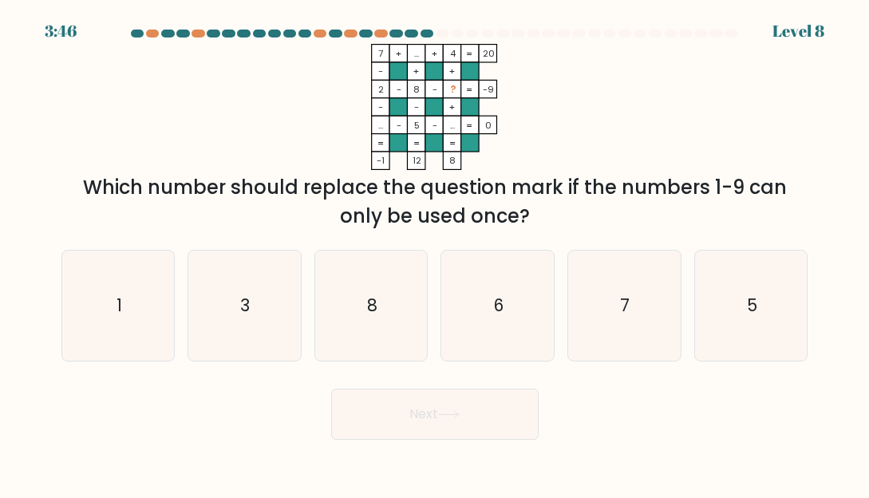
drag, startPoint x: 374, startPoint y: 53, endPoint x: 442, endPoint y: 129, distance: 102.3
click at [476, 68] on icon "7 + ... + 4 20 - + + 2 - 8 - ? -9 - - + ... - 5 - ... = 0 = = = = -1 12 8 =" at bounding box center [435, 107] width 479 height 126
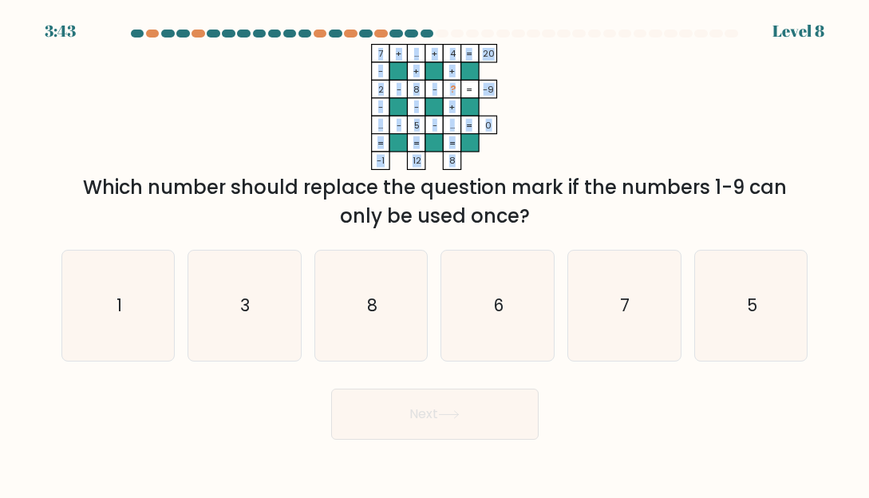
click at [454, 158] on icon "7 + ... + 4 20 - + + 2 - 8 - ? -9 - - + ... - 5 - ... = 0 = = = = -1 12 8 =" at bounding box center [435, 107] width 479 height 126
copy icon "7 + ... + 4 20 - + + 2 - 8 - ? -9 - - + ... - 5 - ... = 0 = = = = -1 12 8"
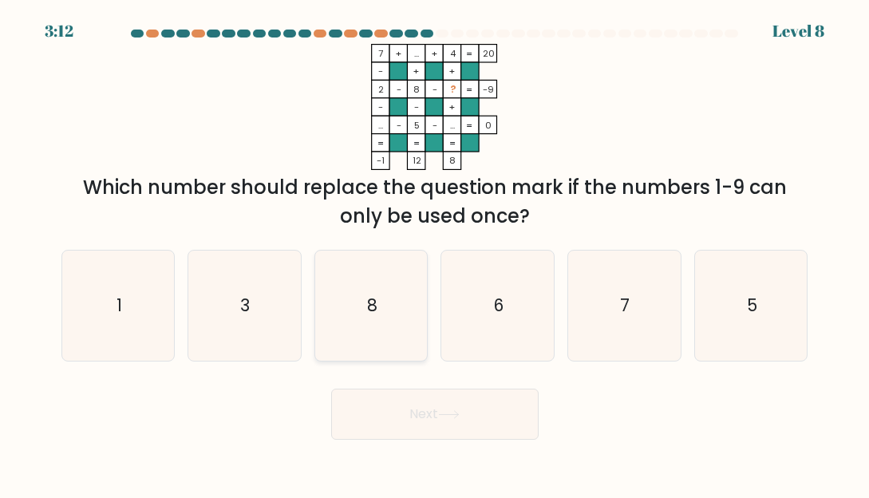
click at [376, 281] on icon "8" at bounding box center [371, 306] width 110 height 110
click at [435, 253] on input "c. 8" at bounding box center [435, 251] width 1 height 4
radio input "true"
click at [397, 409] on button "Next" at bounding box center [435, 414] width 208 height 51
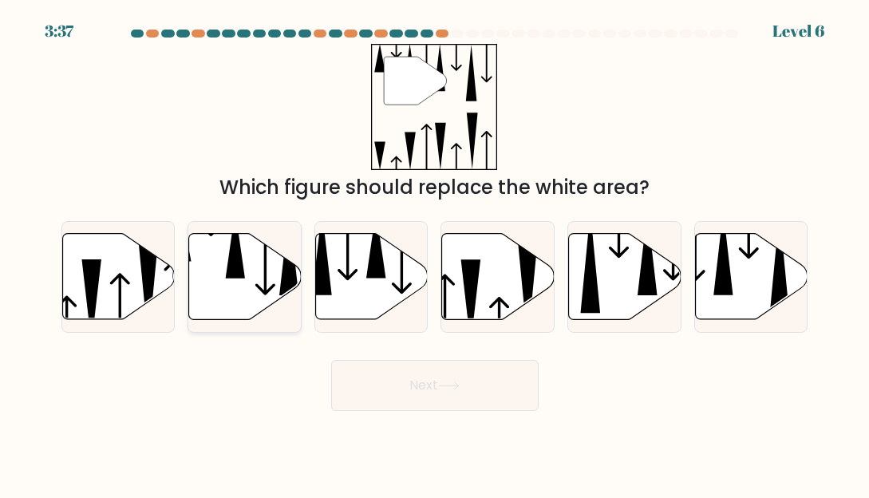
click at [242, 275] on icon at bounding box center [235, 244] width 19 height 68
click at [435, 253] on input "b." at bounding box center [435, 251] width 1 height 4
radio input "true"
click at [428, 390] on button "Next" at bounding box center [435, 385] width 208 height 51
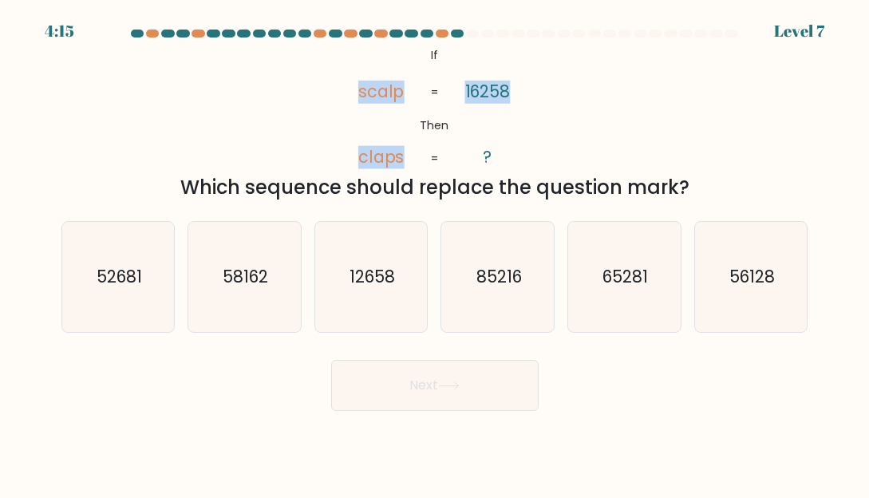
drag, startPoint x: 361, startPoint y: 88, endPoint x: 508, endPoint y: 88, distance: 146.9
click at [508, 88] on icon "@import url('[URL][DOMAIN_NAME]); If Then scalp claps 16258 ? = =" at bounding box center [434, 107] width 205 height 126
copy icon "scalp claps 16258"
click at [402, 398] on button "Next" at bounding box center [435, 385] width 208 height 51
click at [434, 423] on body "3:54 Level 7 If" at bounding box center [434, 249] width 869 height 498
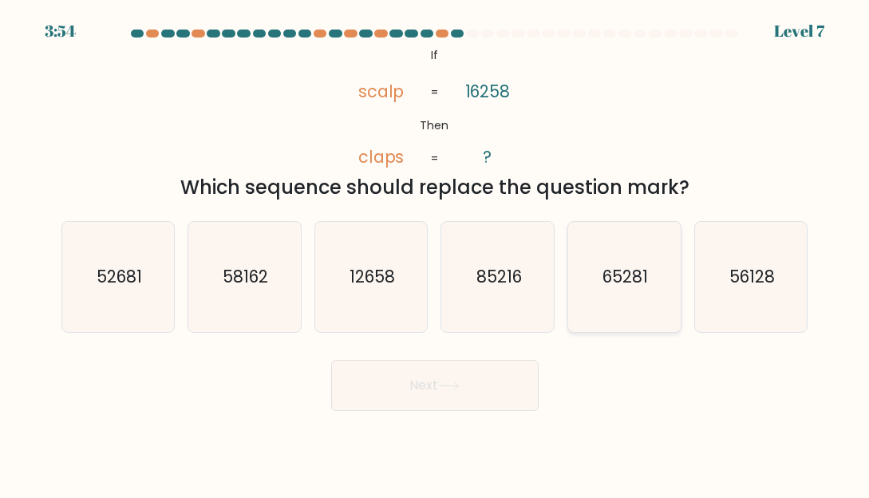
click at [615, 265] on text "65281" at bounding box center [625, 276] width 45 height 23
click at [436, 253] on input "e. 65281" at bounding box center [435, 251] width 1 height 4
radio input "true"
click at [462, 394] on button "Next" at bounding box center [435, 385] width 208 height 51
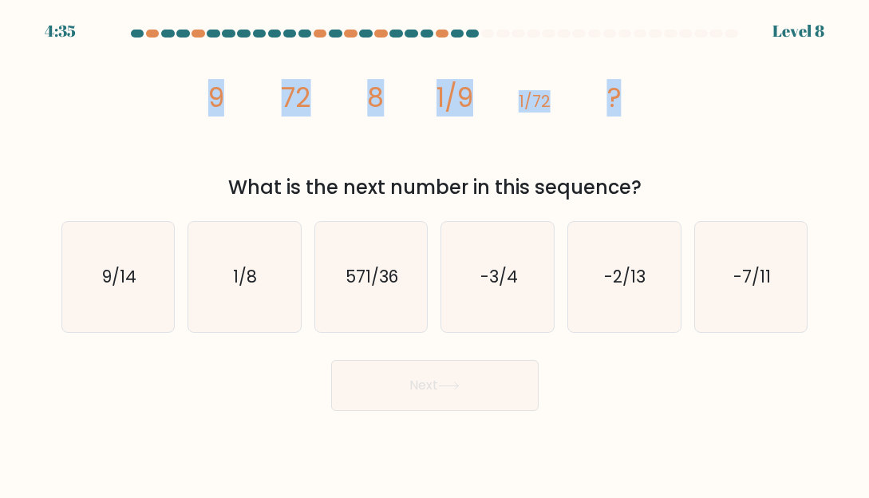
drag, startPoint x: 206, startPoint y: 94, endPoint x: 769, endPoint y: 86, distance: 563.6
click at [814, 85] on div "image/svg+xml 9 72 8 1/9 1/72 ? What is the next number in this sequence?" at bounding box center [435, 123] width 766 height 158
copy g "9 72 8 1/9 1/72 ?"
click at [470, 385] on button "Next" at bounding box center [435, 385] width 208 height 51
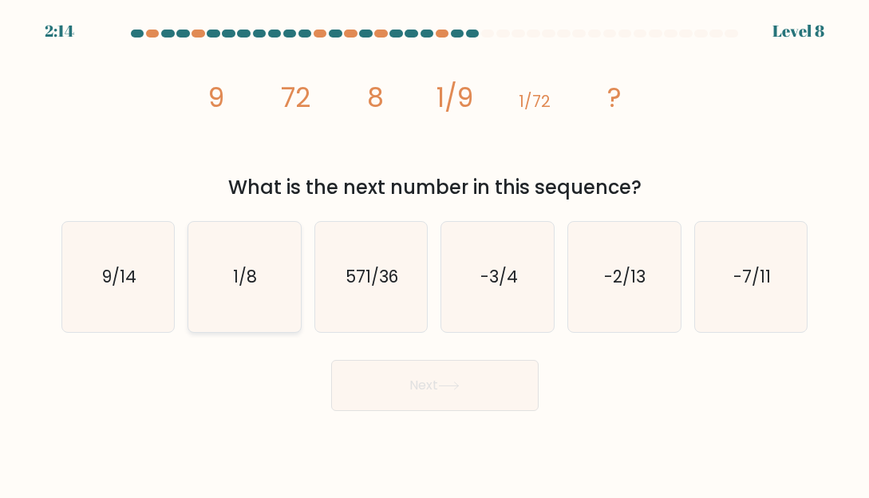
click at [243, 283] on text "1/8" at bounding box center [246, 276] width 24 height 23
click at [435, 253] on input "b. 1/8" at bounding box center [435, 251] width 1 height 4
radio input "true"
click at [502, 378] on button "Next" at bounding box center [435, 385] width 208 height 51
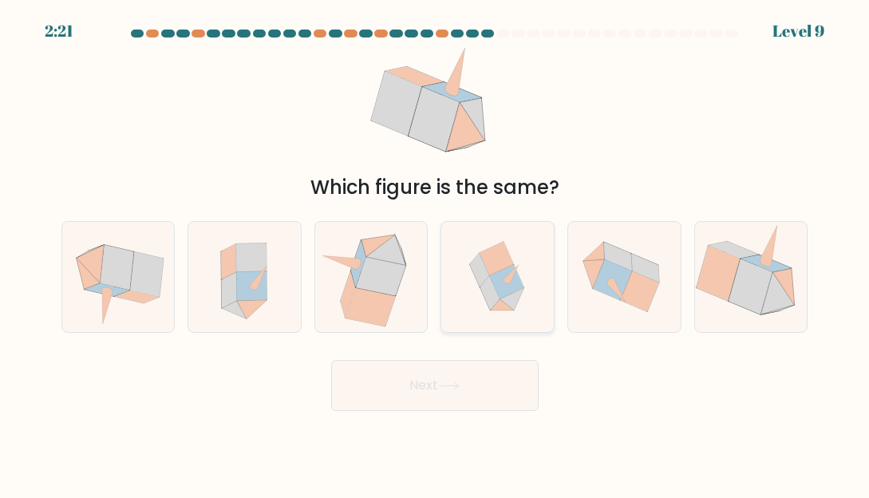
click at [515, 271] on icon at bounding box center [511, 273] width 15 height 18
click at [436, 253] on input "d." at bounding box center [435, 251] width 1 height 4
radio input "true"
click at [458, 389] on icon at bounding box center [449, 386] width 22 height 9
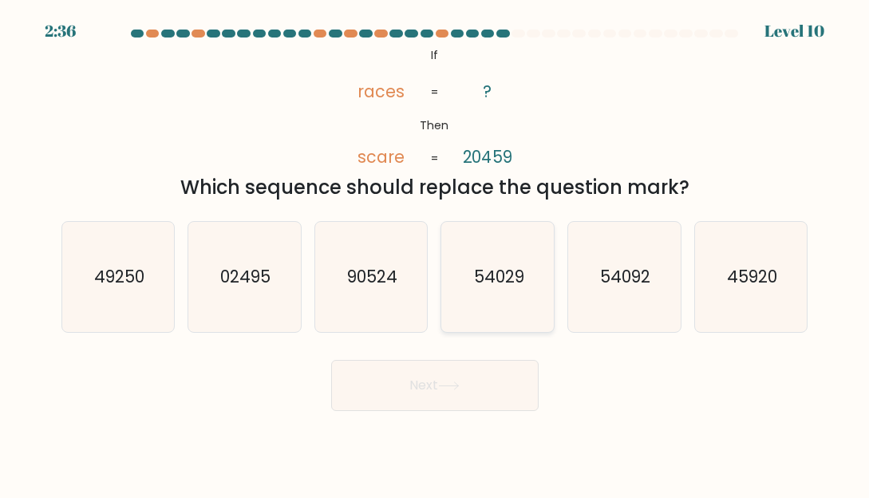
click at [481, 272] on text "54029" at bounding box center [499, 276] width 50 height 23
click at [436, 253] on input "d. 54029" at bounding box center [435, 251] width 1 height 4
radio input "true"
click at [441, 396] on button "Next" at bounding box center [435, 385] width 208 height 51
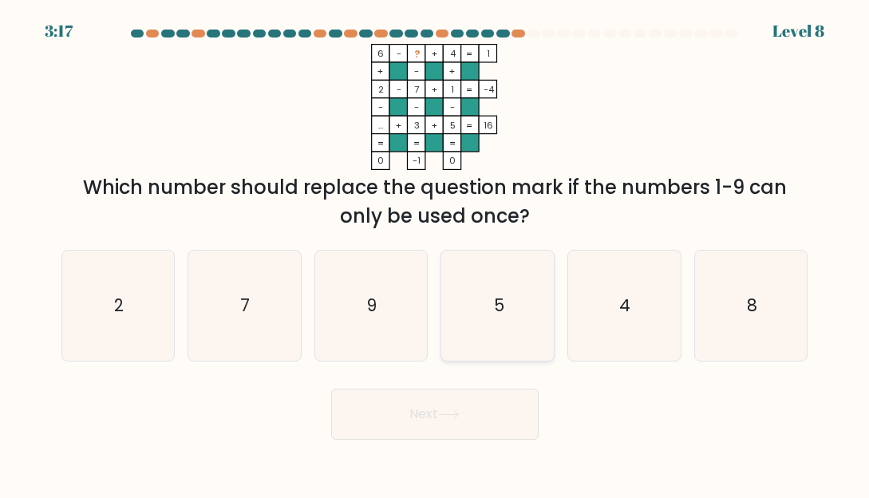
click at [488, 300] on icon "5" at bounding box center [498, 306] width 110 height 110
click at [436, 253] on input "d. 5" at bounding box center [435, 251] width 1 height 4
radio input "true"
click at [469, 423] on button "Next" at bounding box center [435, 414] width 208 height 51
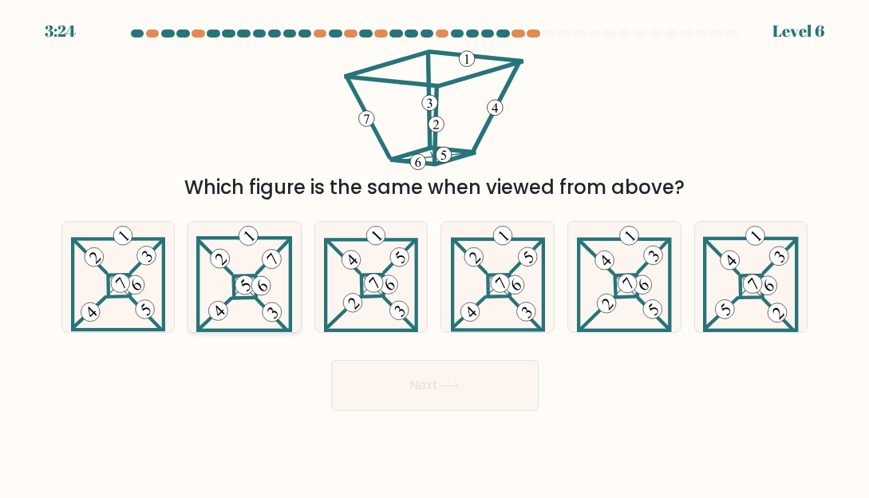
click at [255, 298] on 279 at bounding box center [245, 286] width 22 height 22
click at [435, 253] on input "b." at bounding box center [435, 251] width 1 height 4
radio input "true"
click at [403, 390] on button "Next" at bounding box center [435, 385] width 208 height 51
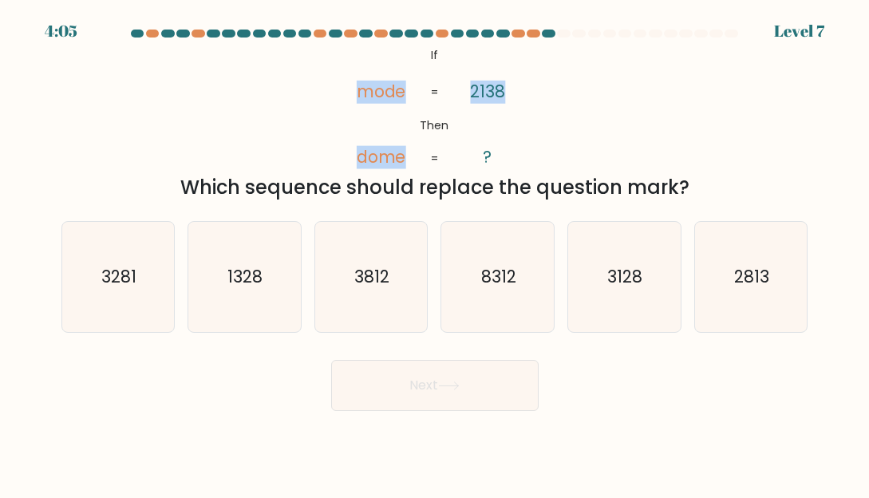
drag, startPoint x: 360, startPoint y: 94, endPoint x: 512, endPoint y: 89, distance: 151.8
click at [512, 89] on icon "@import url('[URL][DOMAIN_NAME]); If Then mode dome 2138 ? = =" at bounding box center [434, 107] width 205 height 126
copy icon "mode dome 2138"
click at [309, 361] on div "Next" at bounding box center [435, 381] width 766 height 59
click at [636, 283] on text "3128" at bounding box center [625, 276] width 35 height 23
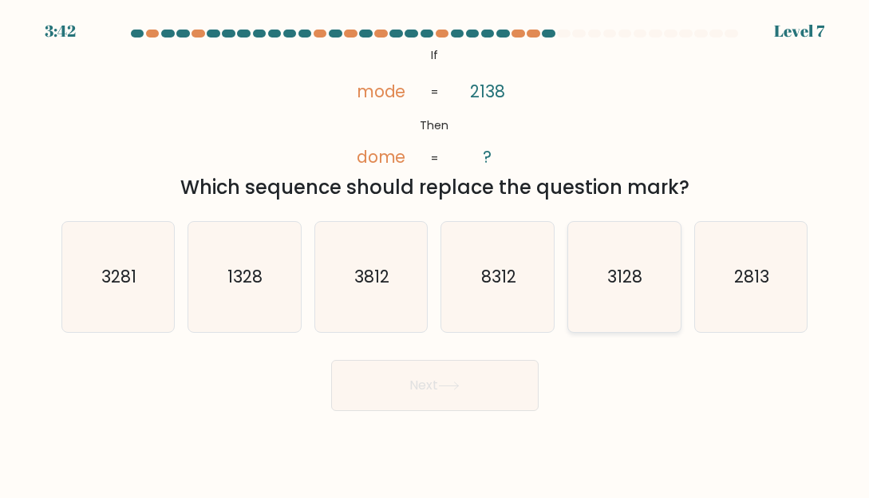
click at [436, 253] on input "e. 3128" at bounding box center [435, 251] width 1 height 4
radio input "true"
click at [457, 396] on button "Next" at bounding box center [435, 385] width 208 height 51
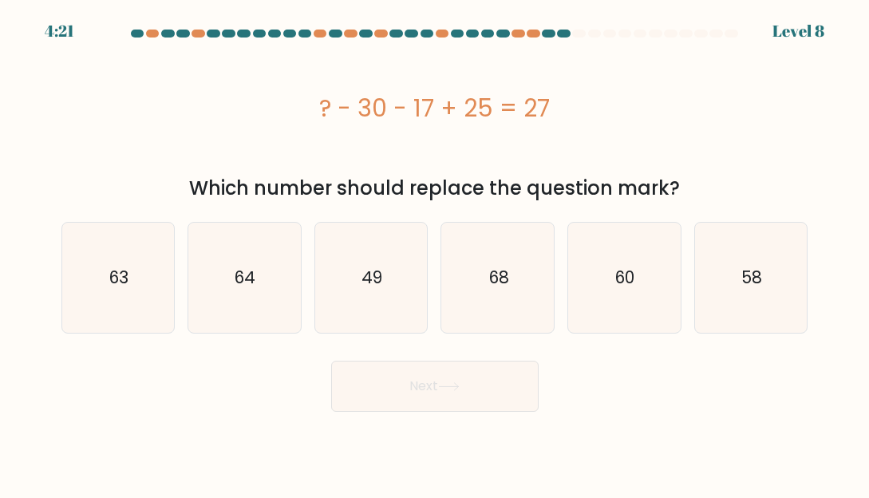
drag, startPoint x: 318, startPoint y: 111, endPoint x: 560, endPoint y: 116, distance: 241.1
click at [560, 116] on div "? - 30 - 17 + 25 = 27" at bounding box center [434, 108] width 747 height 36
click at [352, 269] on icon "49" at bounding box center [371, 278] width 110 height 110
click at [435, 253] on input "c. 49" at bounding box center [435, 251] width 1 height 4
radio input "true"
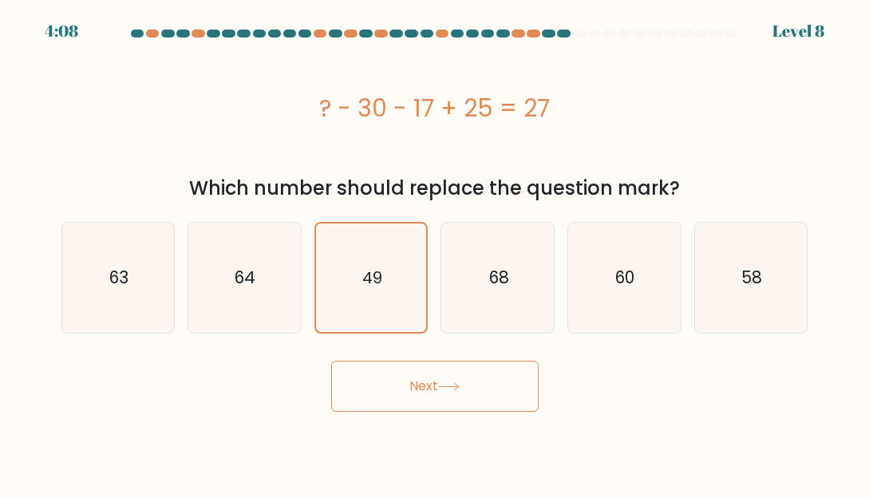
click at [427, 401] on button "Next" at bounding box center [435, 386] width 208 height 51
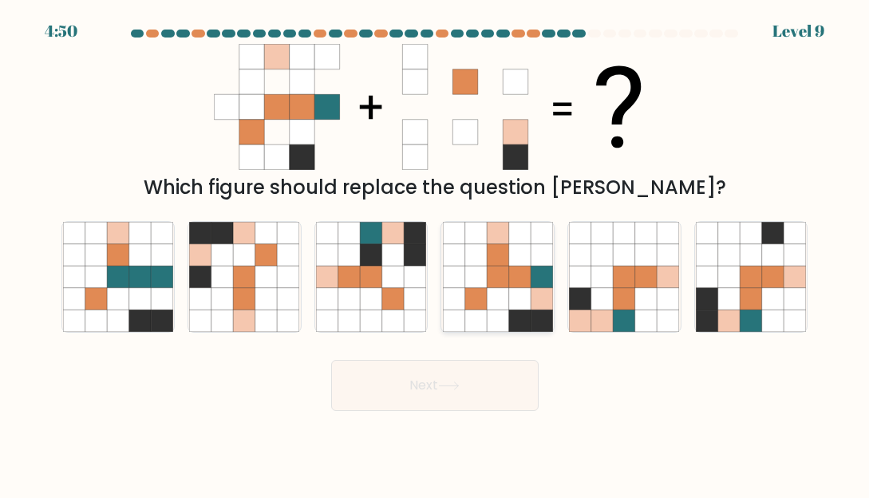
click at [518, 267] on icon at bounding box center [520, 277] width 22 height 22
click at [436, 253] on input "d." at bounding box center [435, 251] width 1 height 4
radio input "true"
click at [435, 415] on body "4:48 Level 9" at bounding box center [434, 249] width 869 height 498
click at [439, 398] on button "Next" at bounding box center [435, 385] width 208 height 51
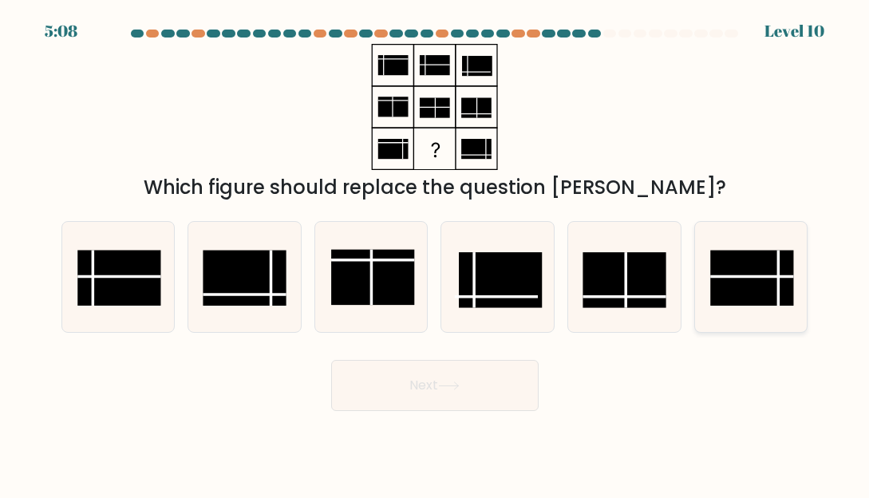
click at [741, 279] on rect at bounding box center [751, 277] width 83 height 55
click at [436, 253] on input "f." at bounding box center [435, 251] width 1 height 4
radio input "true"
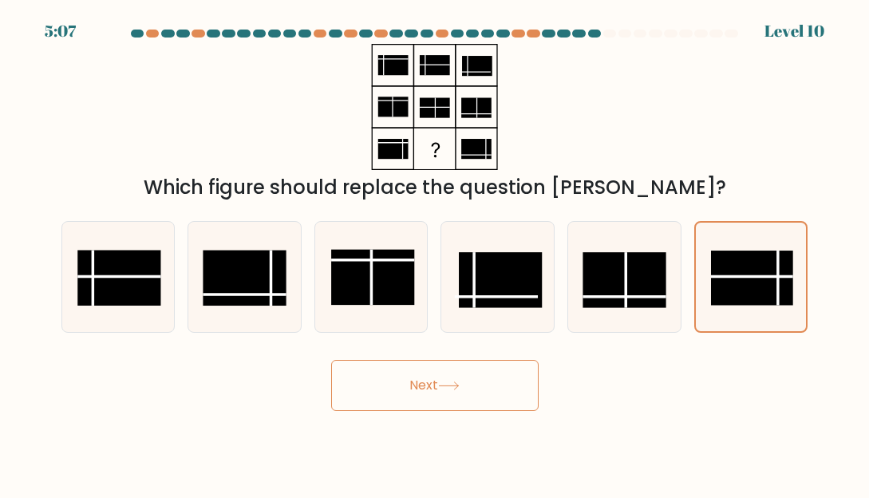
click at [380, 378] on button "Next" at bounding box center [435, 385] width 208 height 51
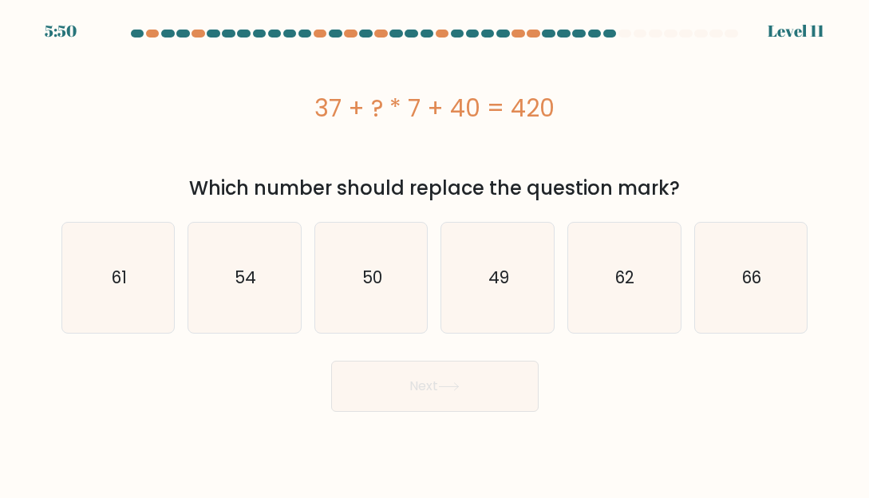
drag, startPoint x: 398, startPoint y: 100, endPoint x: 566, endPoint y: 107, distance: 167.8
click at [566, 107] on div "37 + ? * 7 + 40 = 420" at bounding box center [434, 108] width 747 height 36
click at [484, 277] on icon "49" at bounding box center [498, 278] width 110 height 110
click at [436, 253] on input "d. 49" at bounding box center [435, 251] width 1 height 4
radio input "true"
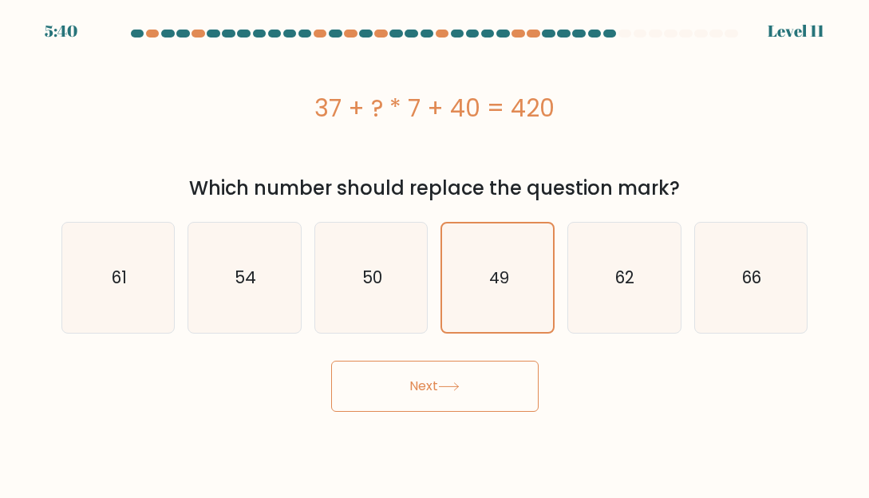
click at [422, 390] on button "Next" at bounding box center [435, 386] width 208 height 51
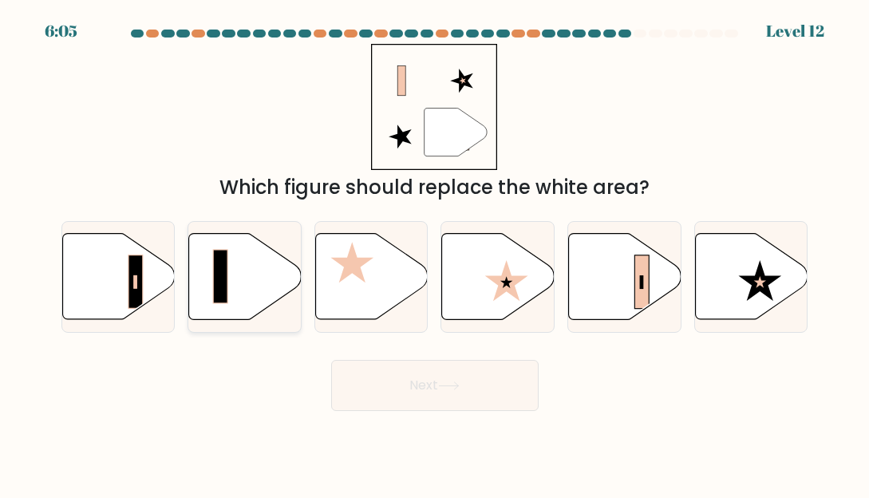
click at [235, 278] on icon at bounding box center [245, 276] width 113 height 86
click at [435, 253] on input "b." at bounding box center [435, 251] width 1 height 4
radio input "true"
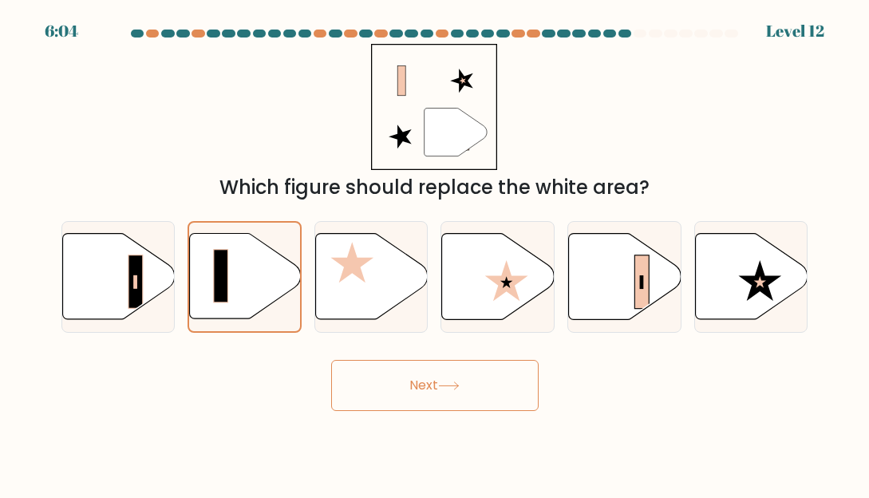
click at [388, 386] on button "Next" at bounding box center [435, 385] width 208 height 51
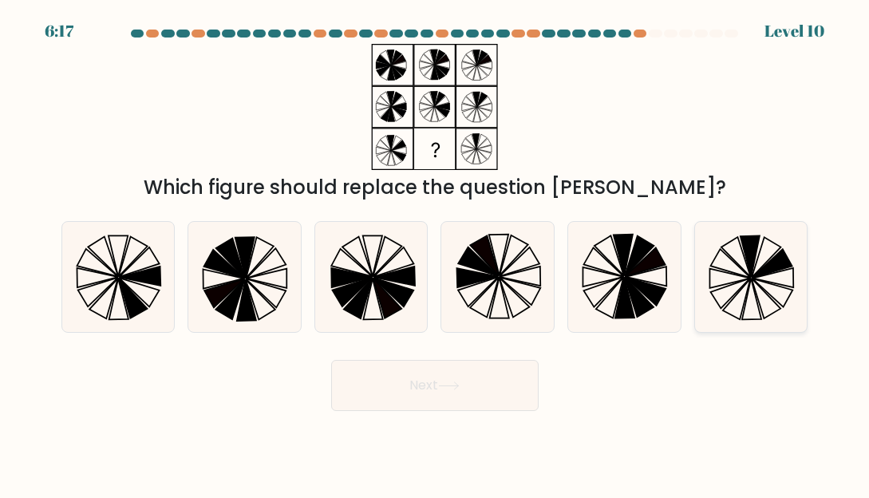
click at [737, 271] on icon at bounding box center [751, 277] width 110 height 110
click at [436, 253] on input "f." at bounding box center [435, 251] width 1 height 4
radio input "true"
click at [481, 391] on button "Next" at bounding box center [435, 385] width 208 height 51
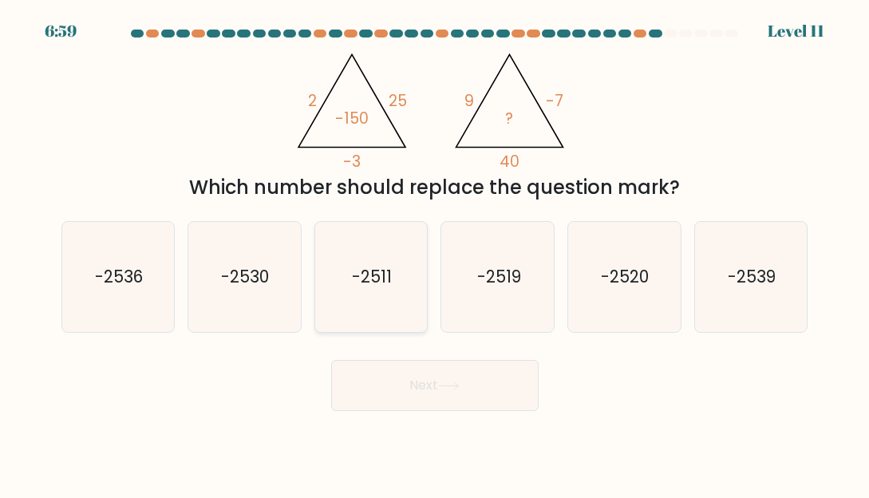
click at [390, 267] on text "-2511" at bounding box center [373, 276] width 40 height 23
click at [435, 253] on input "c. -2511" at bounding box center [435, 251] width 1 height 4
radio input "true"
click at [437, 397] on button "Next" at bounding box center [435, 385] width 208 height 51
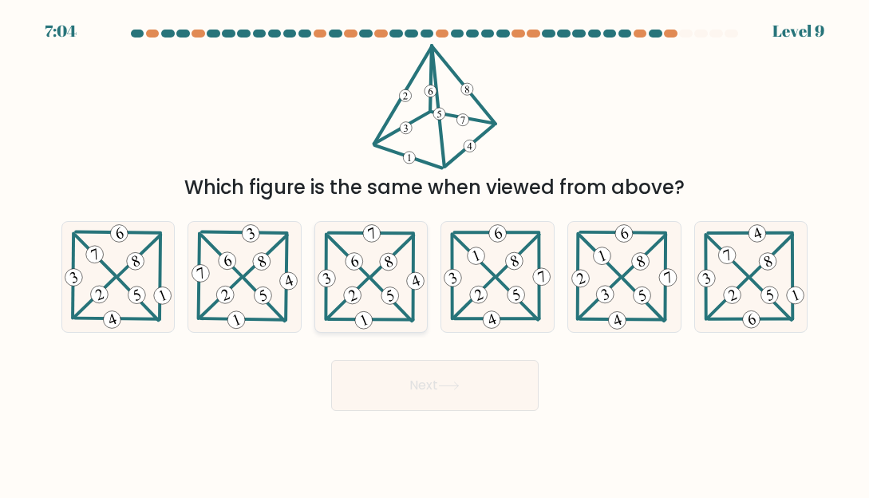
click at [383, 251] on icon at bounding box center [371, 277] width 112 height 110
click at [435, 251] on input "c." at bounding box center [435, 251] width 1 height 4
radio input "true"
click at [406, 394] on button "Next" at bounding box center [435, 385] width 208 height 51
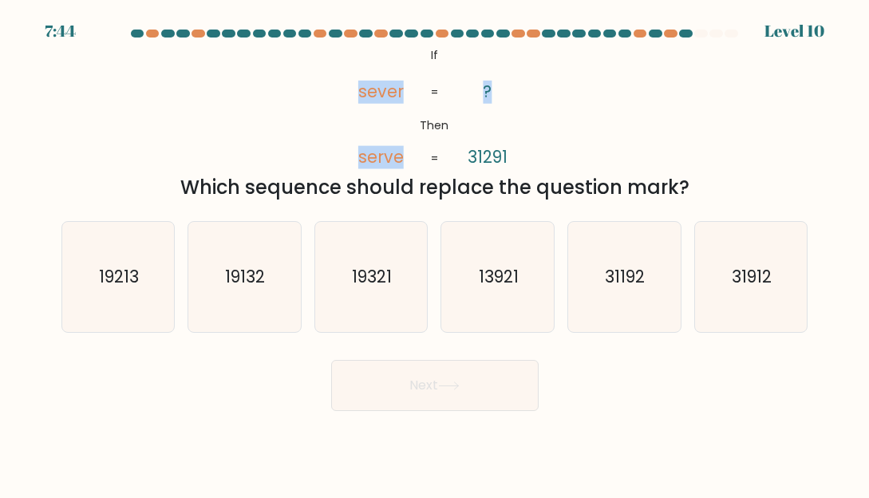
drag, startPoint x: 360, startPoint y: 90, endPoint x: 499, endPoint y: 84, distance: 139.0
click at [499, 84] on icon "@import url('https://fonts.googleapis.com/css?family=Abril+Fatface:400,100,100i…" at bounding box center [434, 107] width 205 height 126
click at [303, 400] on div "Next" at bounding box center [435, 381] width 766 height 59
click at [356, 404] on button "Next" at bounding box center [435, 385] width 208 height 51
drag, startPoint x: 531, startPoint y: 384, endPoint x: 553, endPoint y: 374, distance: 24.6
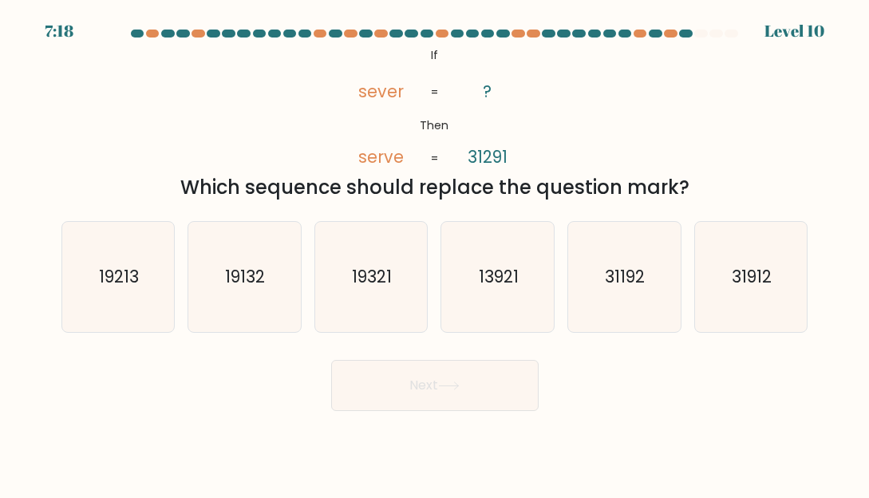
click at [531, 384] on button "Next" at bounding box center [435, 385] width 208 height 51
click at [747, 283] on text "31912" at bounding box center [752, 276] width 40 height 23
click at [436, 253] on input "f. 31912" at bounding box center [435, 251] width 1 height 4
radio input "true"
click at [487, 382] on button "Next" at bounding box center [435, 385] width 208 height 51
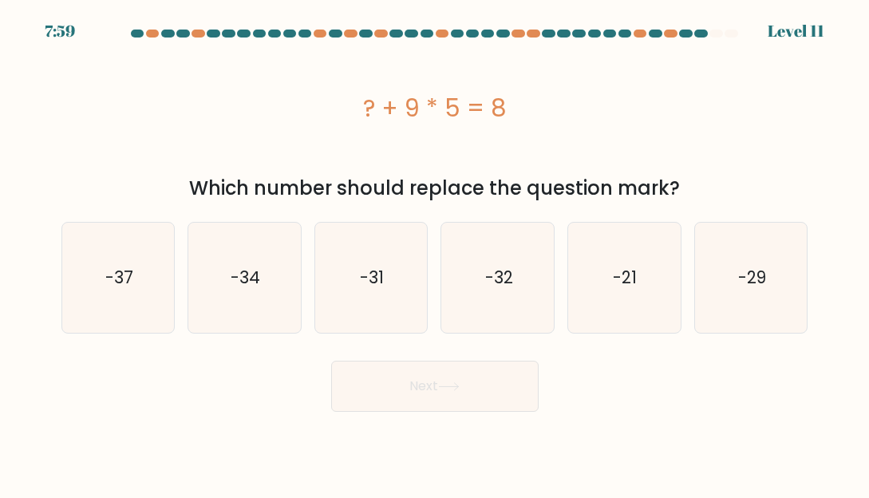
drag, startPoint x: 361, startPoint y: 101, endPoint x: 627, endPoint y: 133, distance: 267.8
click at [627, 133] on div "? + 9 * 5 = 8" at bounding box center [434, 108] width 747 height 128
click at [167, 281] on icon "-37" at bounding box center [118, 278] width 110 height 110
click at [435, 253] on input "a. -37" at bounding box center [435, 251] width 1 height 4
radio input "true"
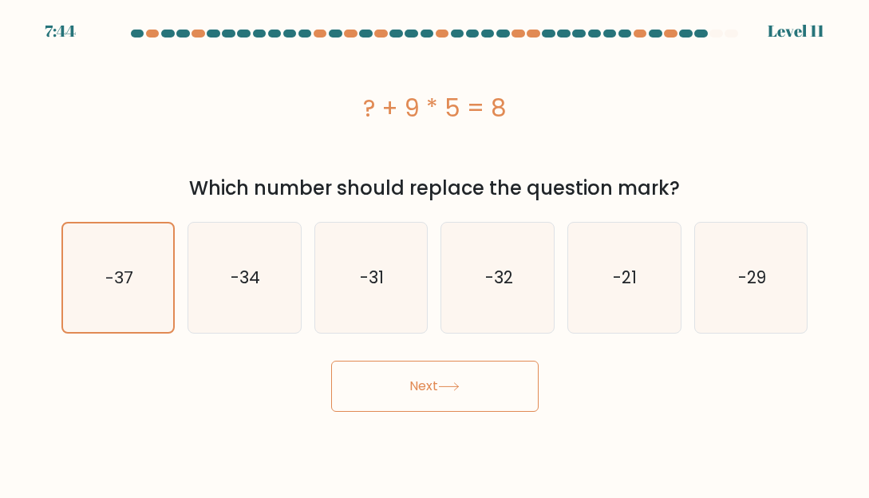
click at [445, 398] on button "Next" at bounding box center [435, 386] width 208 height 51
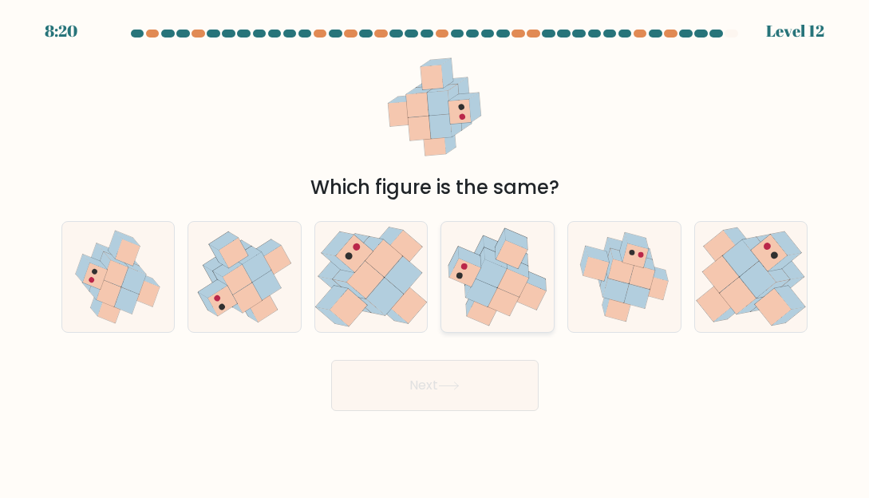
click at [502, 270] on icon at bounding box center [491, 273] width 31 height 28
click at [436, 253] on input "d." at bounding box center [435, 251] width 1 height 4
radio input "true"
click at [476, 397] on button "Next" at bounding box center [435, 385] width 208 height 51
